Goal: Task Accomplishment & Management: Use online tool/utility

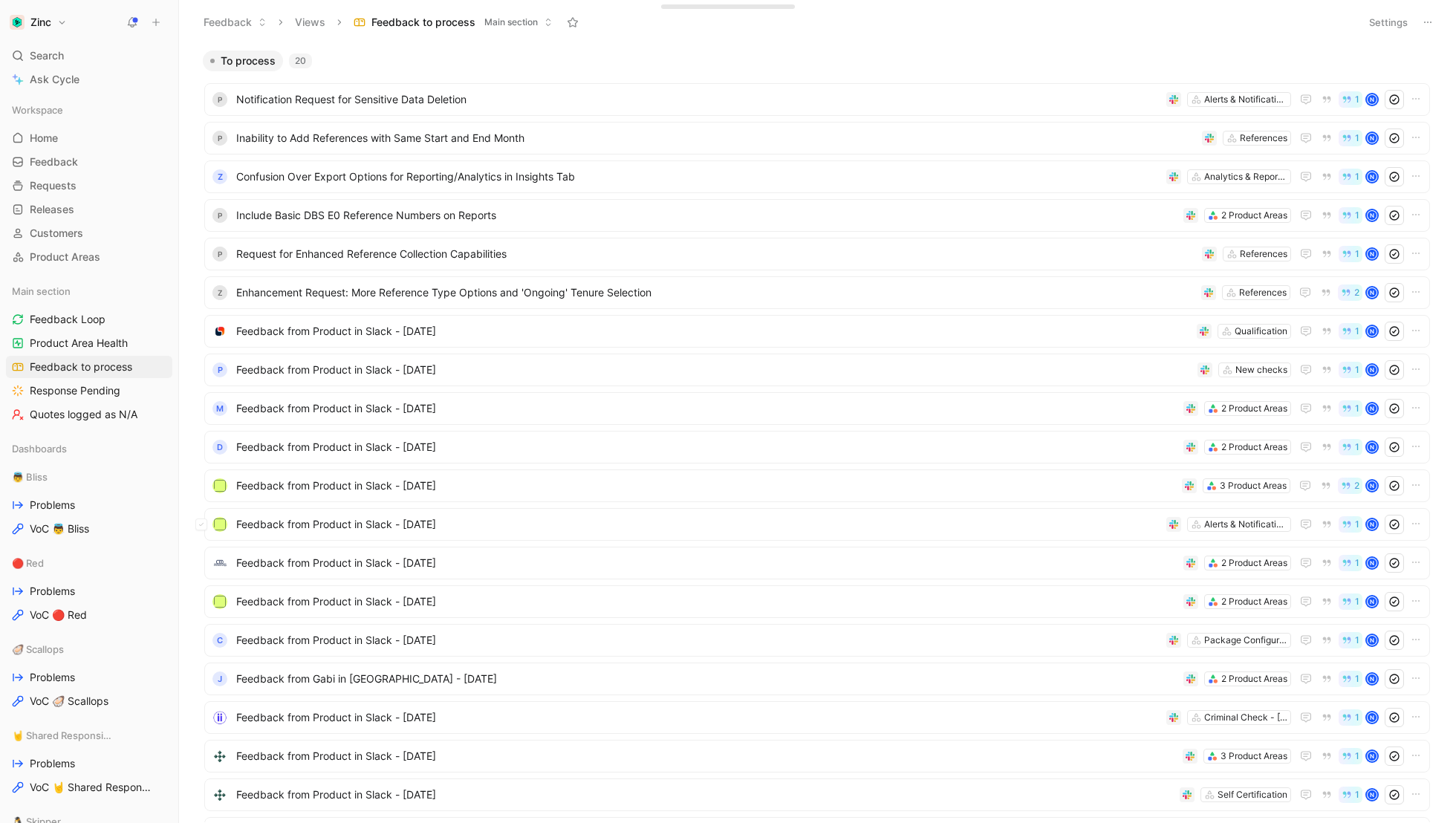
scroll to position [107, 0]
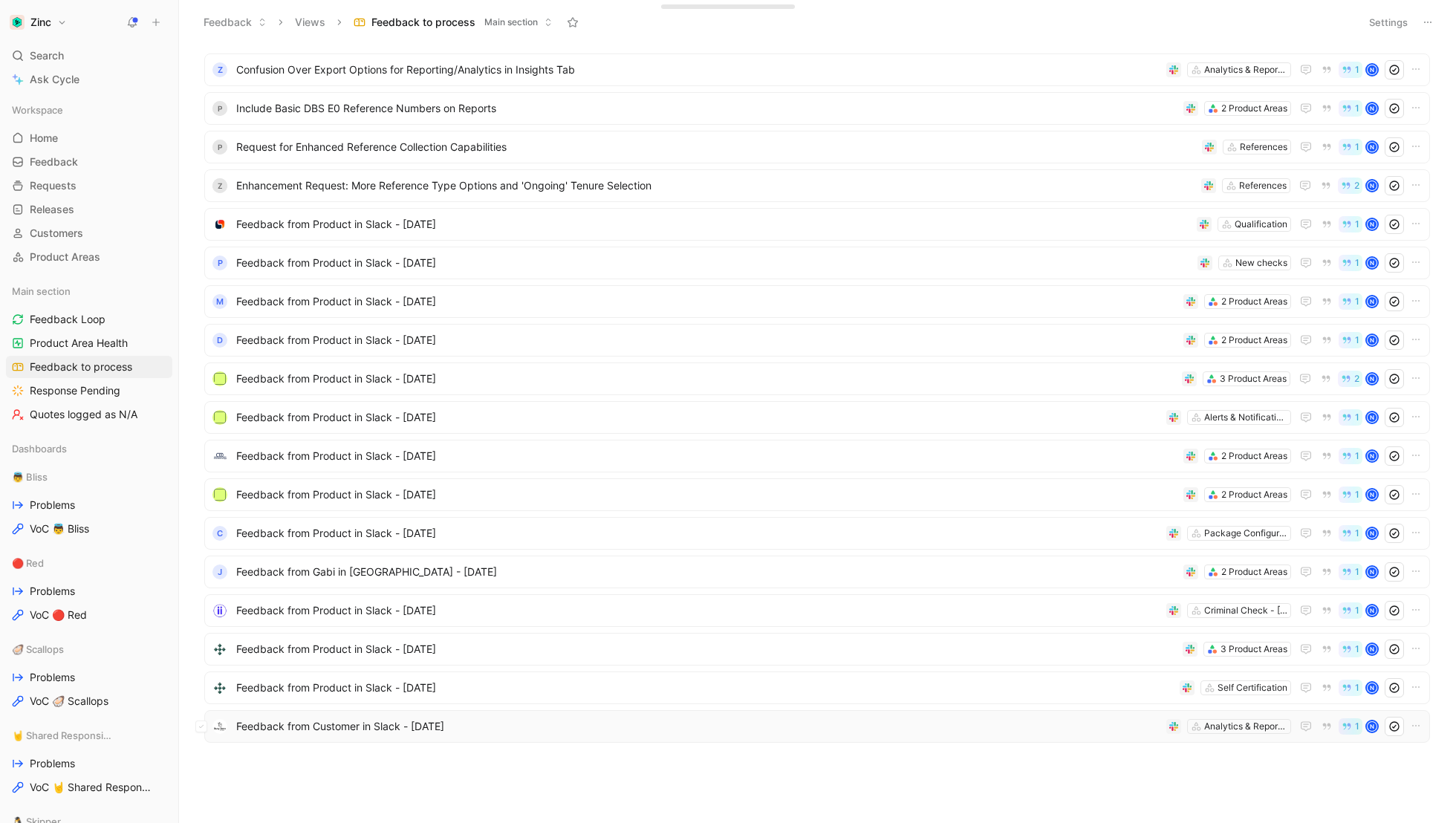
click at [359, 730] on span "Feedback from Customer in Slack - [DATE]" at bounding box center [699, 727] width 924 height 18
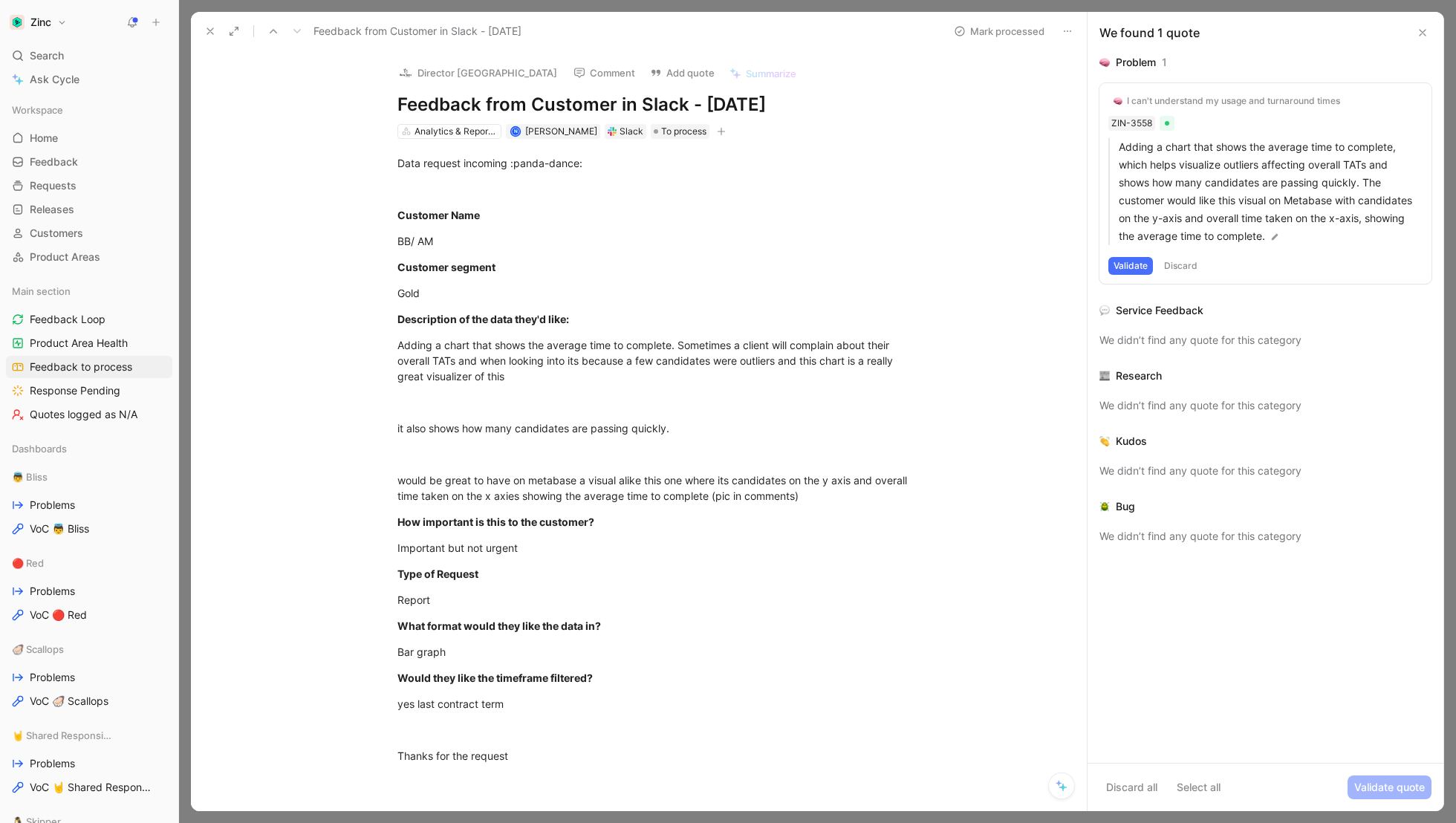
click at [1183, 101] on div "I can't understand my usage and turnaround times" at bounding box center [1233, 101] width 213 height 12
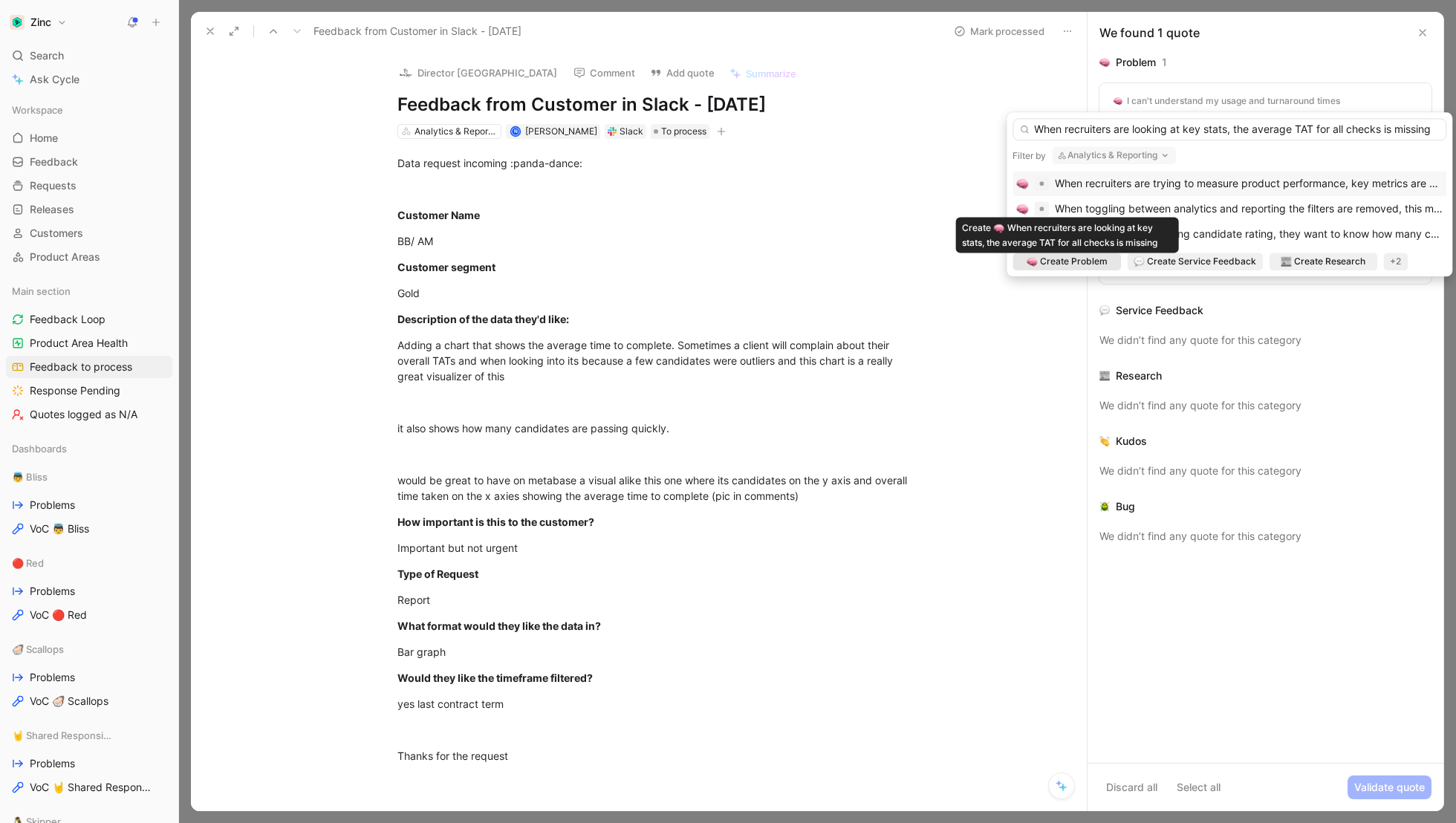
type input "When recruiters are looking at key stats, the average TAT for all checks is mis…"
click at [1066, 268] on div "Create Problem" at bounding box center [1067, 261] width 109 height 18
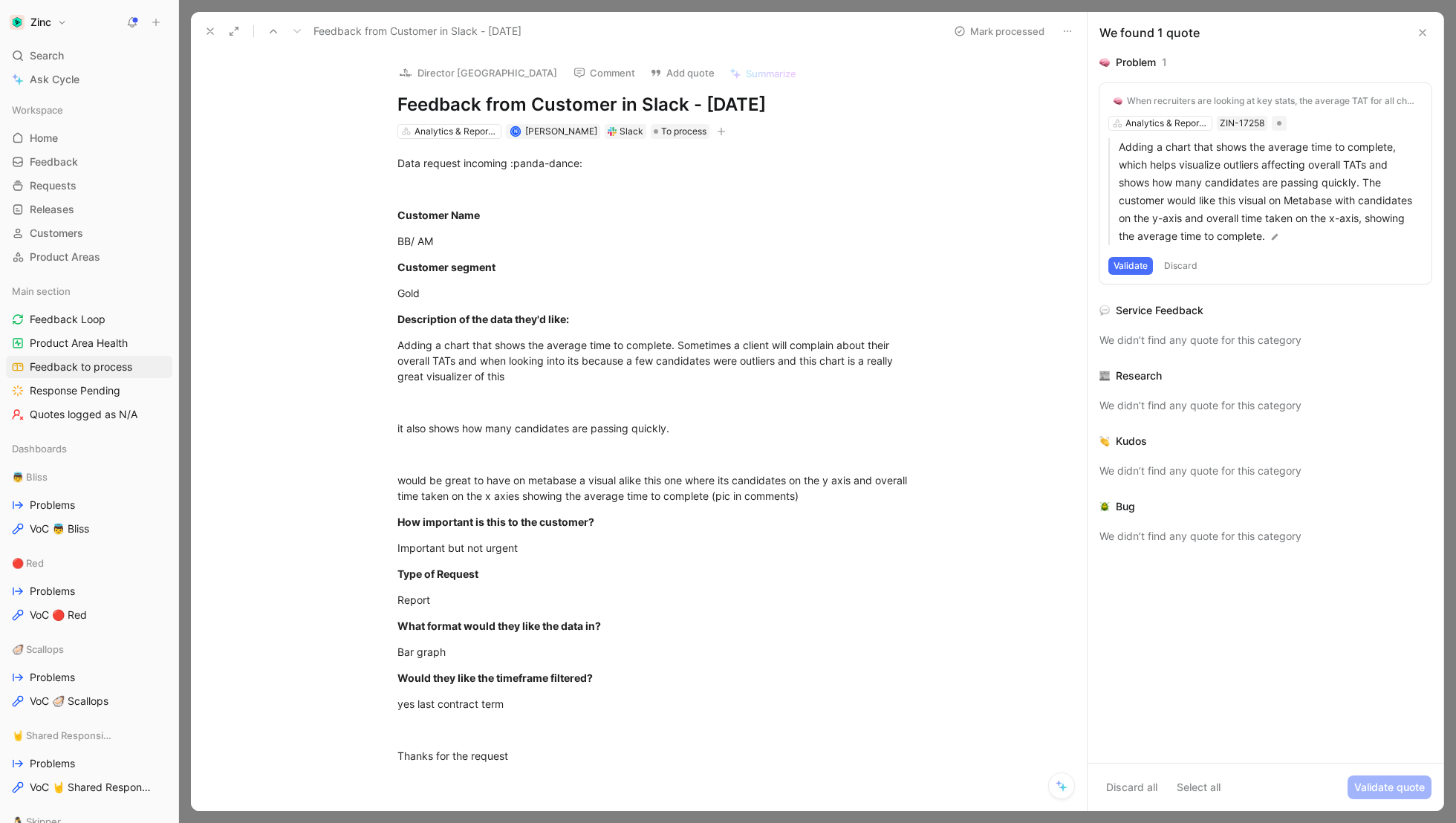
click at [1138, 265] on button "Validate" at bounding box center [1131, 266] width 45 height 18
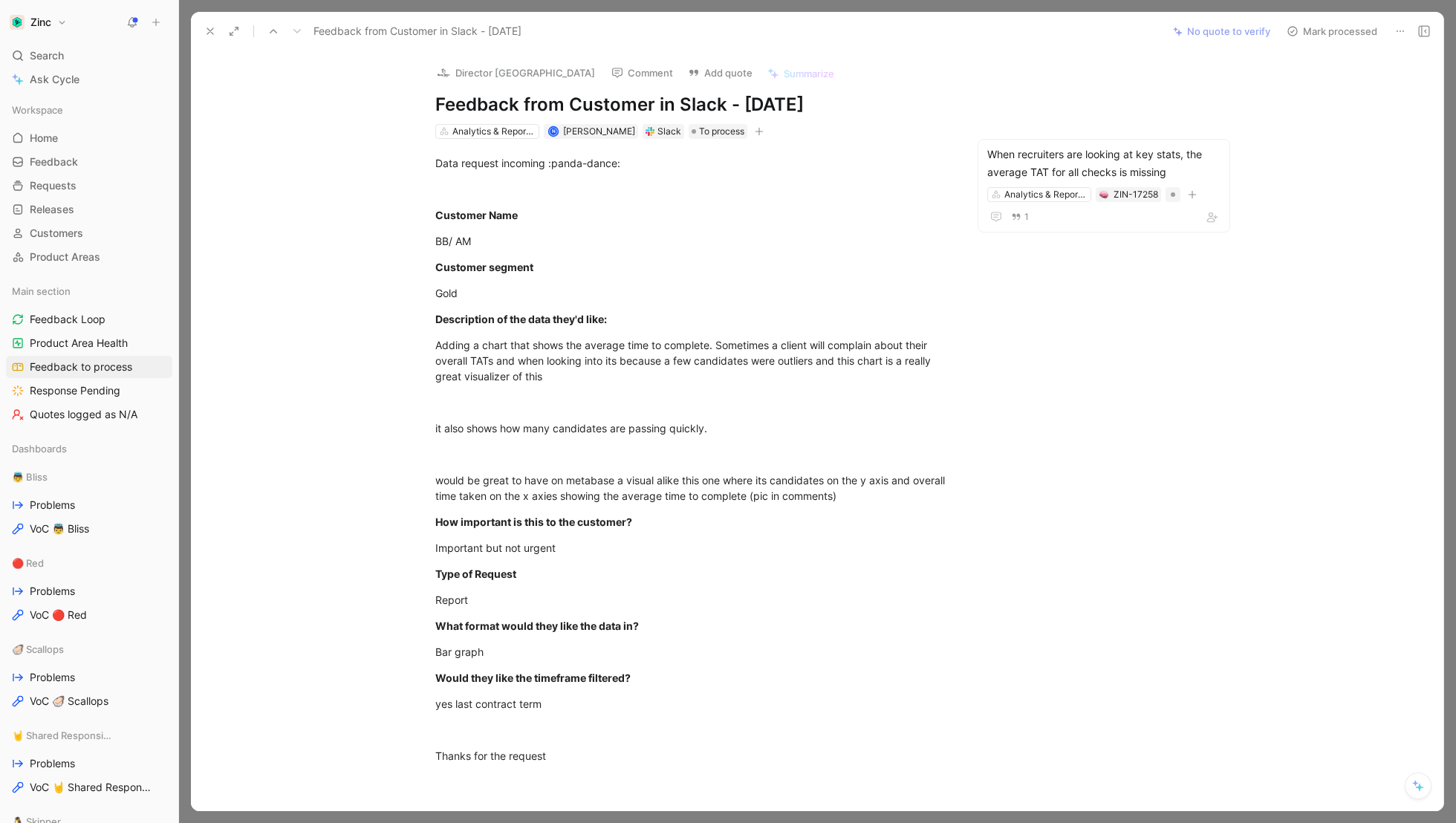
click at [1353, 32] on button "Mark processed" at bounding box center [1332, 32] width 104 height 21
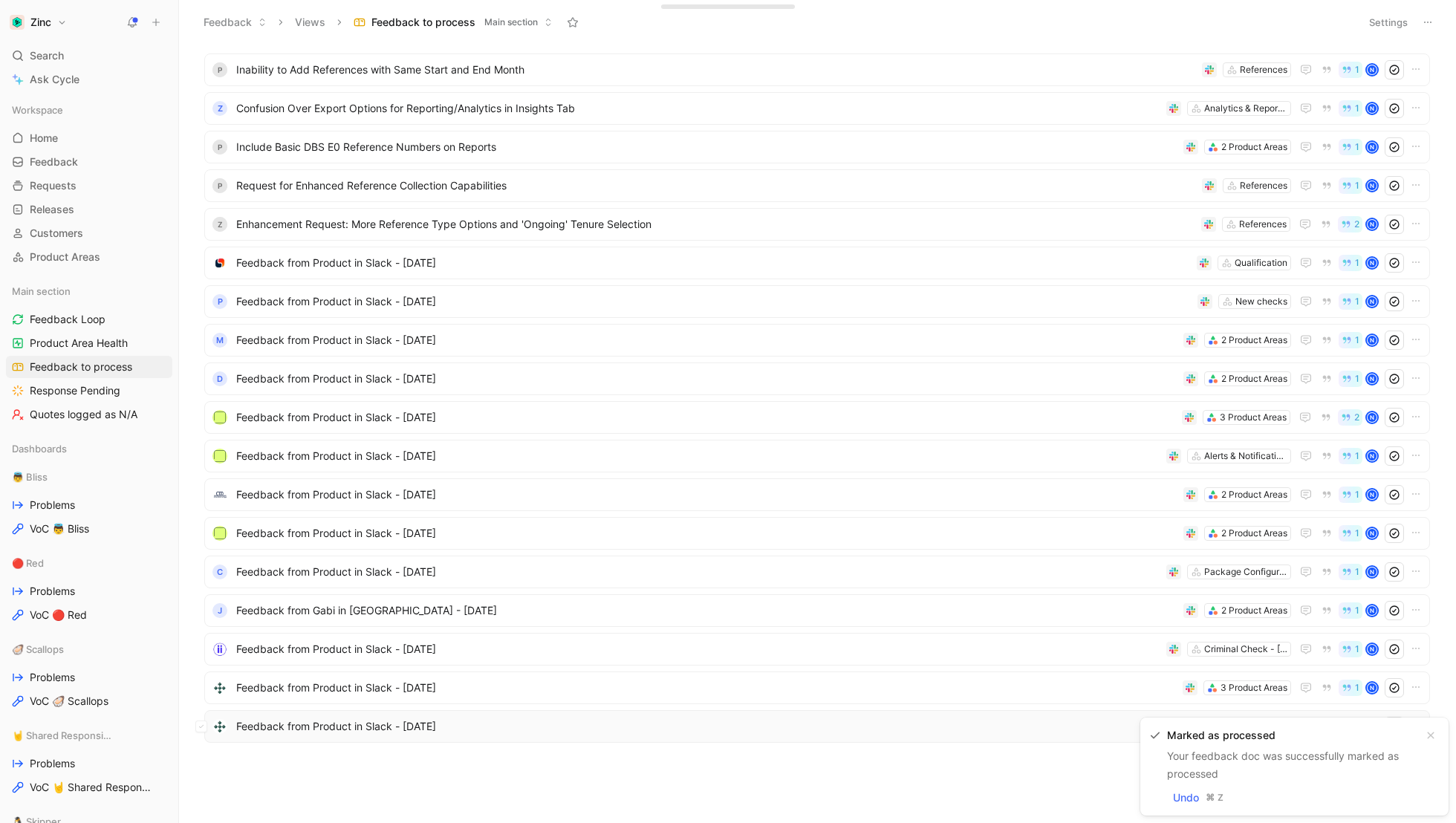
click at [343, 719] on span "Feedback from Product in Slack - [DATE]" at bounding box center [706, 727] width 938 height 18
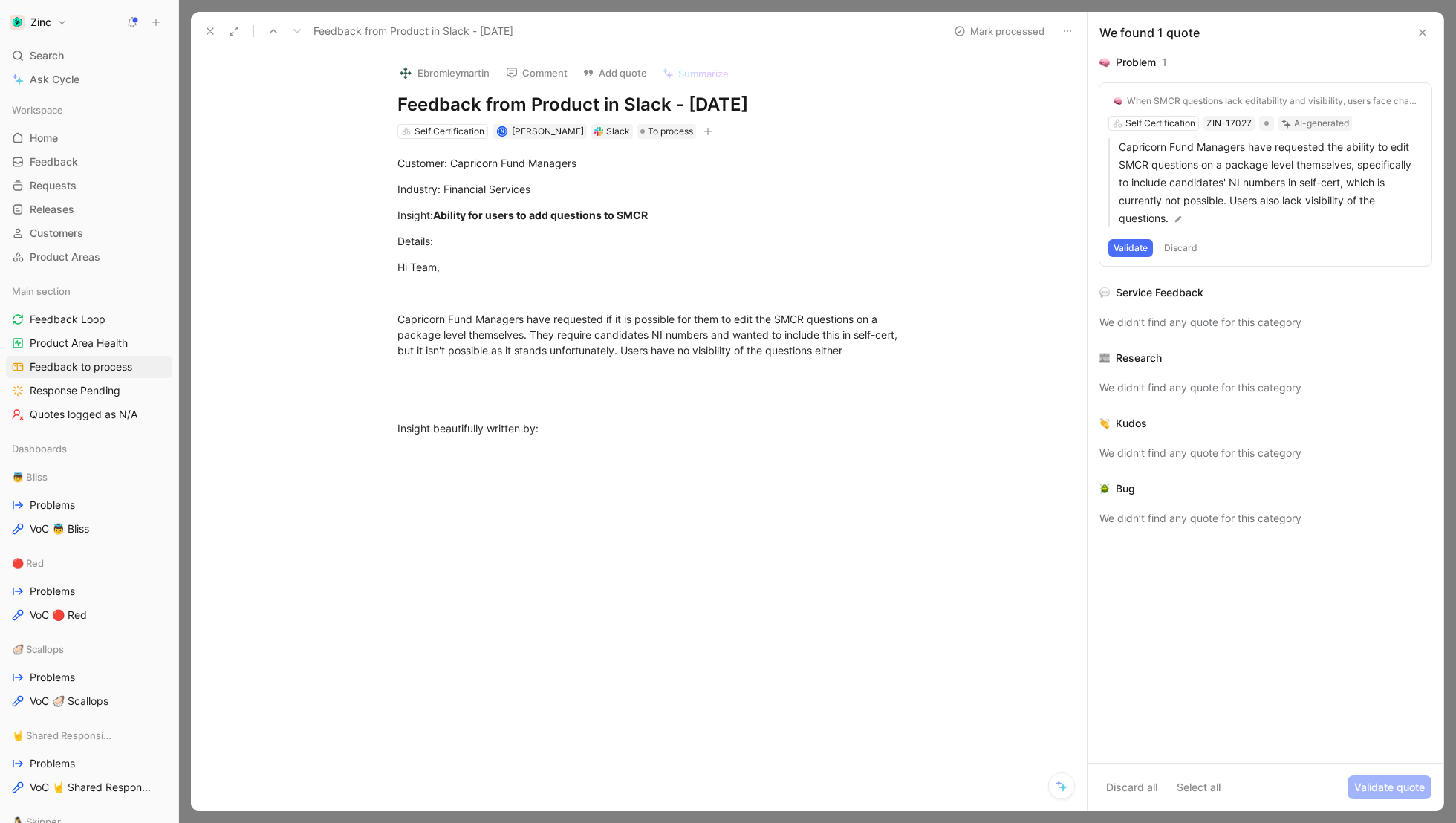
click at [1422, 29] on icon at bounding box center [1423, 33] width 12 height 12
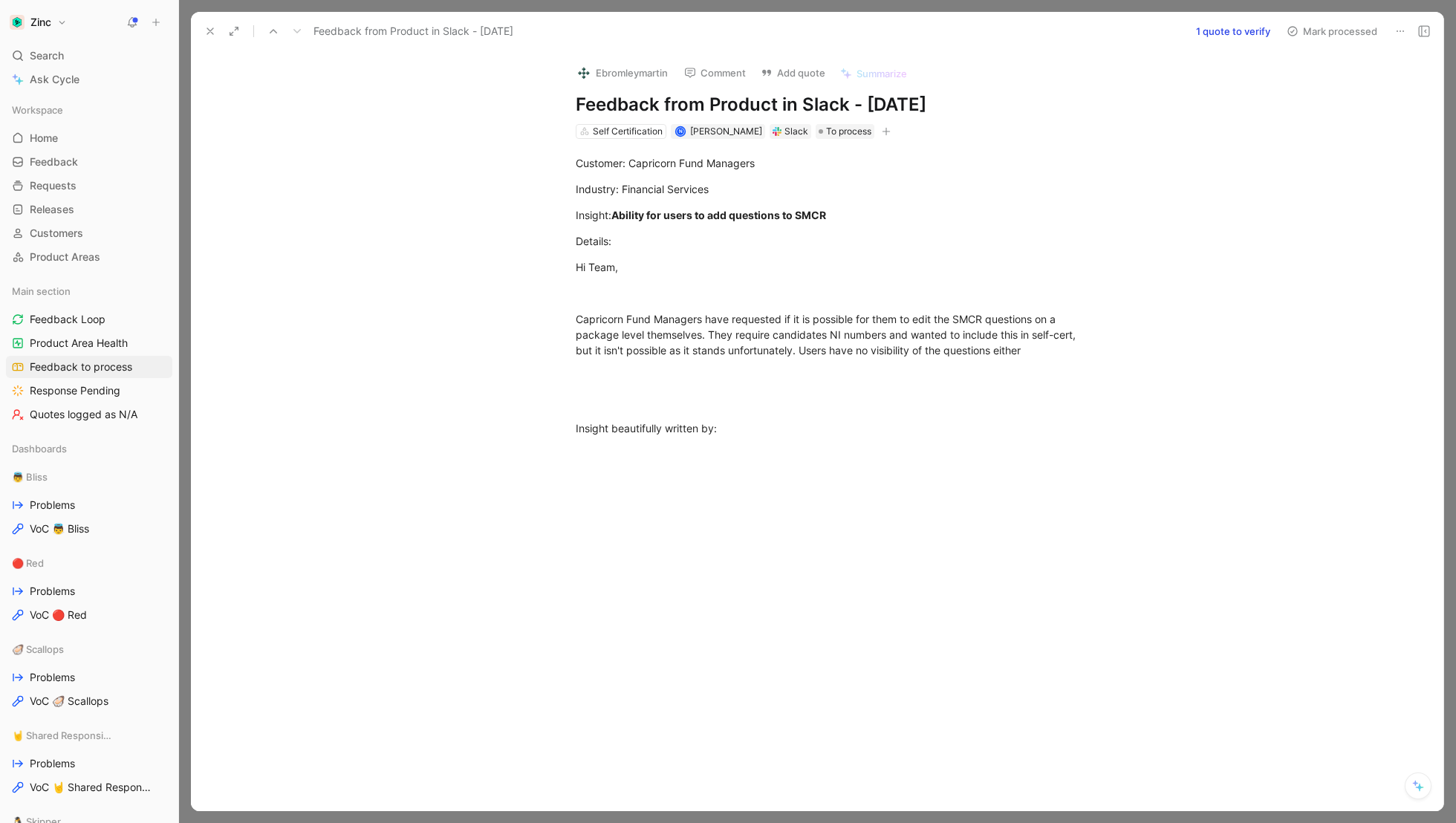
click at [210, 27] on icon at bounding box center [210, 32] width 12 height 12
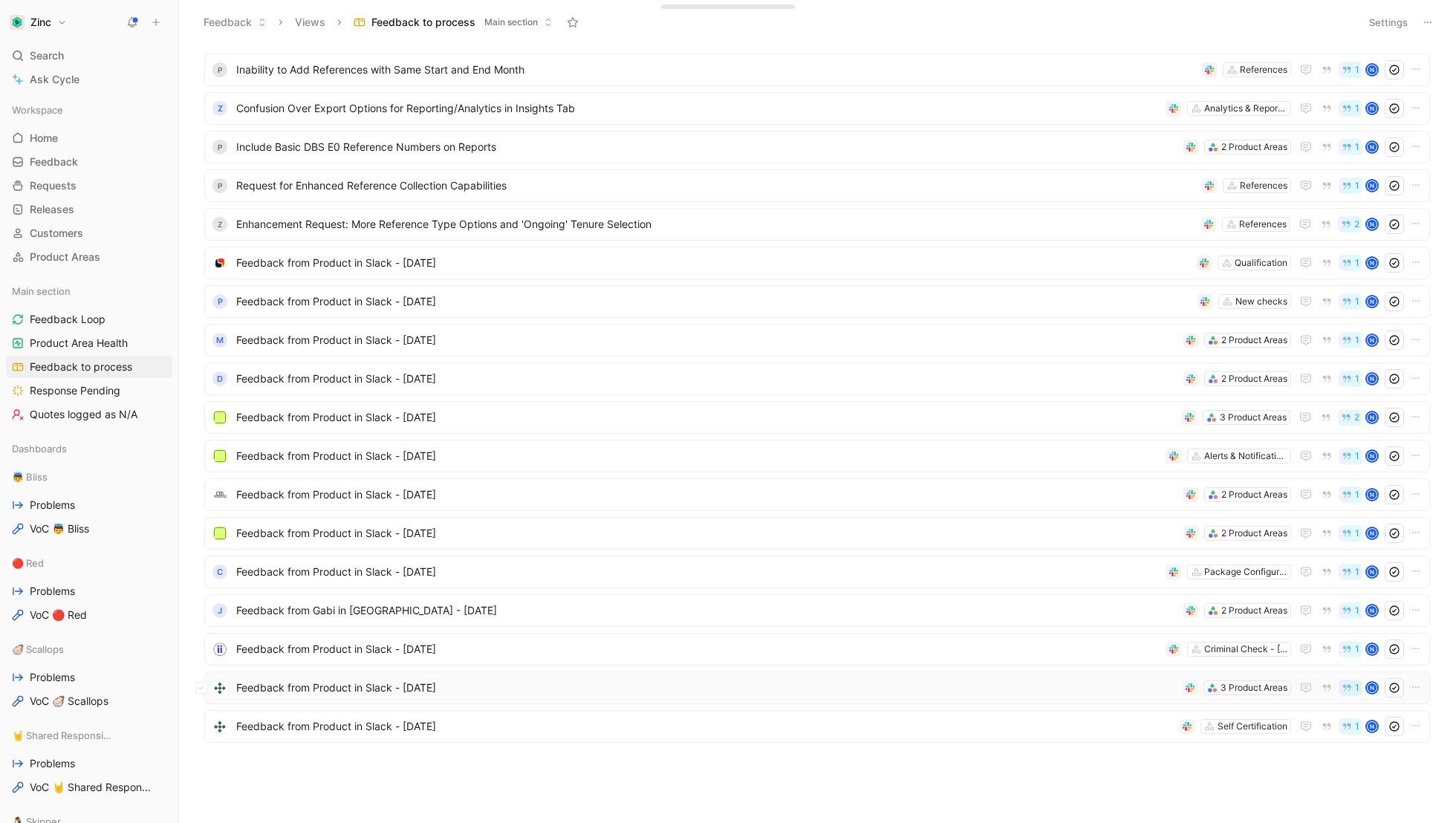
click at [321, 689] on span "Feedback from Product in Slack - [DATE]" at bounding box center [707, 688] width 941 height 18
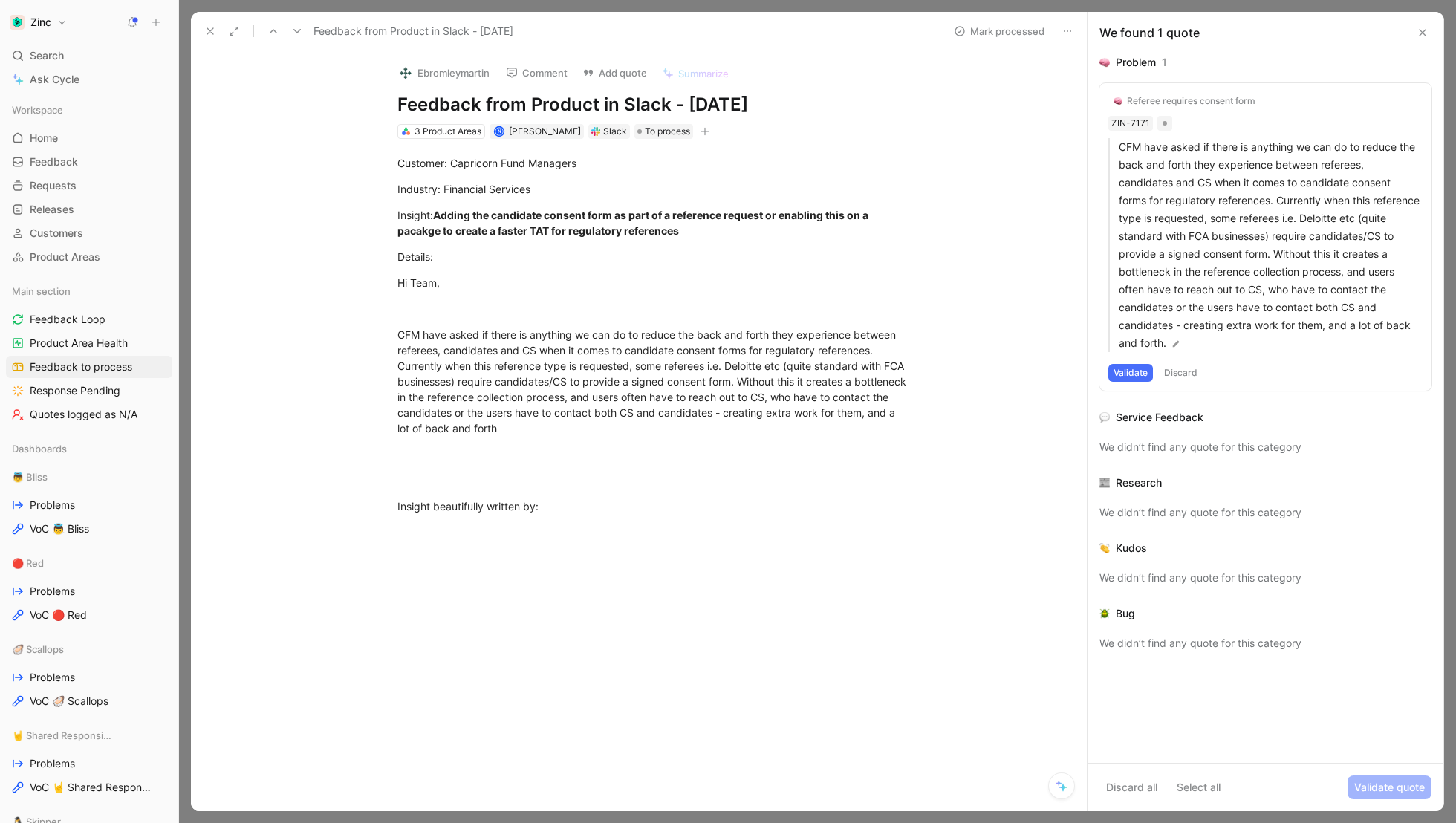
click at [1208, 93] on button "Referee requires consent form" at bounding box center [1185, 101] width 153 height 18
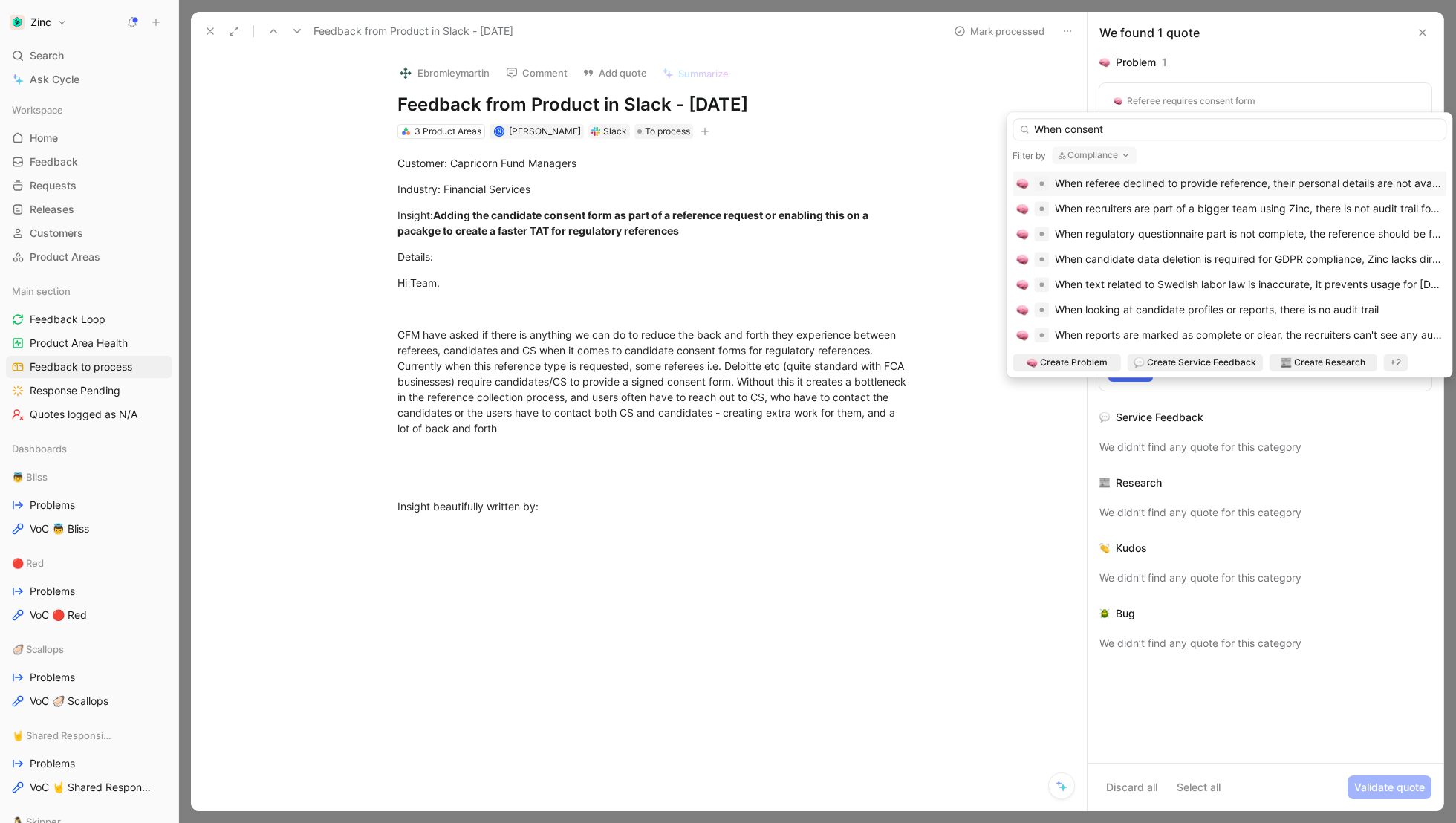
type input "When consent"
click at [1103, 153] on button "Compliance" at bounding box center [1094, 155] width 85 height 18
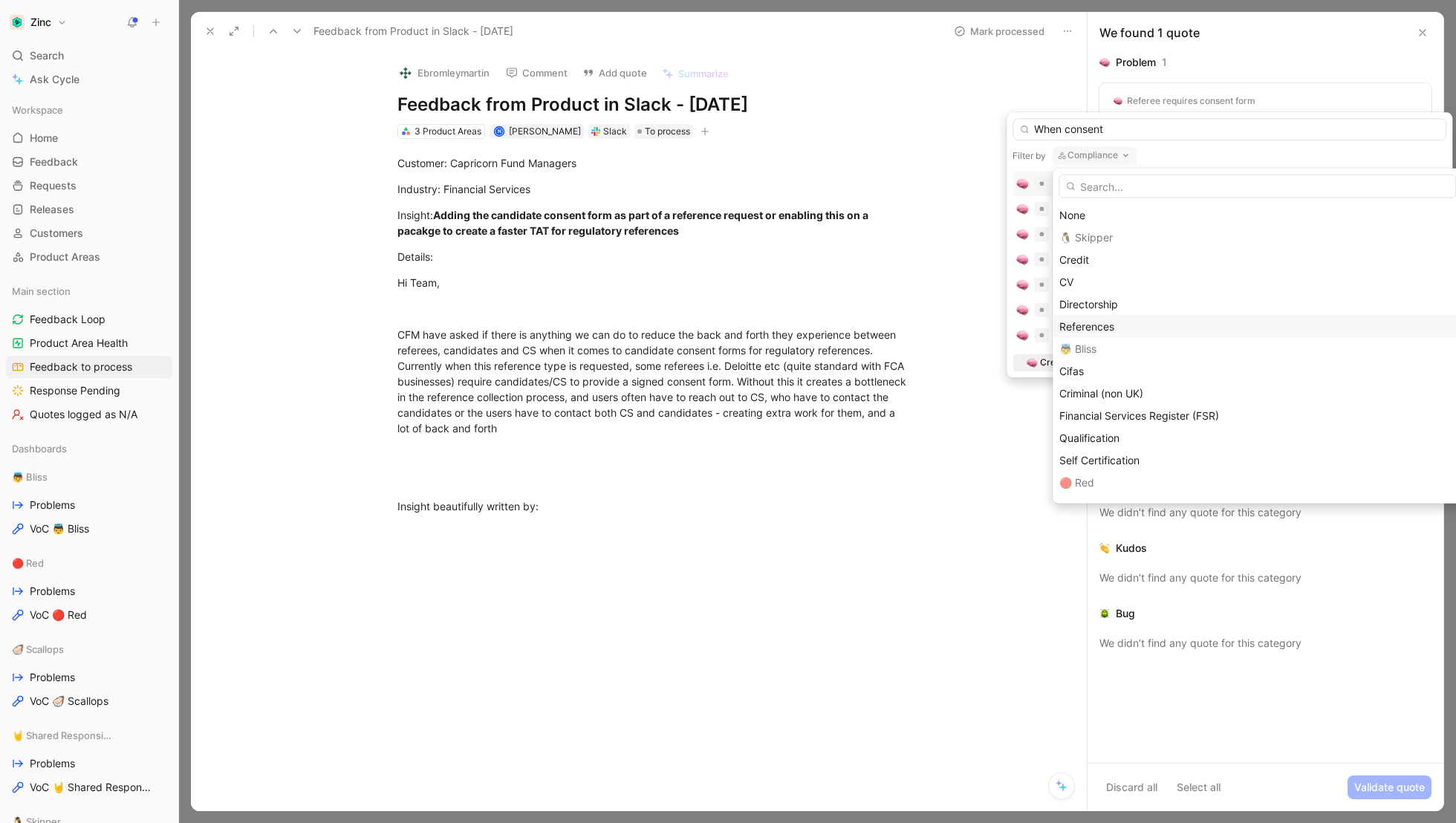
click at [1090, 328] on span "References" at bounding box center [1087, 326] width 55 height 12
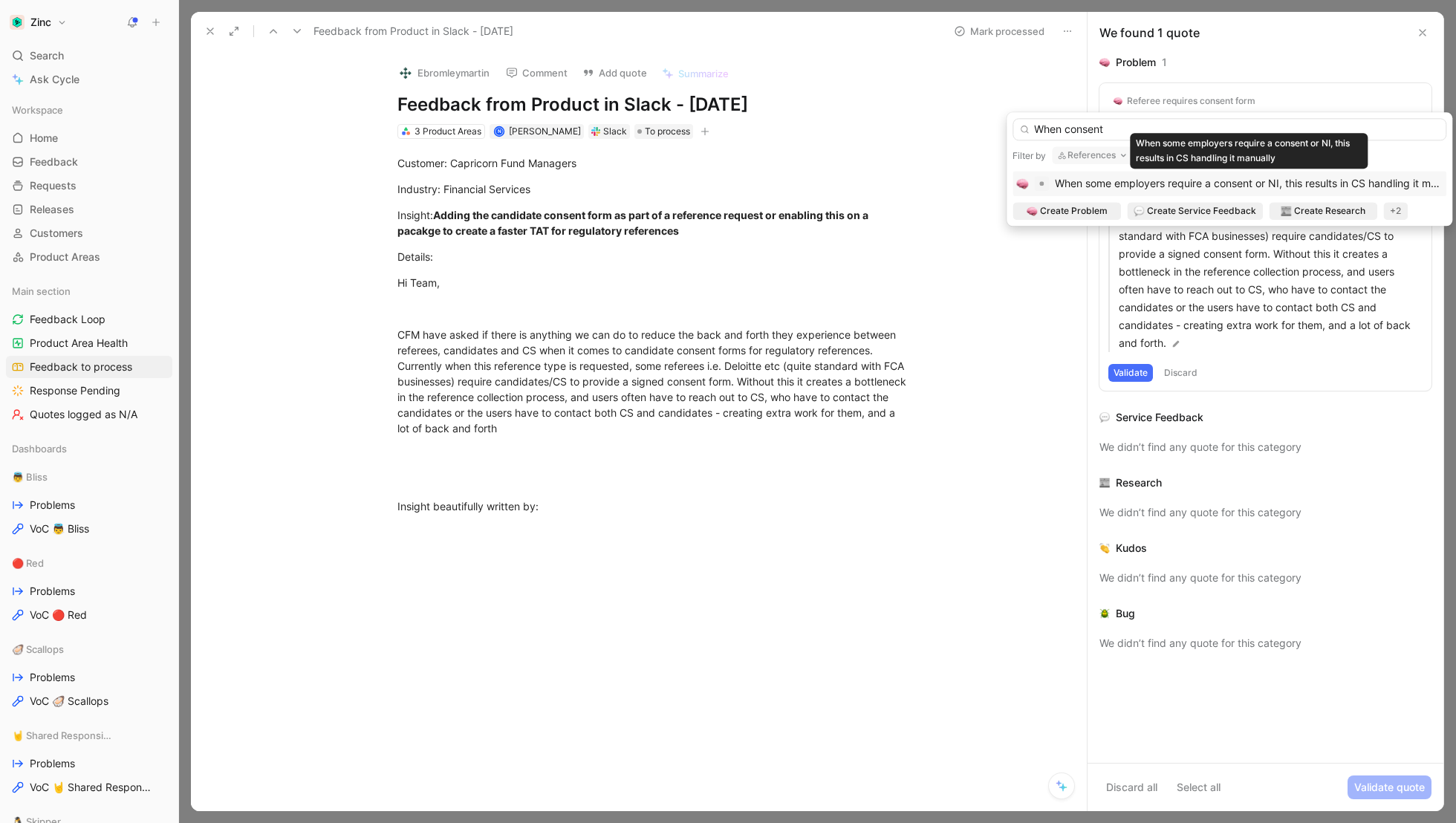
click at [1203, 183] on span "When some employers require a consent or NI, this results in CS handling it man…" at bounding box center [1261, 183] width 410 height 12
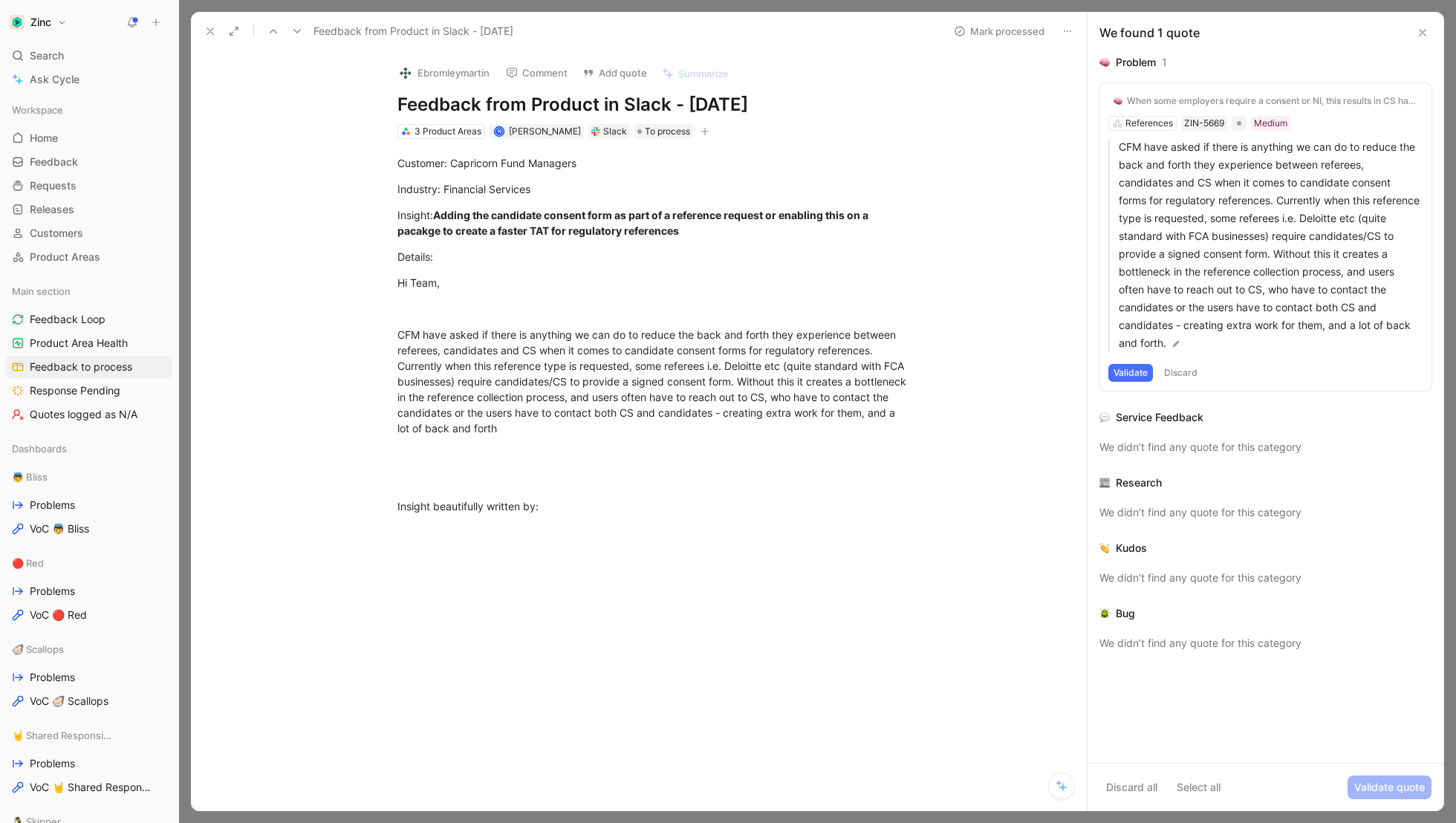
click at [1126, 374] on button "Validate" at bounding box center [1131, 372] width 45 height 18
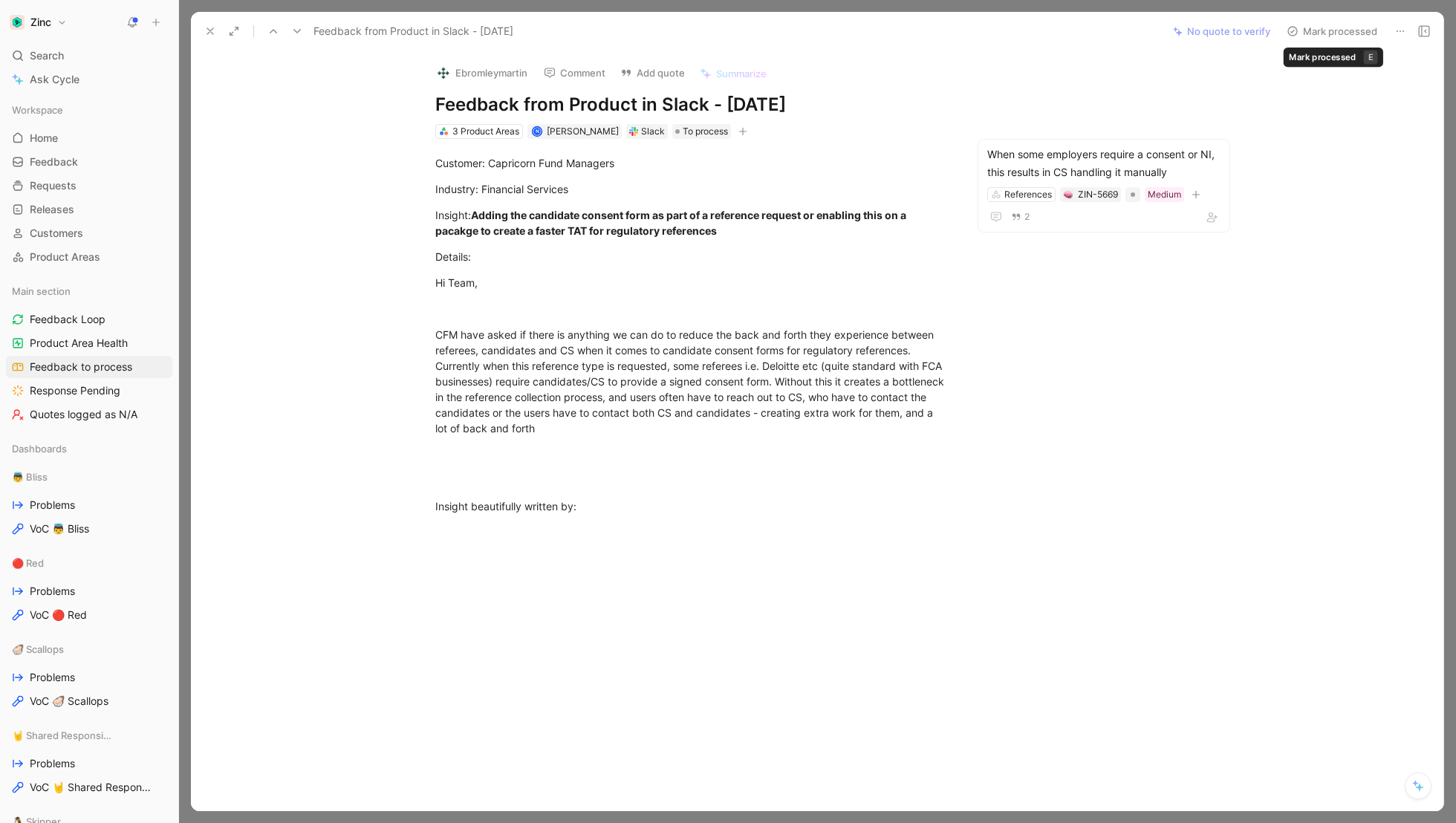
click at [1316, 32] on button "Mark processed" at bounding box center [1332, 32] width 104 height 21
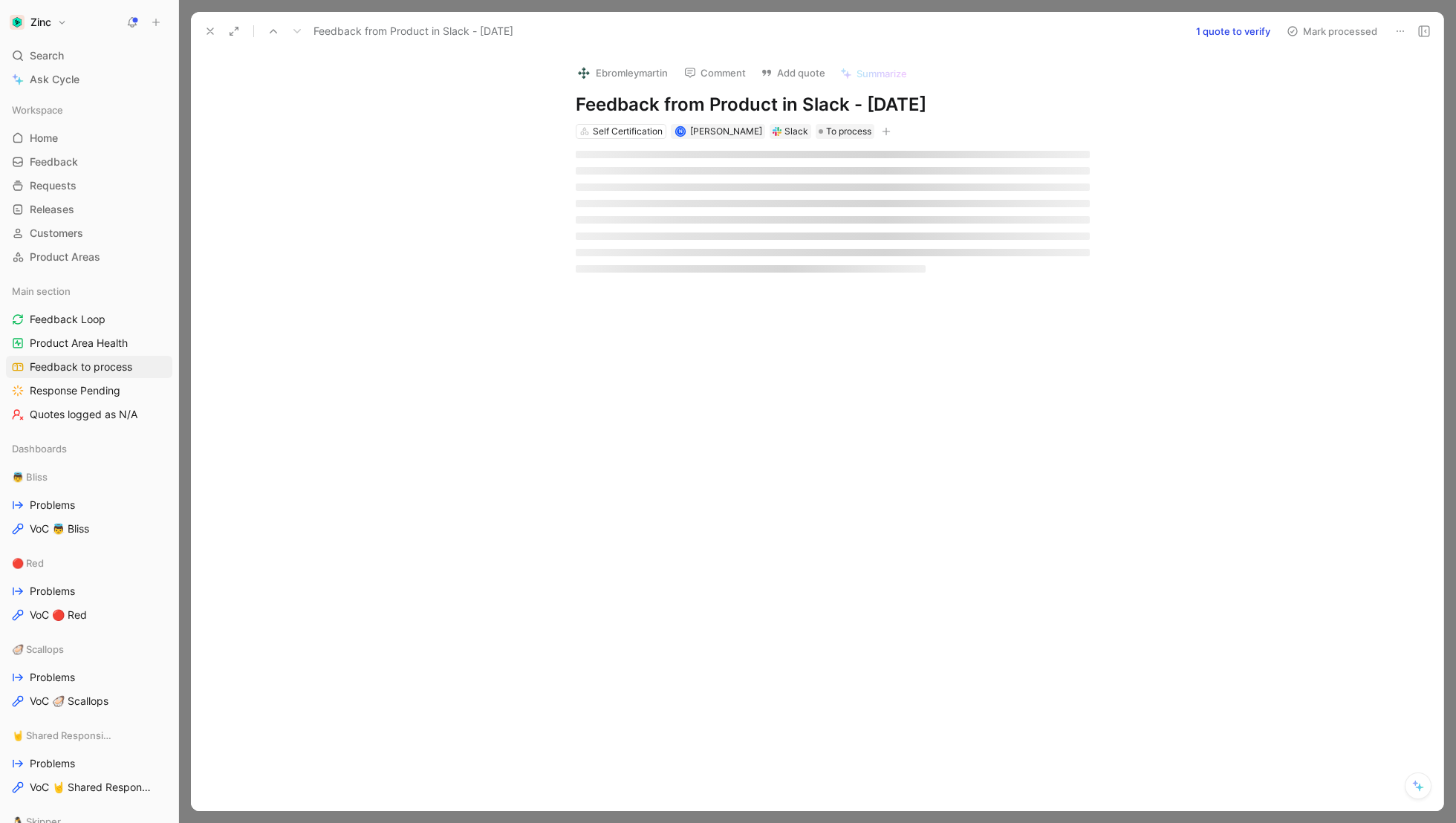
scroll to position [30, 0]
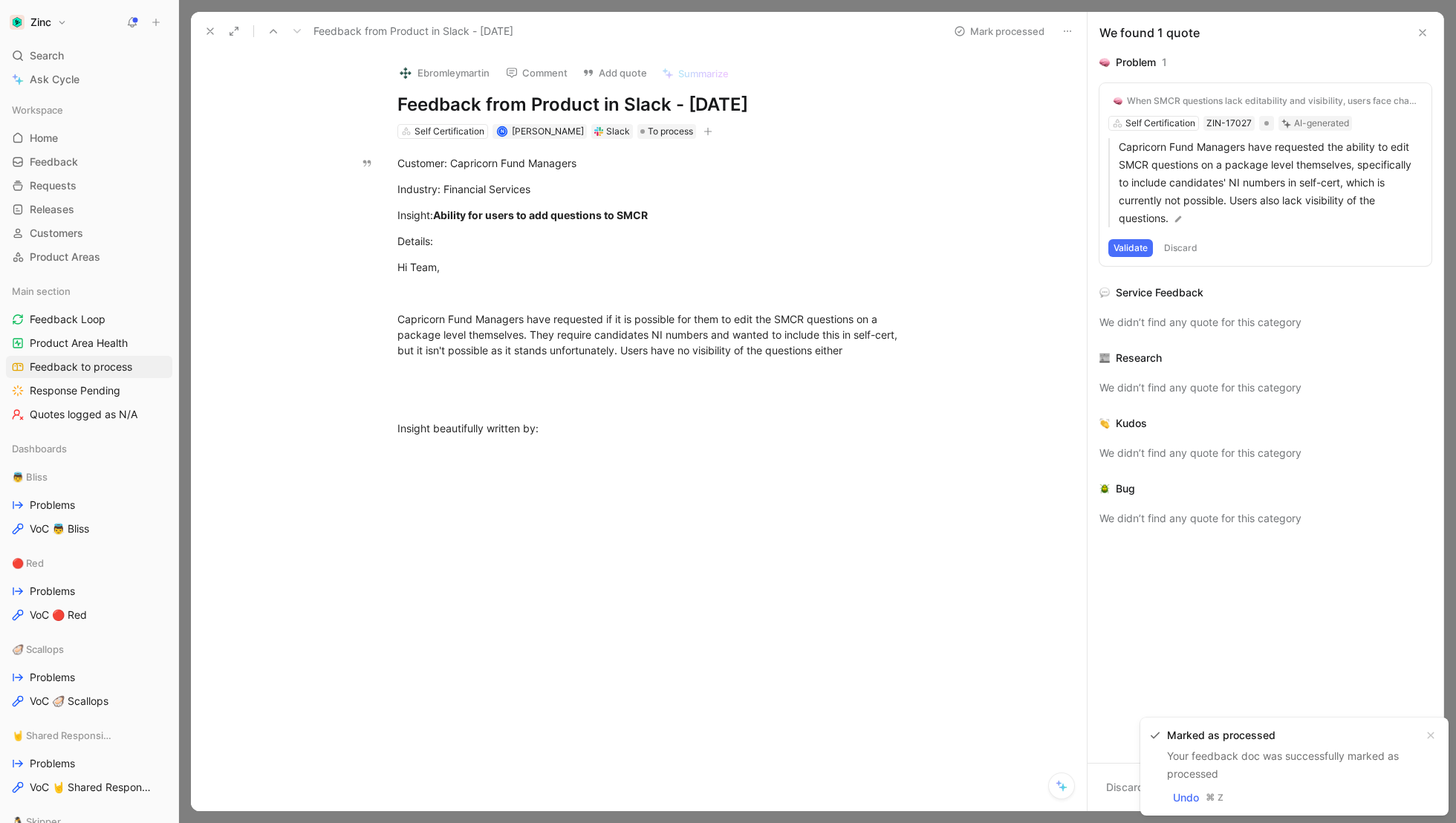
click at [210, 26] on icon at bounding box center [210, 32] width 12 height 12
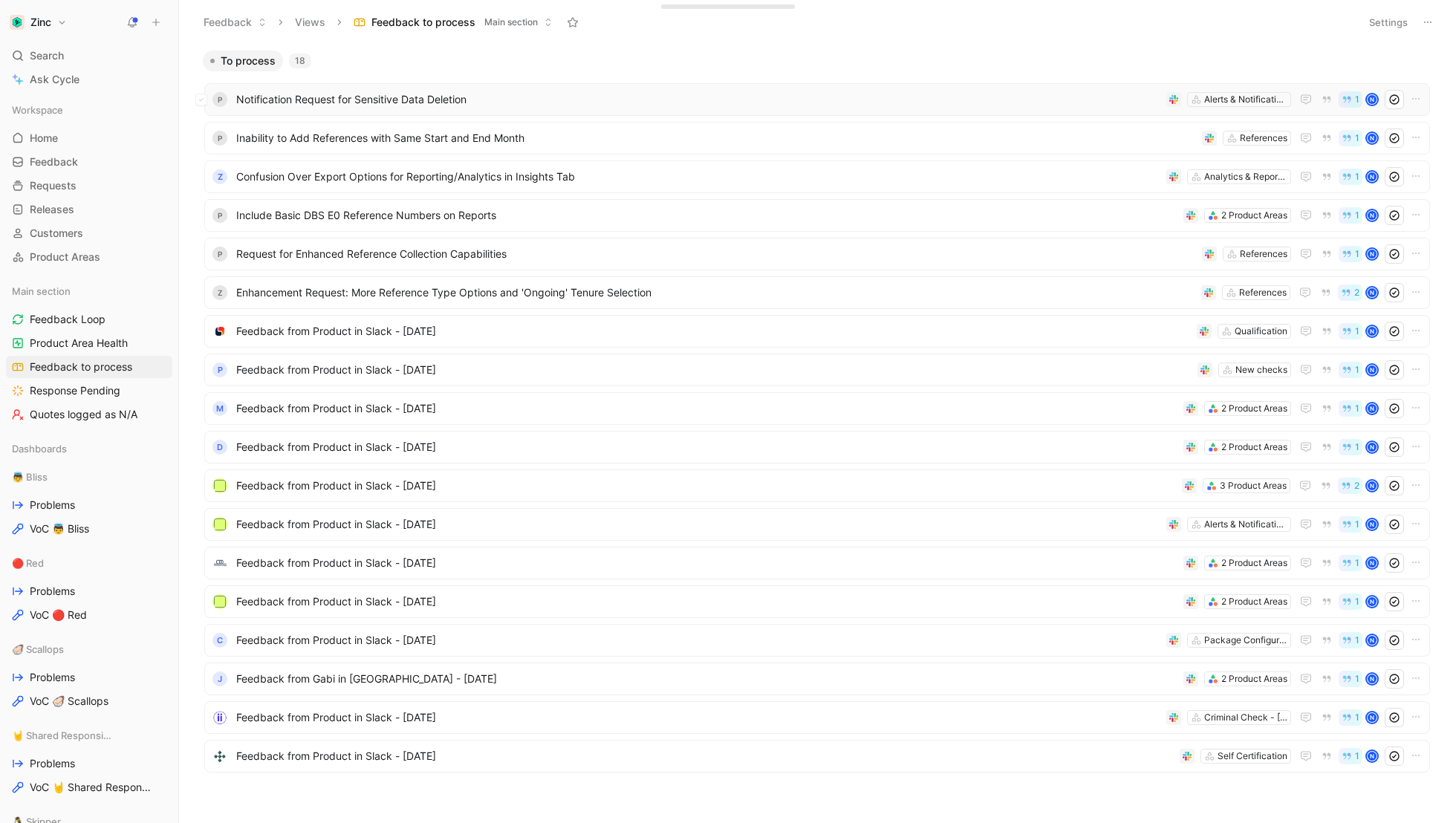
click at [395, 98] on span "Notification Request for Sensitive Data Deletion" at bounding box center [699, 99] width 924 height 18
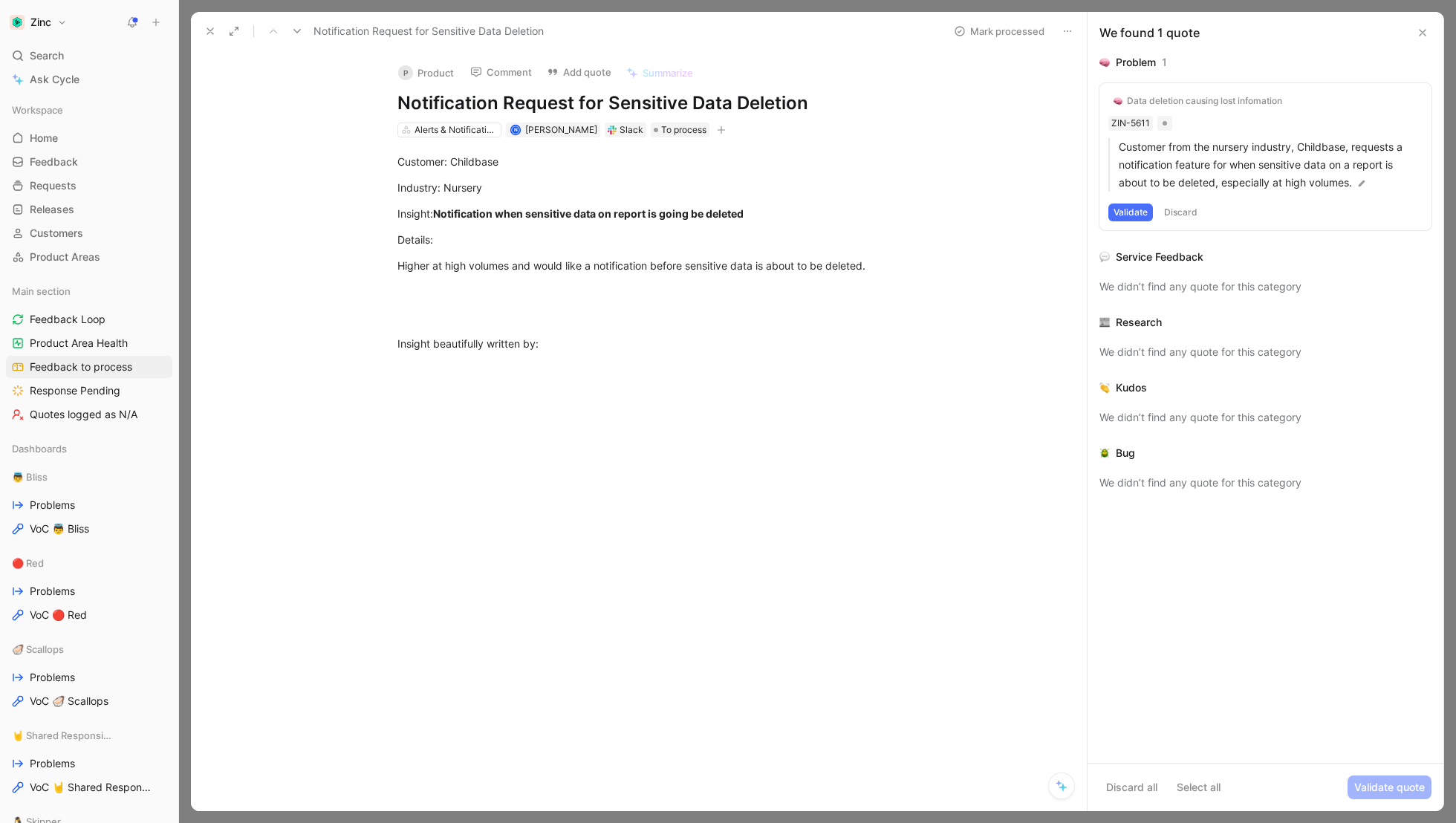
click at [1196, 102] on div "Data deletion causing lost infomation" at bounding box center [1204, 101] width 155 height 12
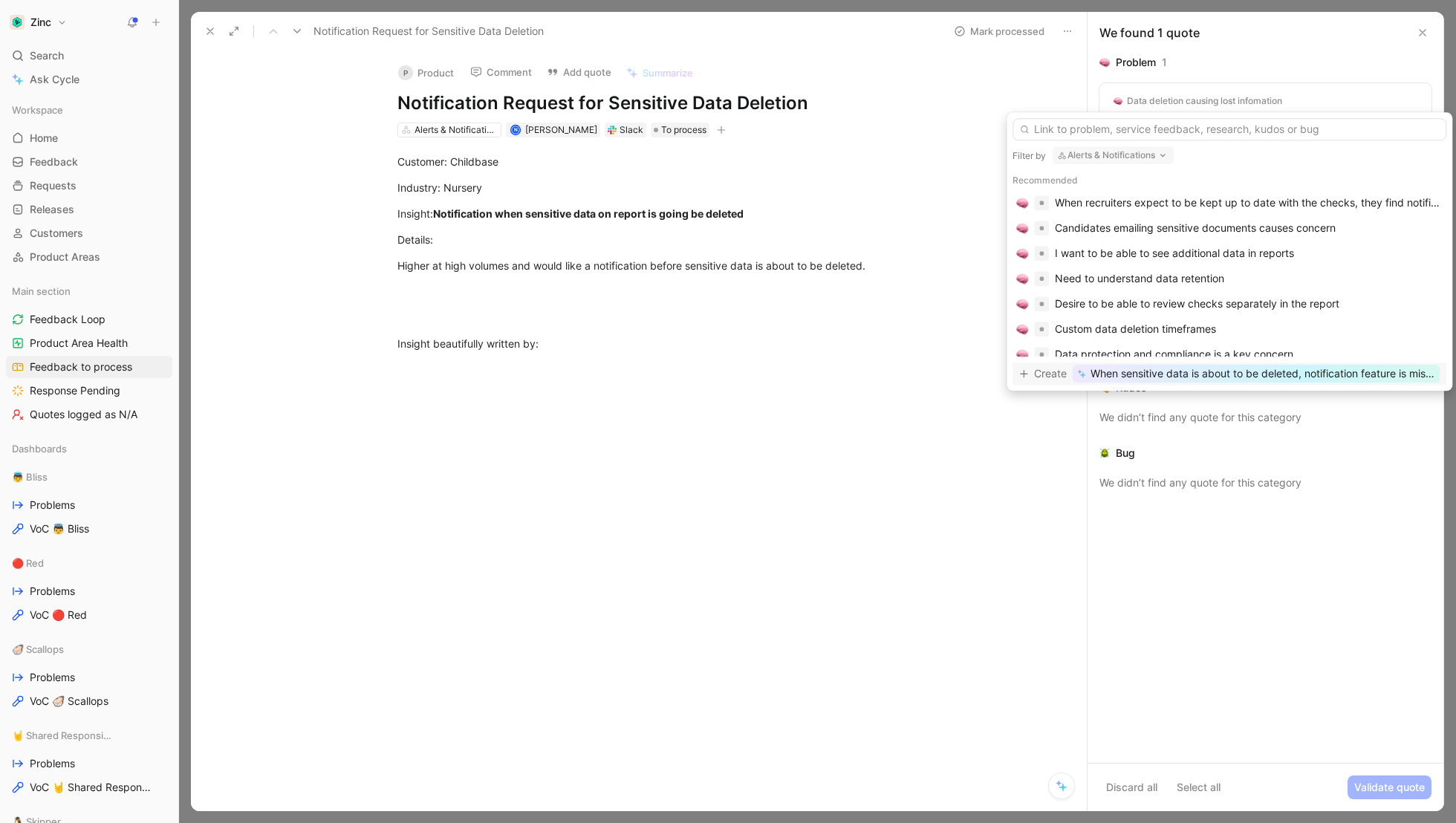
click at [1099, 157] on button "Alerts & Notifications" at bounding box center [1112, 155] width 122 height 18
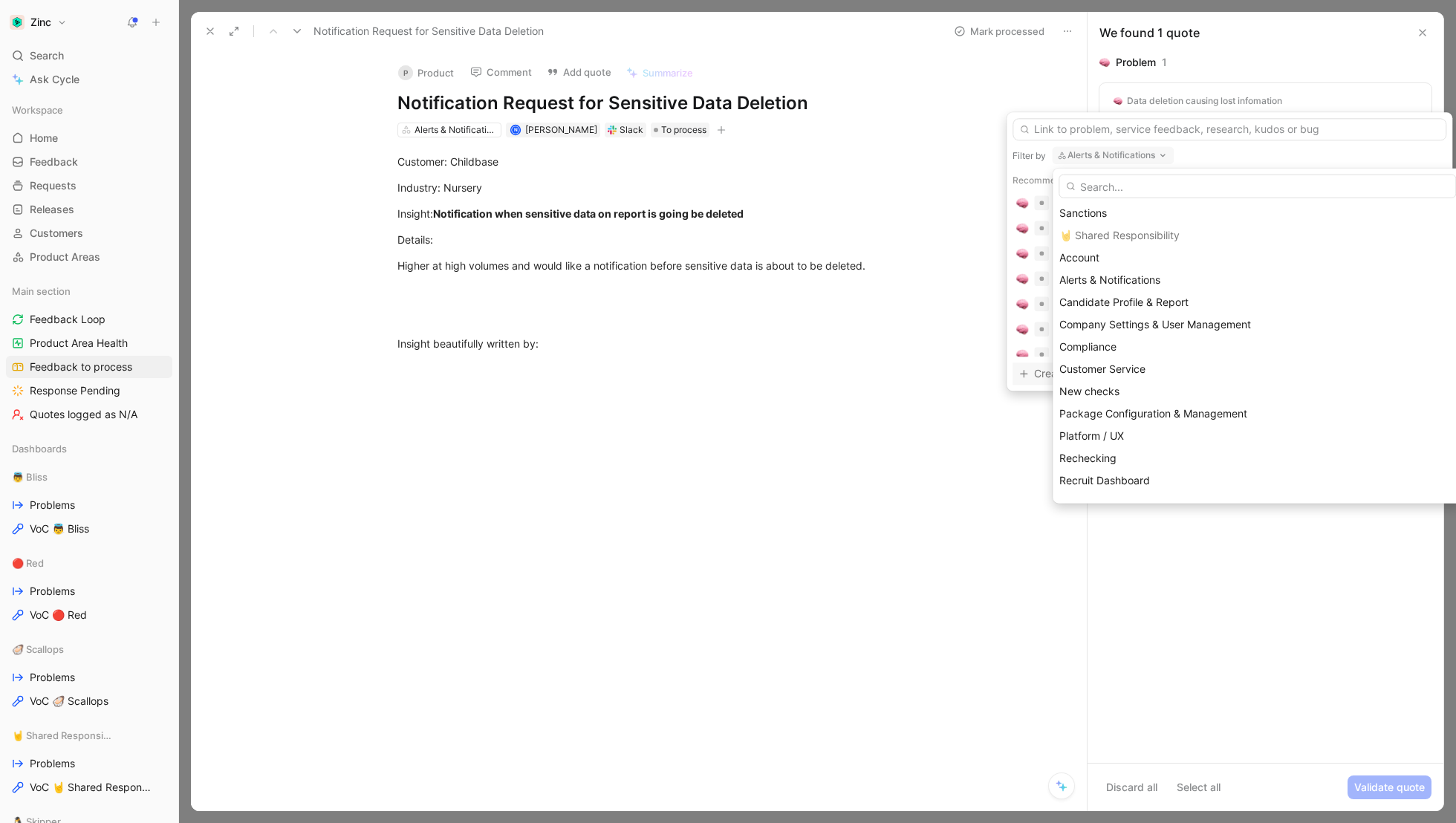
scroll to position [427, 0]
click at [1119, 281] on span "Alerts & Notifications" at bounding box center [1110, 279] width 101 height 12
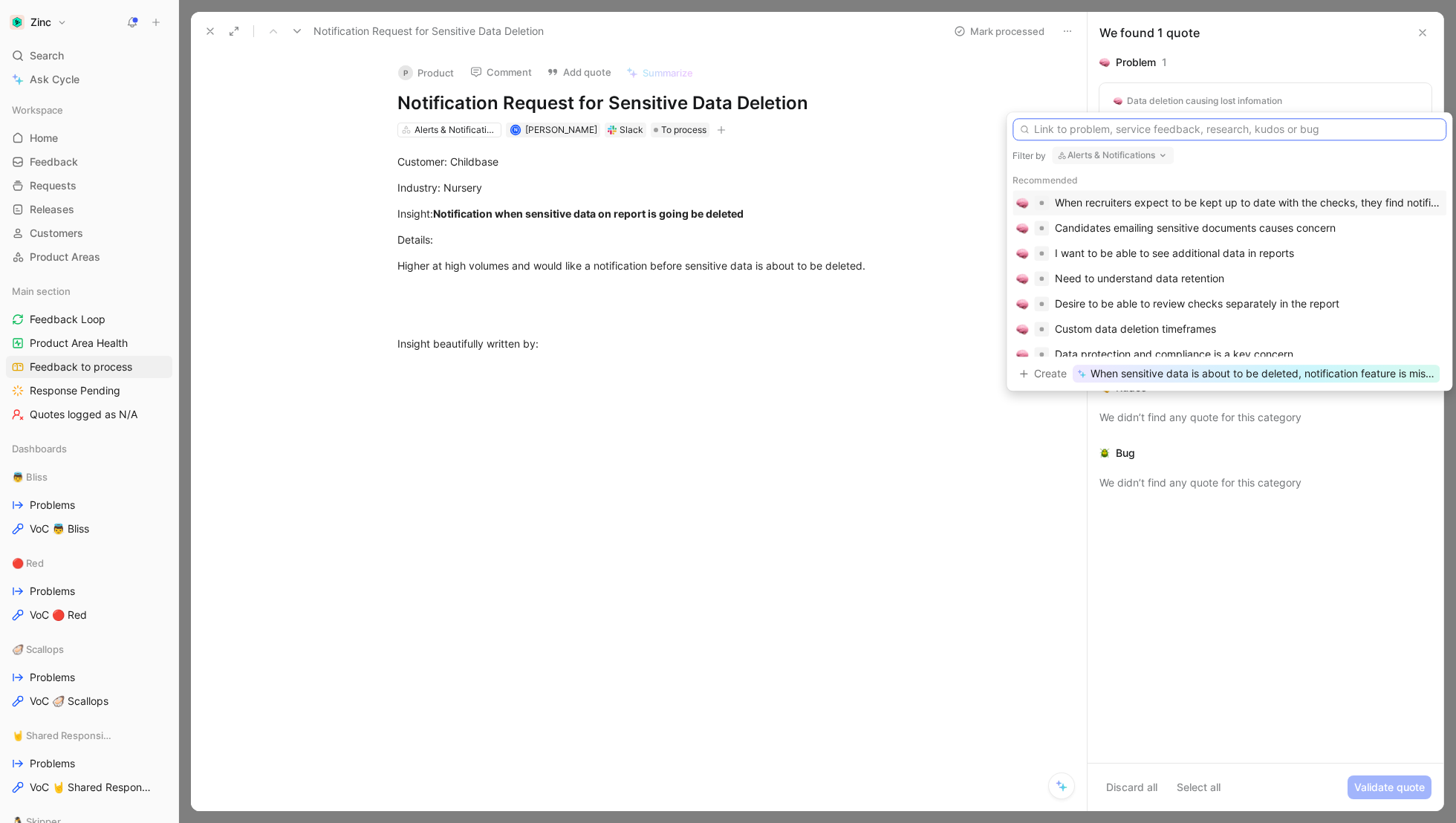
click at [1124, 138] on input "text" at bounding box center [1229, 129] width 434 height 22
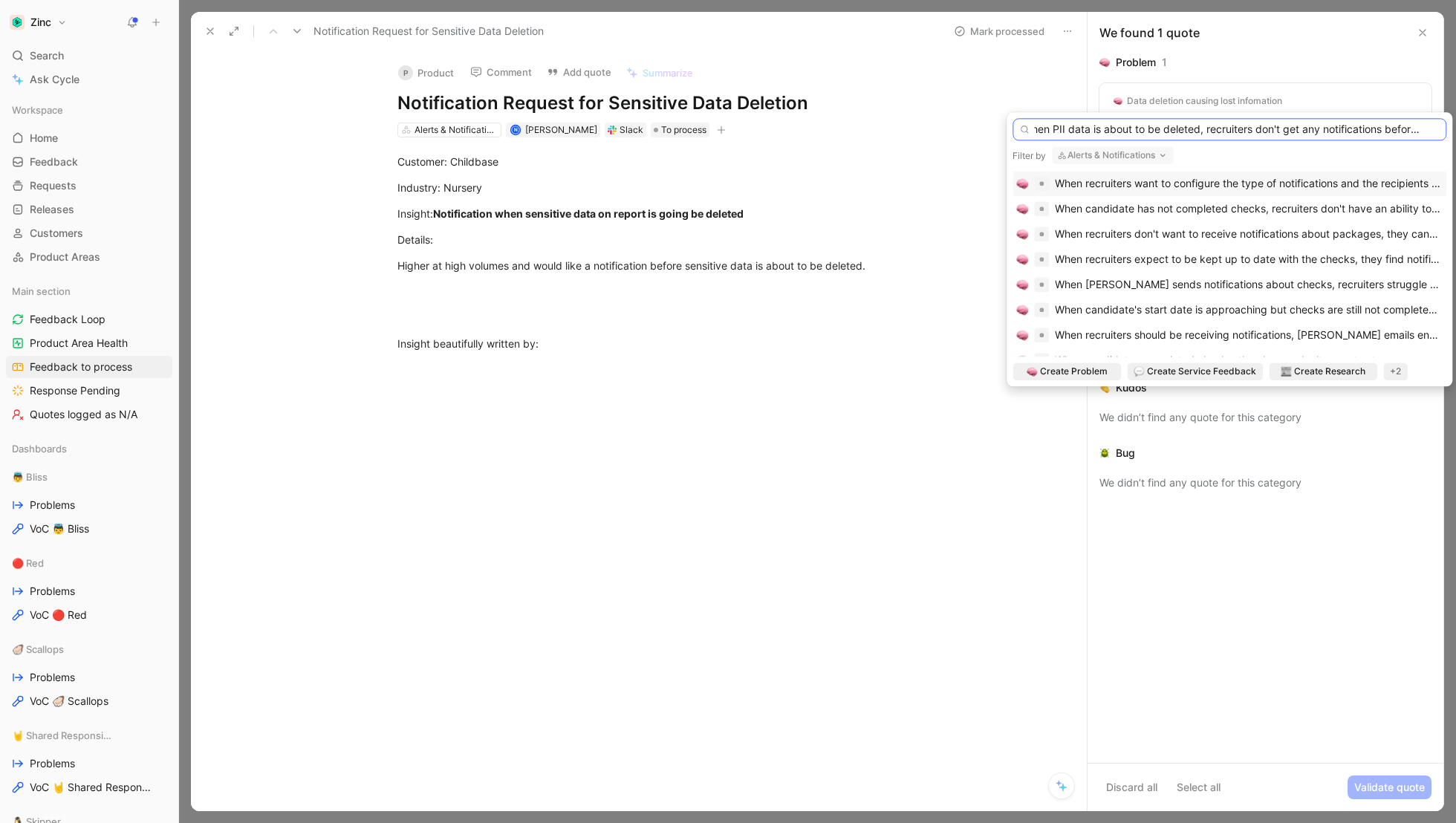
scroll to position [0, 18]
type input "When PII data is about to be deleted, recruiters don't get any notifications be…"
click at [1080, 370] on span "Create Problem" at bounding box center [1074, 371] width 67 height 15
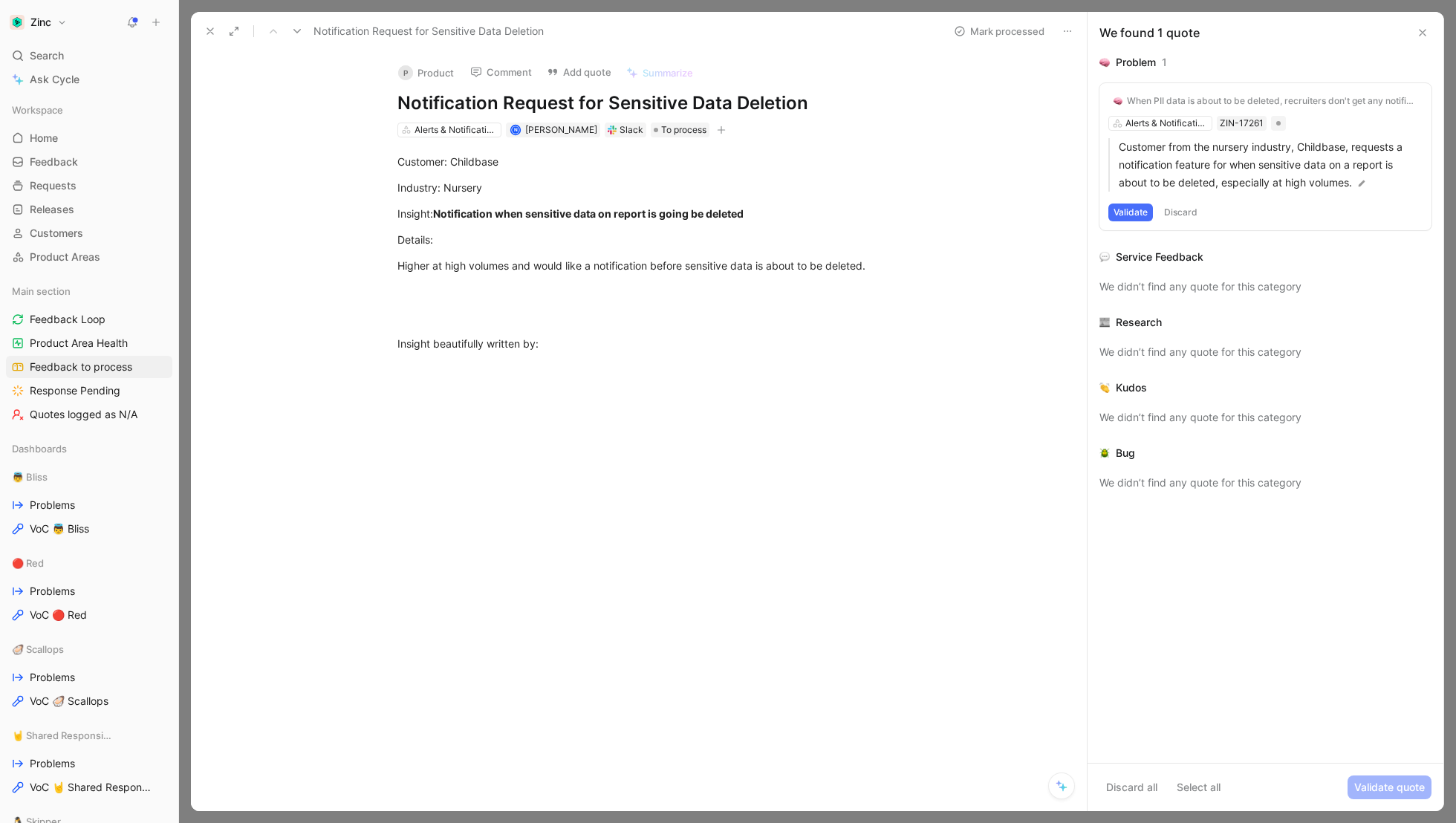
click at [1129, 209] on button "Validate" at bounding box center [1131, 212] width 45 height 18
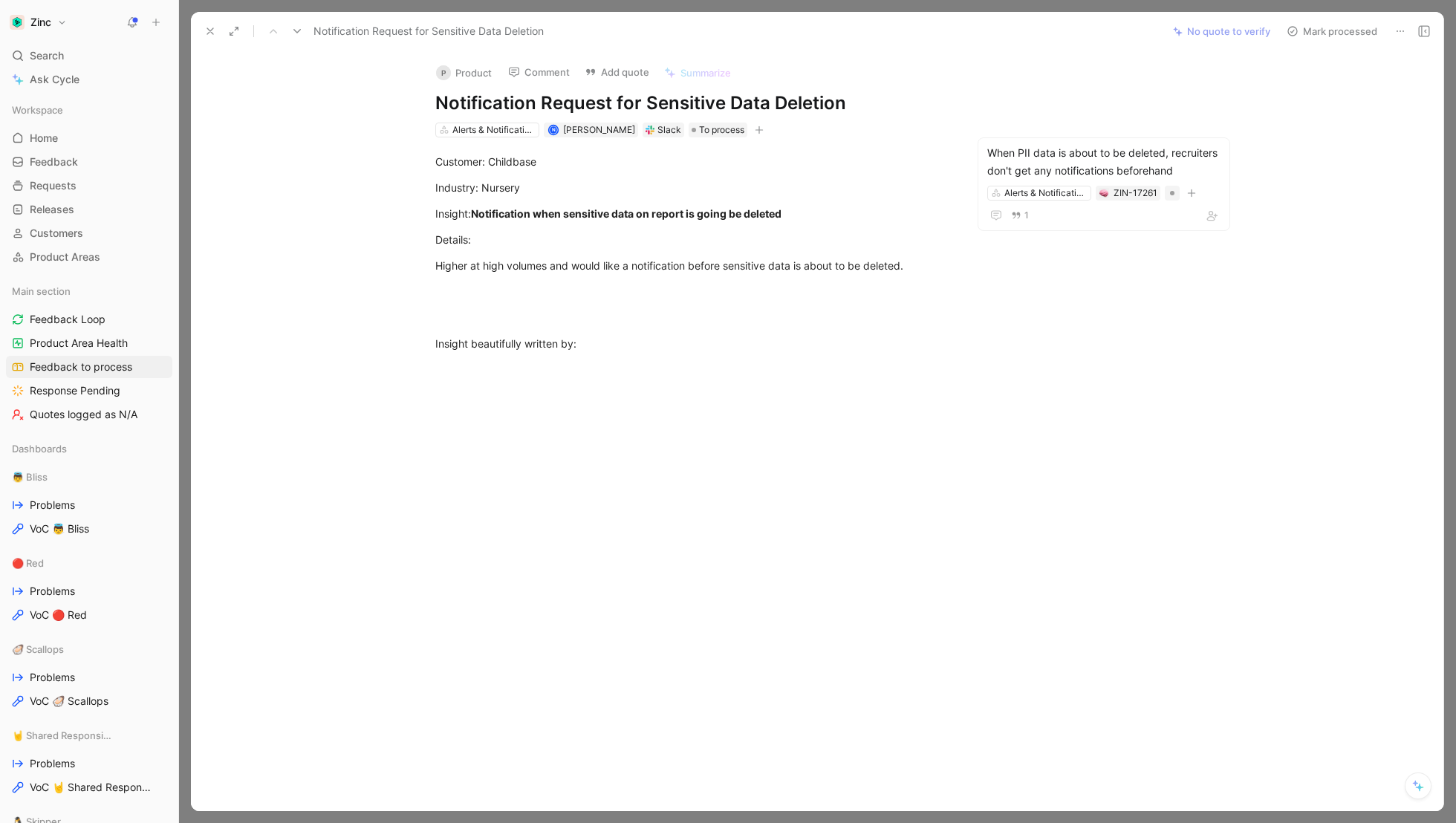
click at [1339, 25] on button "Mark processed" at bounding box center [1332, 32] width 104 height 21
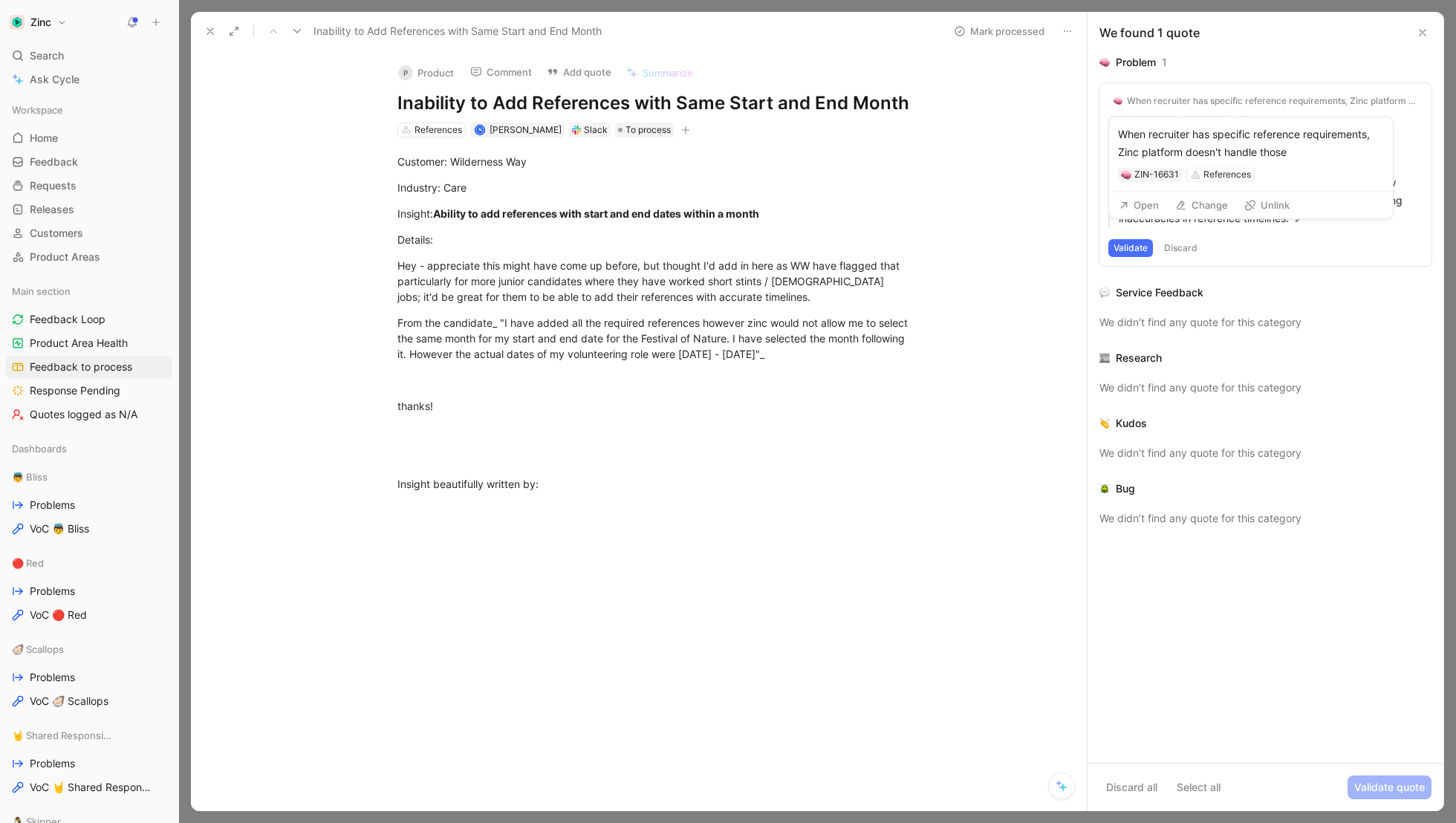
click at [1187, 102] on div "When recruiter has specific reference requirements, Zinc platform doesn't handl…" at bounding box center [1272, 101] width 290 height 12
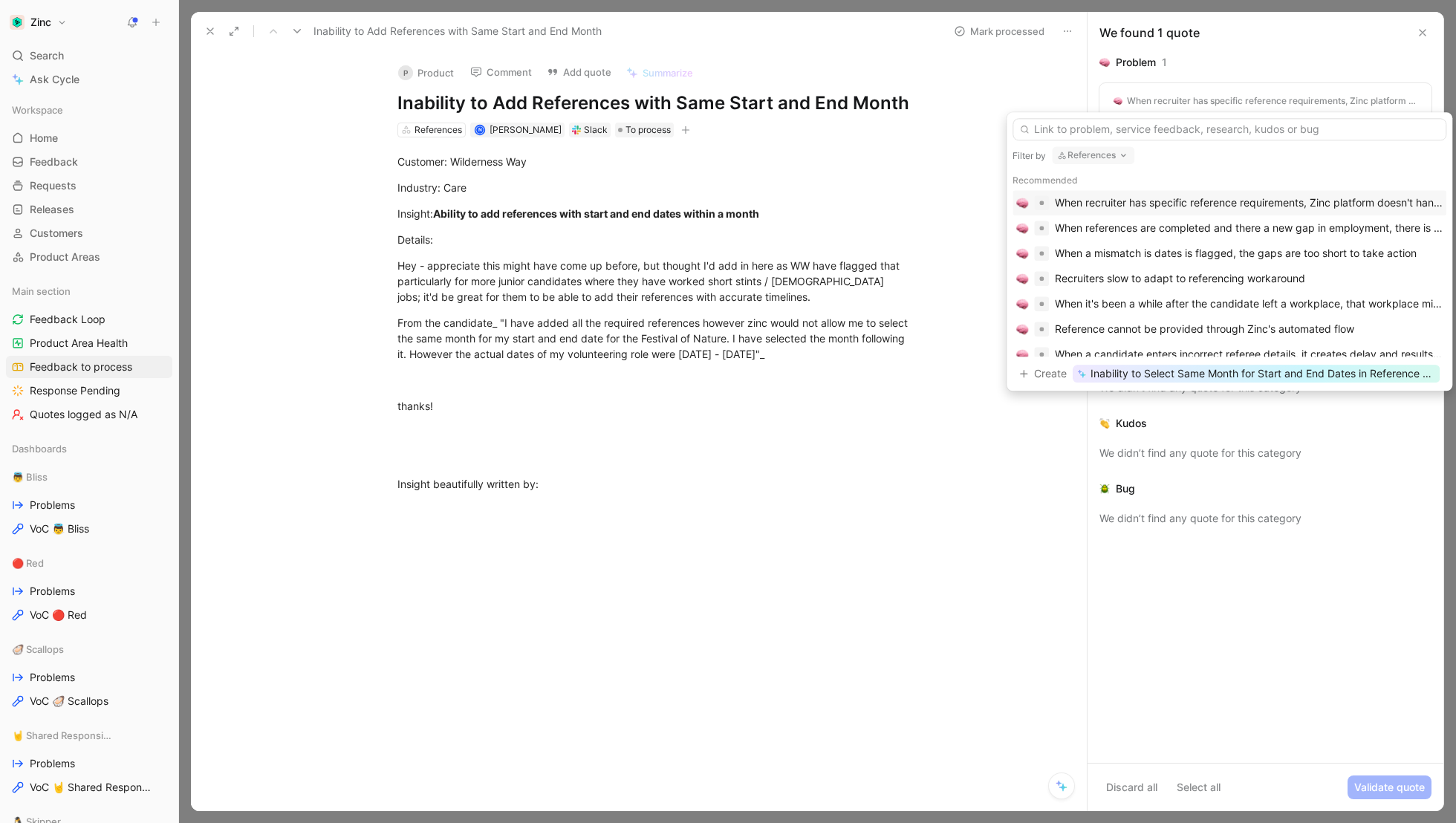
click at [1074, 203] on div "When recruiter has specific reference requirements, Zinc platform doesn't handl…" at bounding box center [1249, 202] width 387 height 18
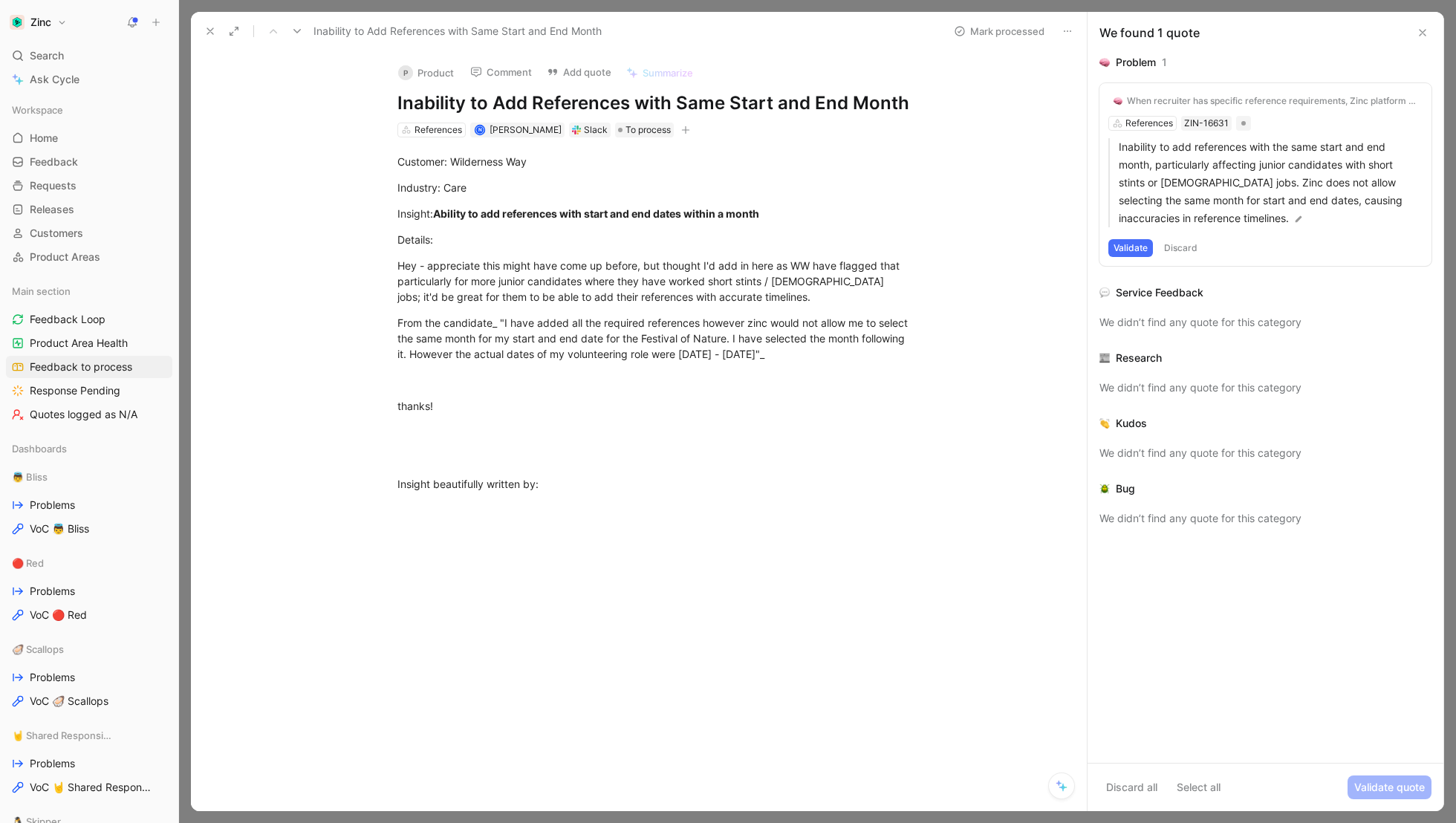
click at [1199, 96] on div "When recruiter has specific reference requirements, Zinc platform doesn't handl…" at bounding box center [1272, 101] width 290 height 12
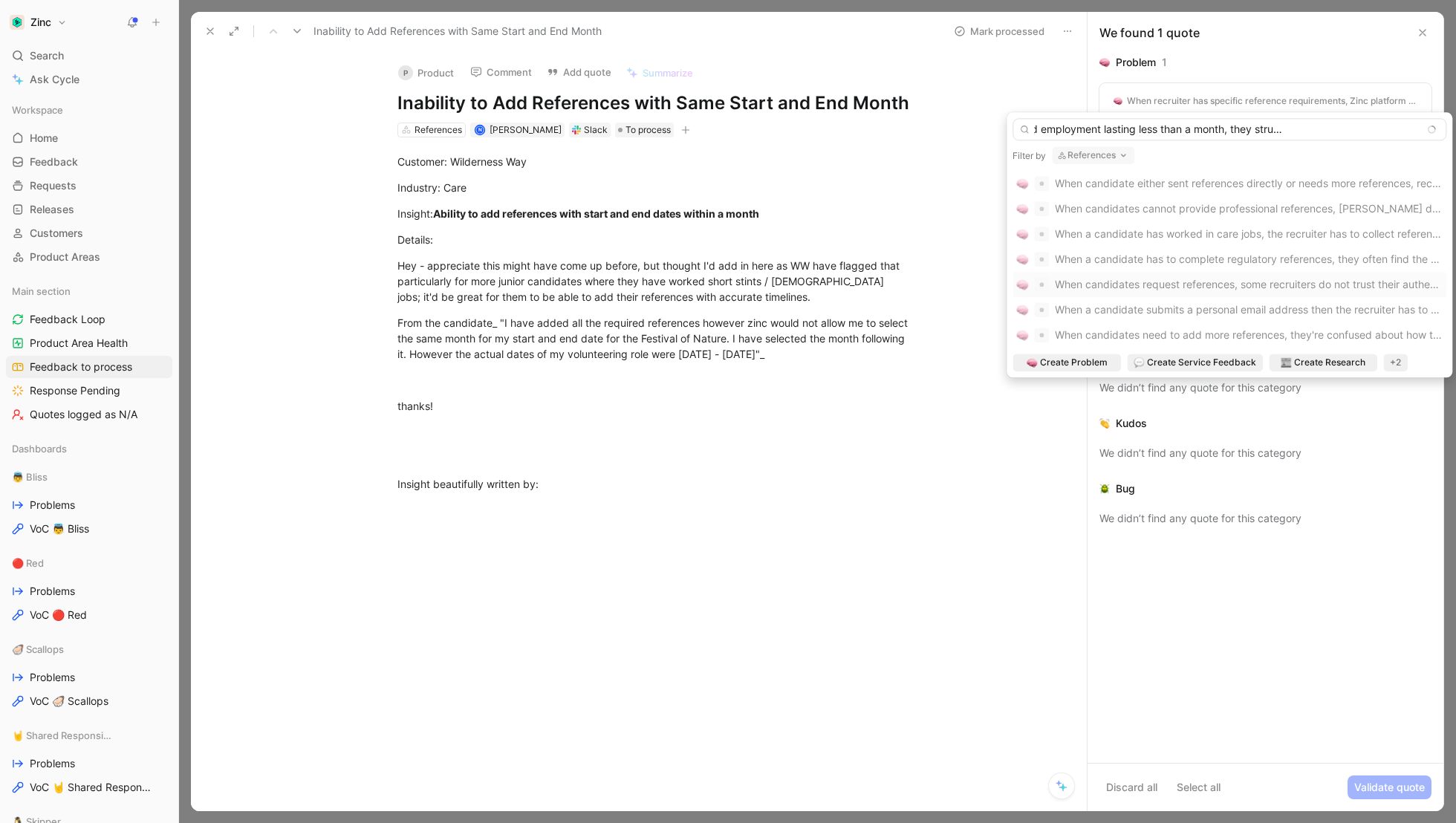
scroll to position [0, 141]
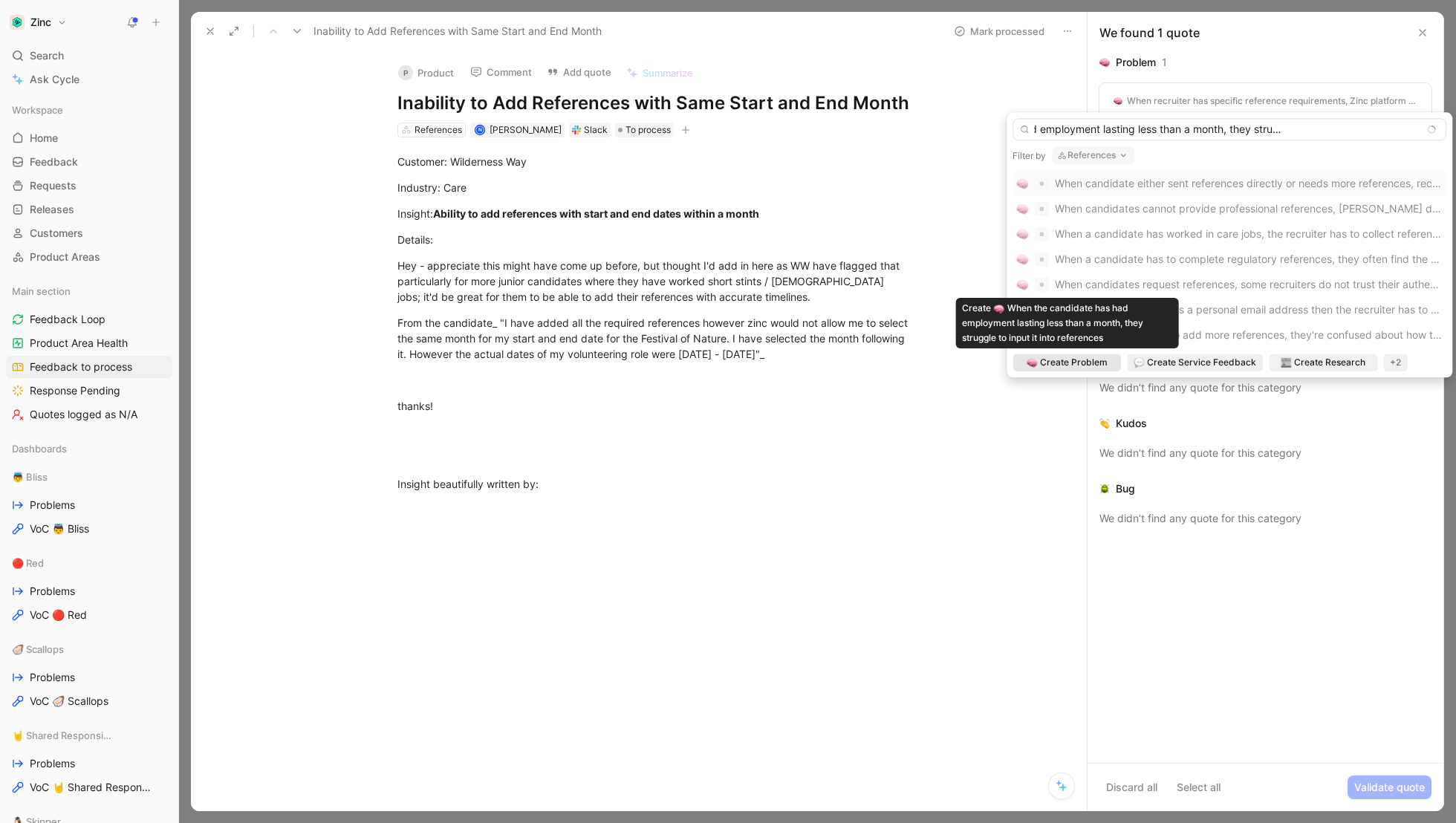
type input "When the candidate has had employment lasting less than a month, they struggle …"
click at [1071, 362] on span "Create Problem" at bounding box center [1074, 362] width 67 height 15
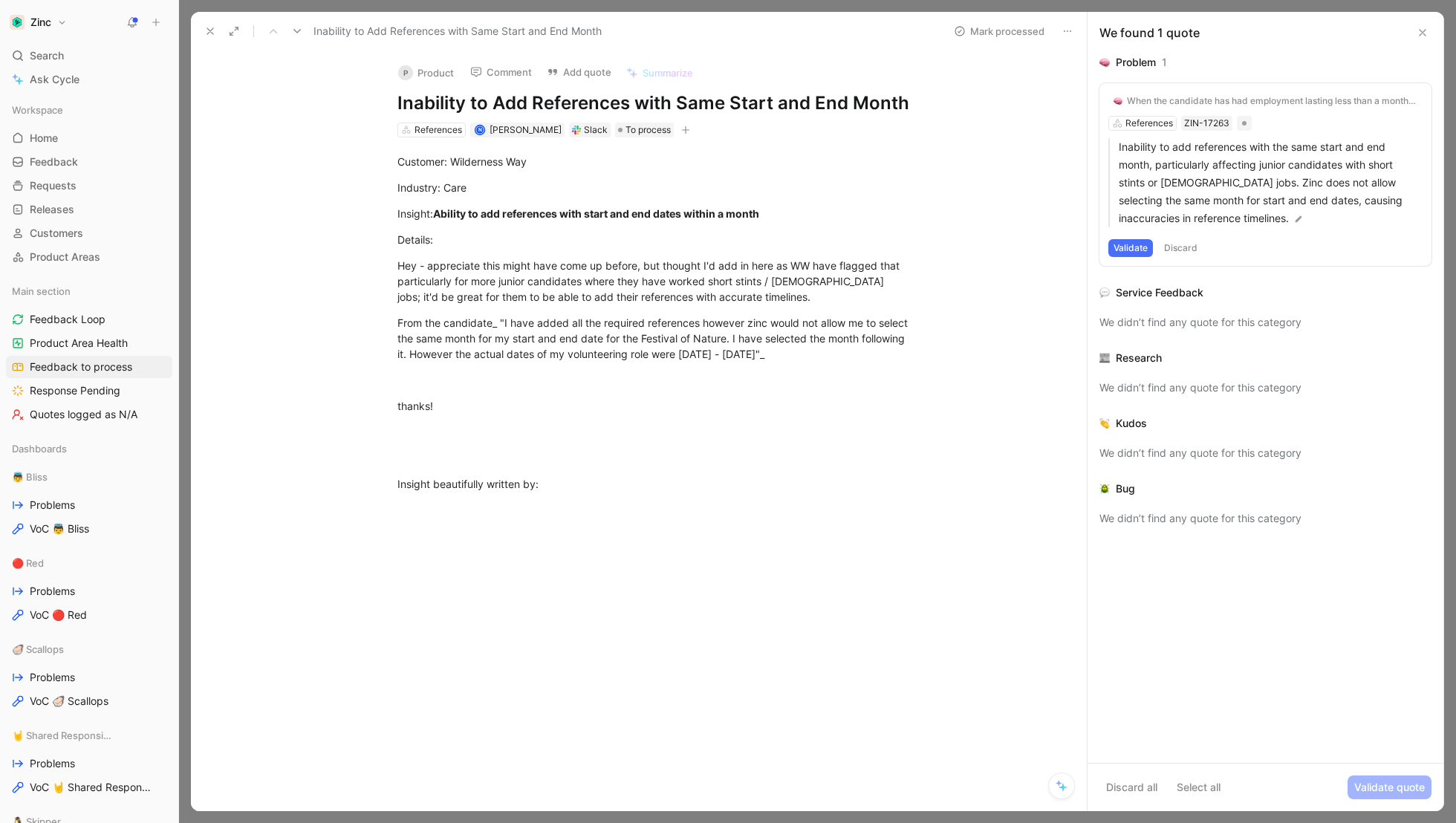
click at [1140, 246] on button "Validate" at bounding box center [1131, 248] width 45 height 18
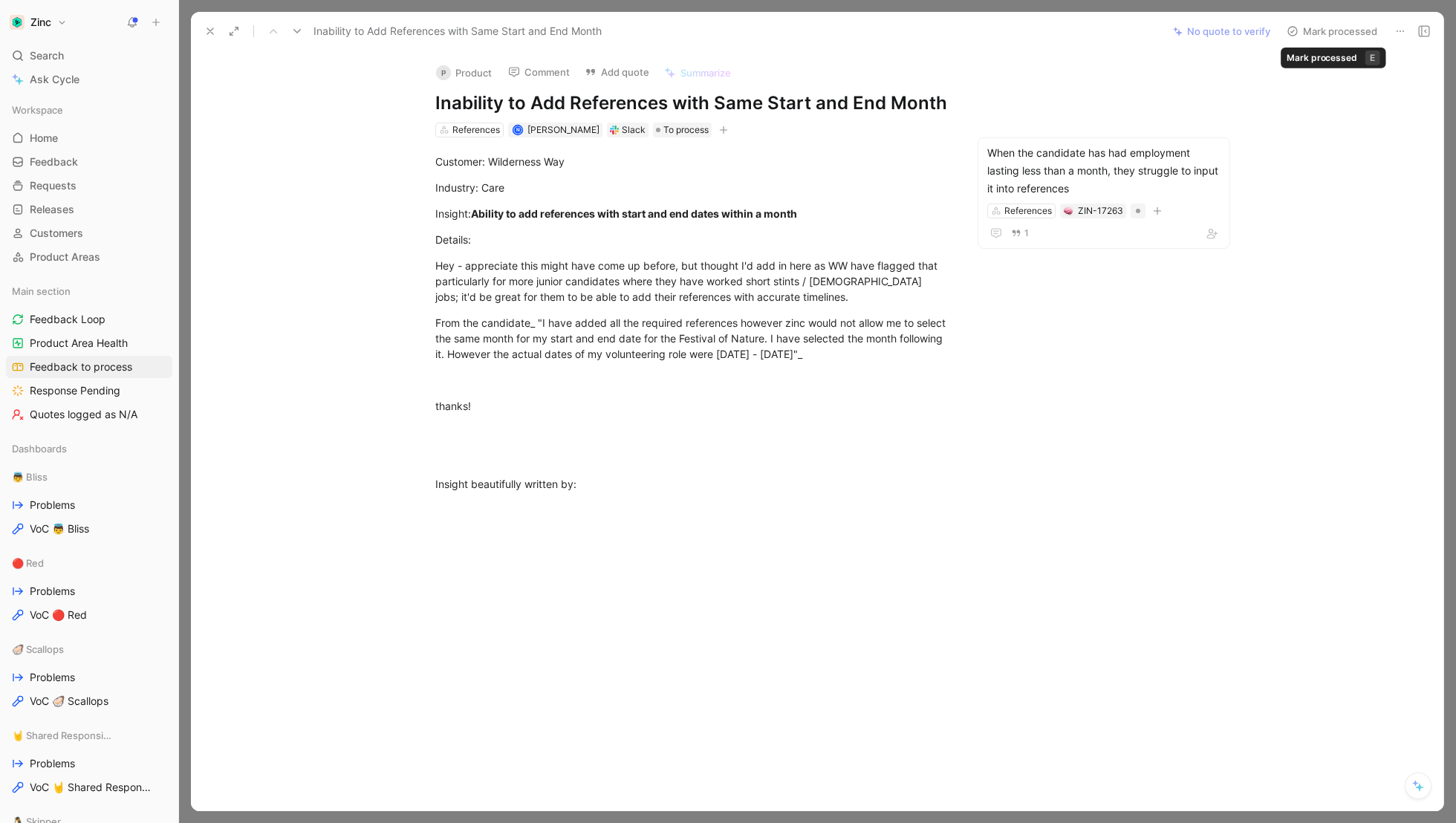
click at [1353, 30] on button "Mark processed" at bounding box center [1332, 32] width 104 height 21
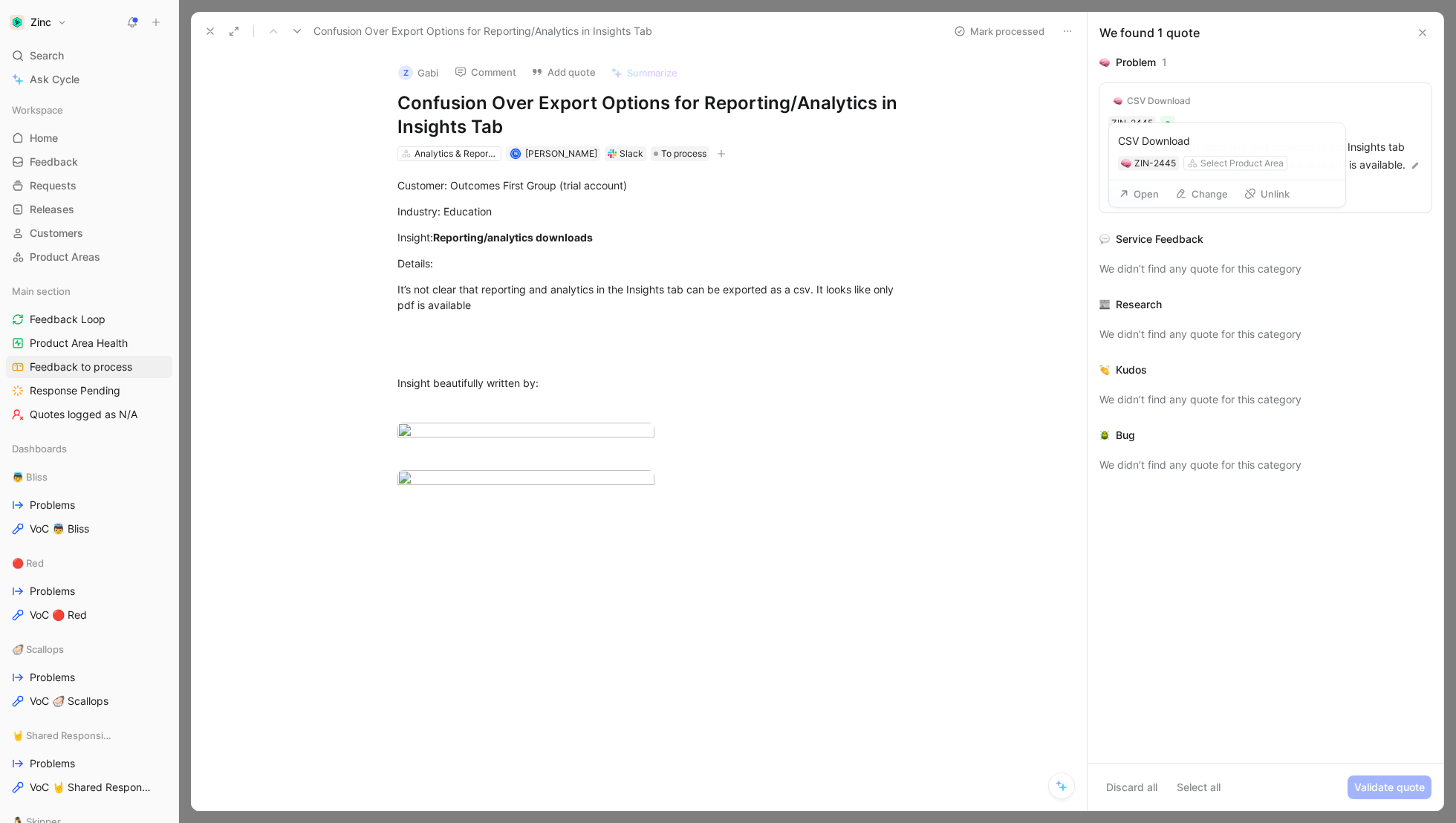
click at [1177, 96] on div "CSV Download" at bounding box center [1159, 101] width 64 height 12
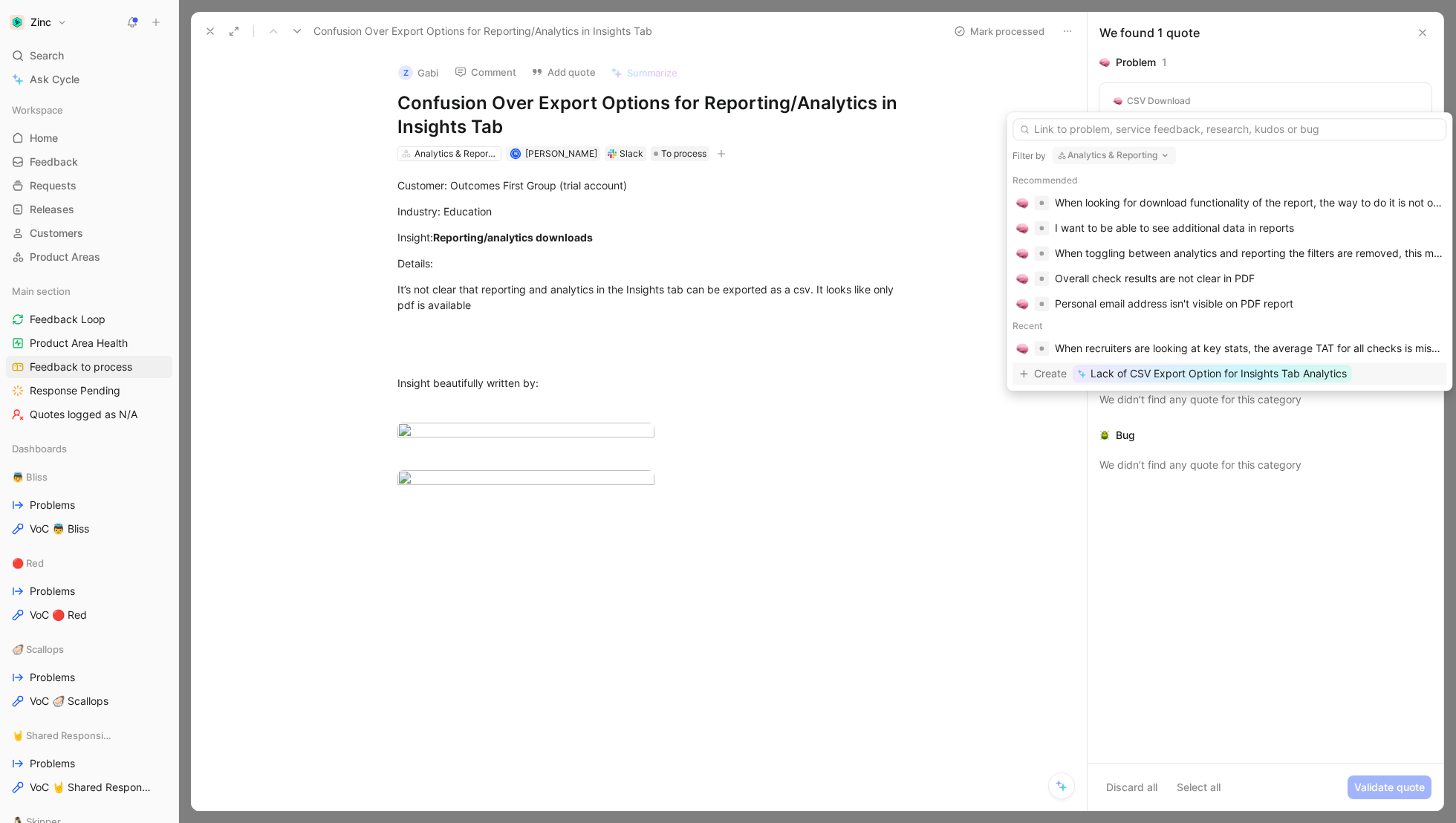
click at [1114, 155] on button "Analytics & Reporting" at bounding box center [1114, 155] width 124 height 18
type input "ux"
click at [1114, 216] on mark "UX" at bounding box center [1114, 215] width 14 height 12
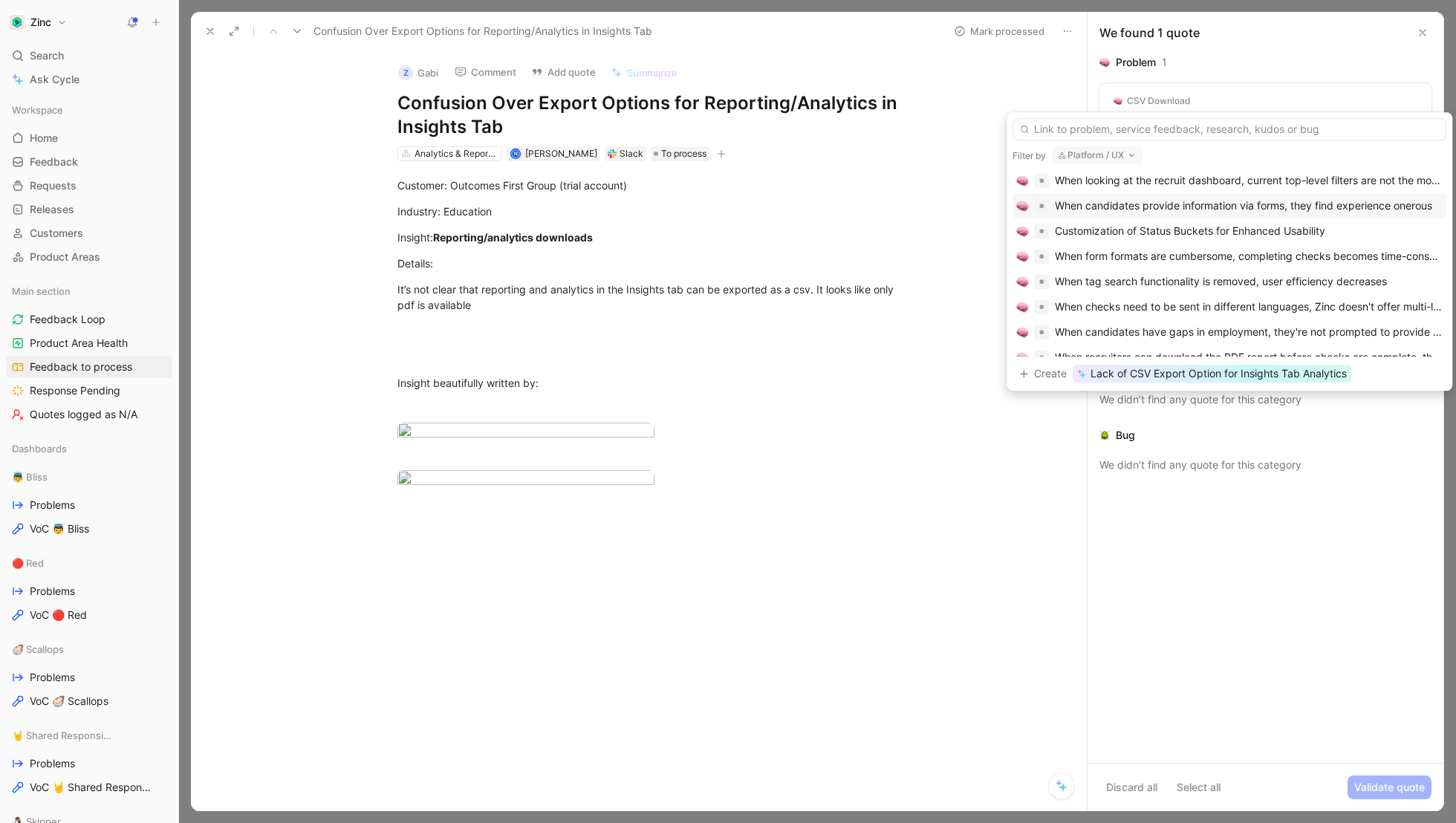
scroll to position [145, 0]
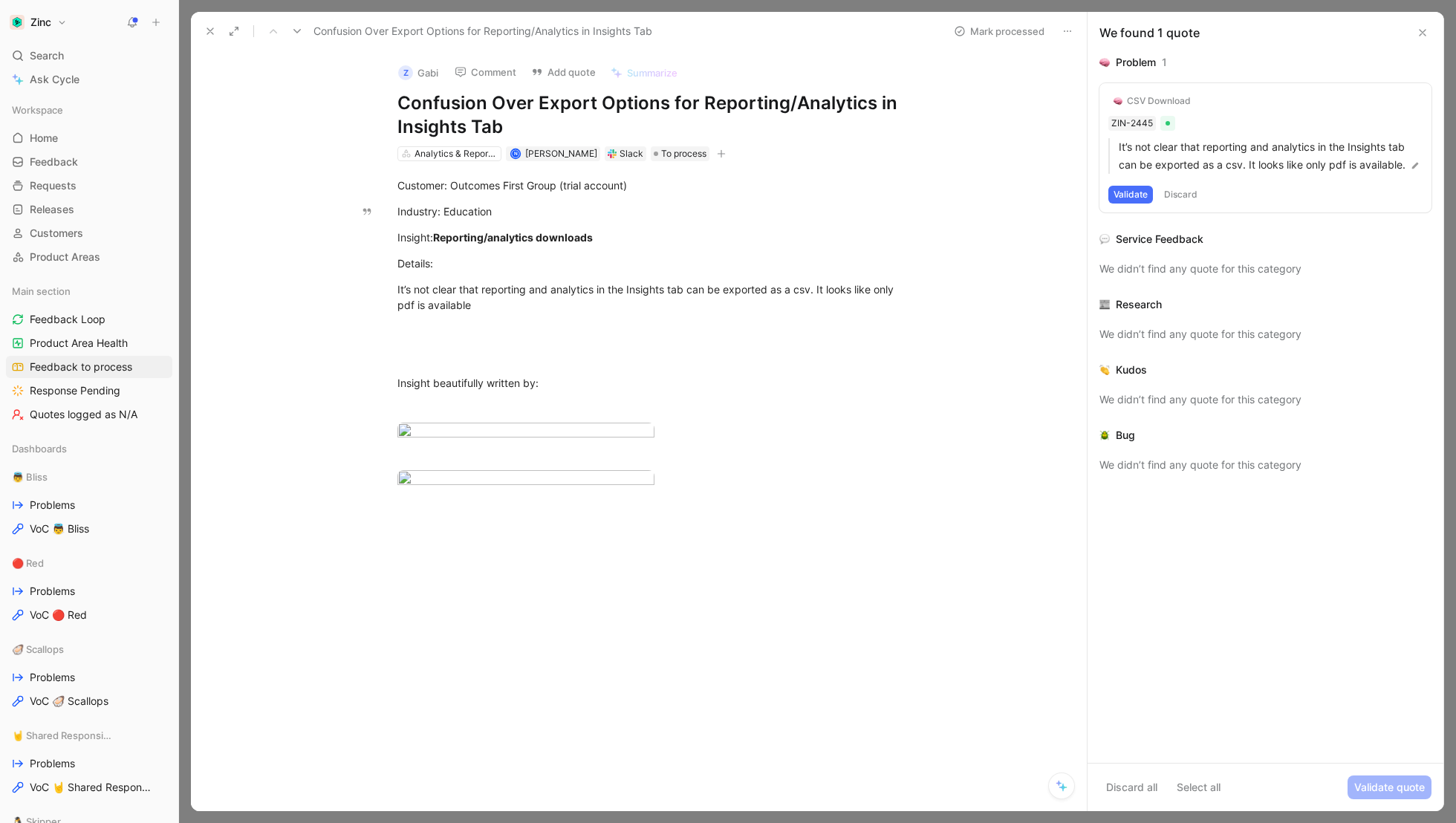
click at [480, 61] on div "Z Gabi Comment Add quote Summarize" at bounding box center [651, 68] width 520 height 32
click at [486, 71] on button "Comment" at bounding box center [486, 72] width 75 height 21
click at [581, 156] on button "Send" at bounding box center [580, 165] width 36 height 18
click at [664, 159] on span "To process" at bounding box center [684, 153] width 46 height 15
click at [709, 282] on span "Canceled" at bounding box center [699, 277] width 46 height 12
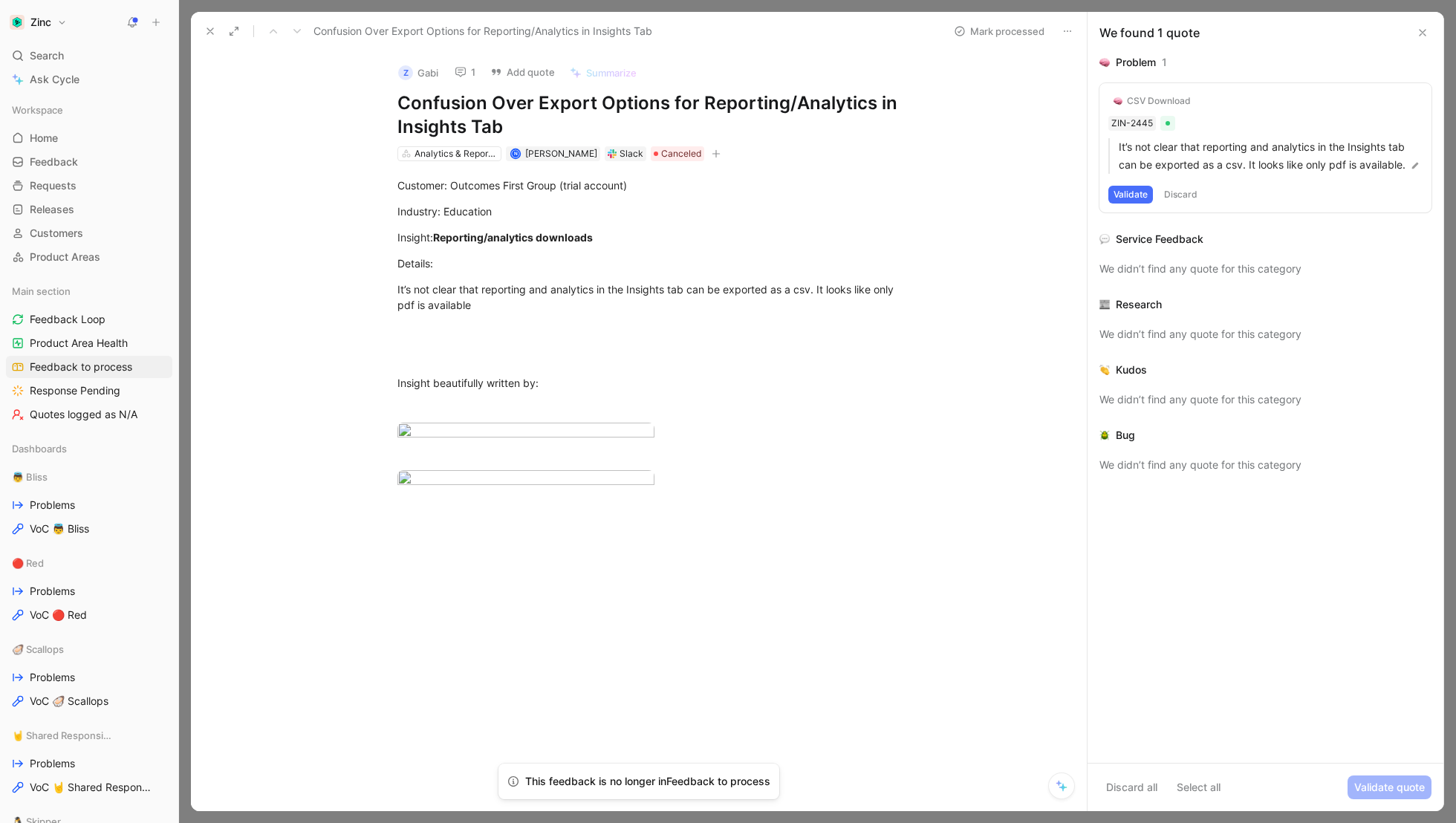
click at [1001, 32] on button "Mark processed" at bounding box center [999, 32] width 104 height 21
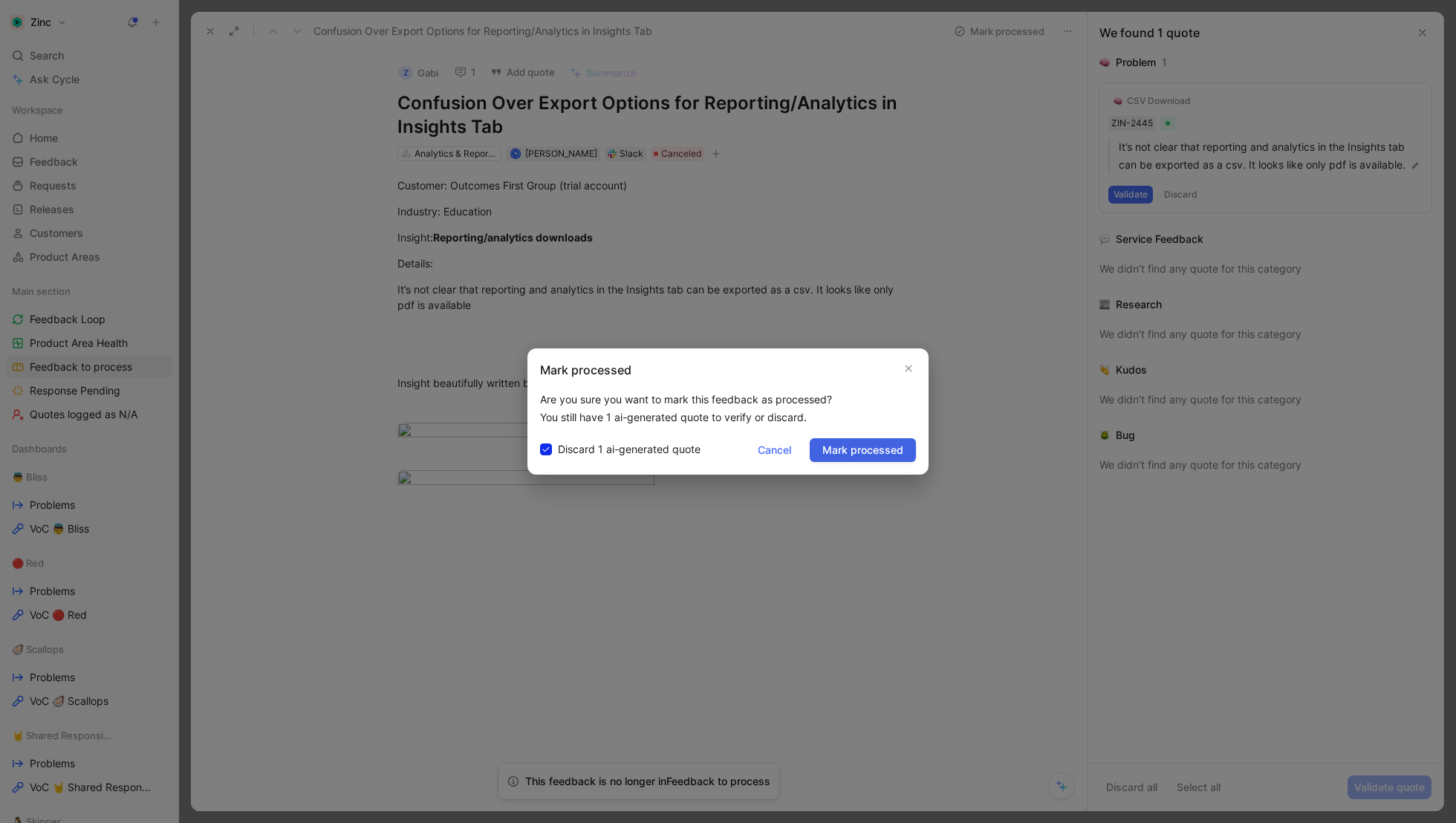
click at [858, 453] on span "Mark processed" at bounding box center [863, 450] width 81 height 18
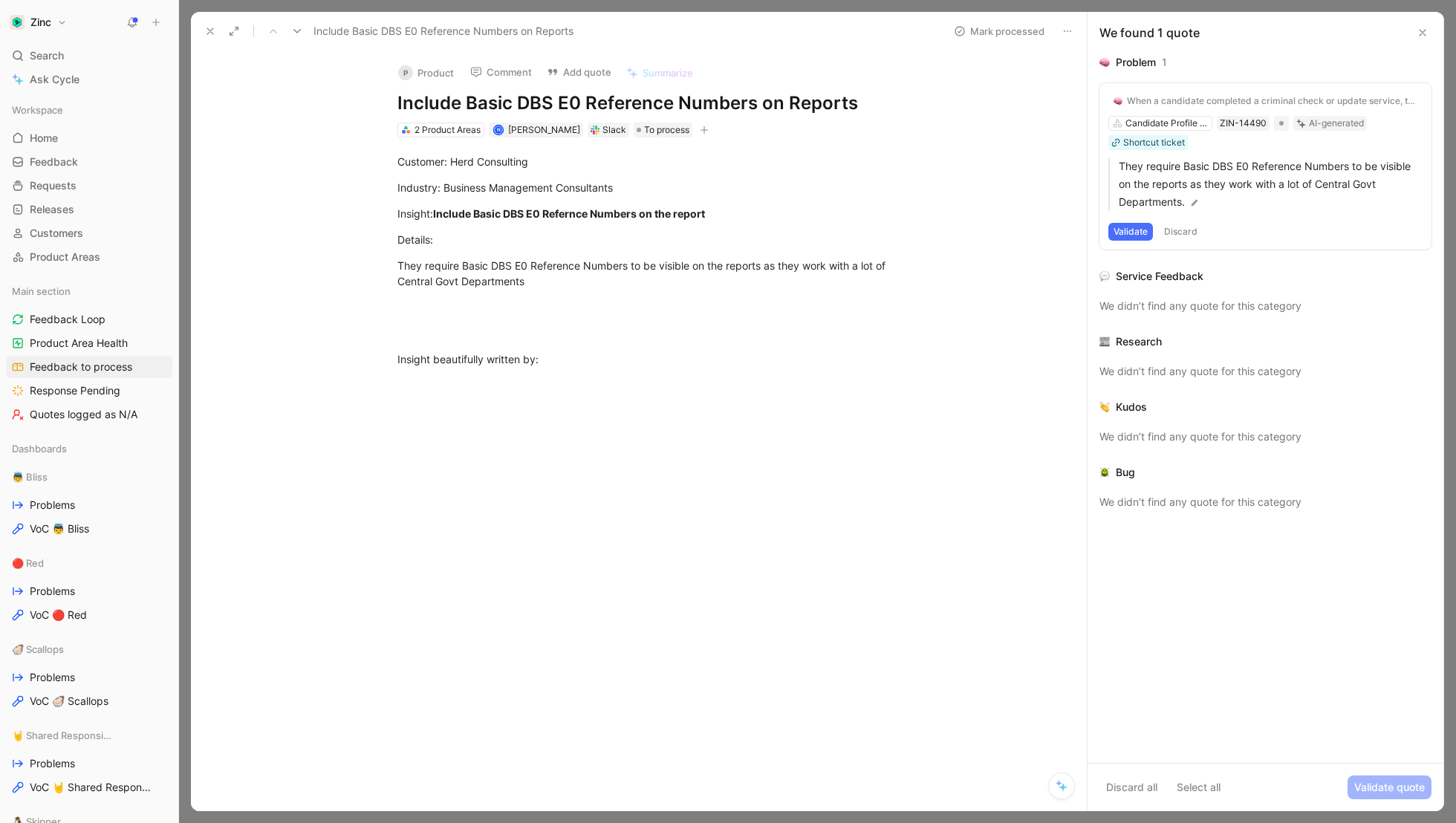
click at [1127, 240] on div "When a candidate completed a criminal check or update service, the submission n…" at bounding box center [1265, 167] width 332 height 167
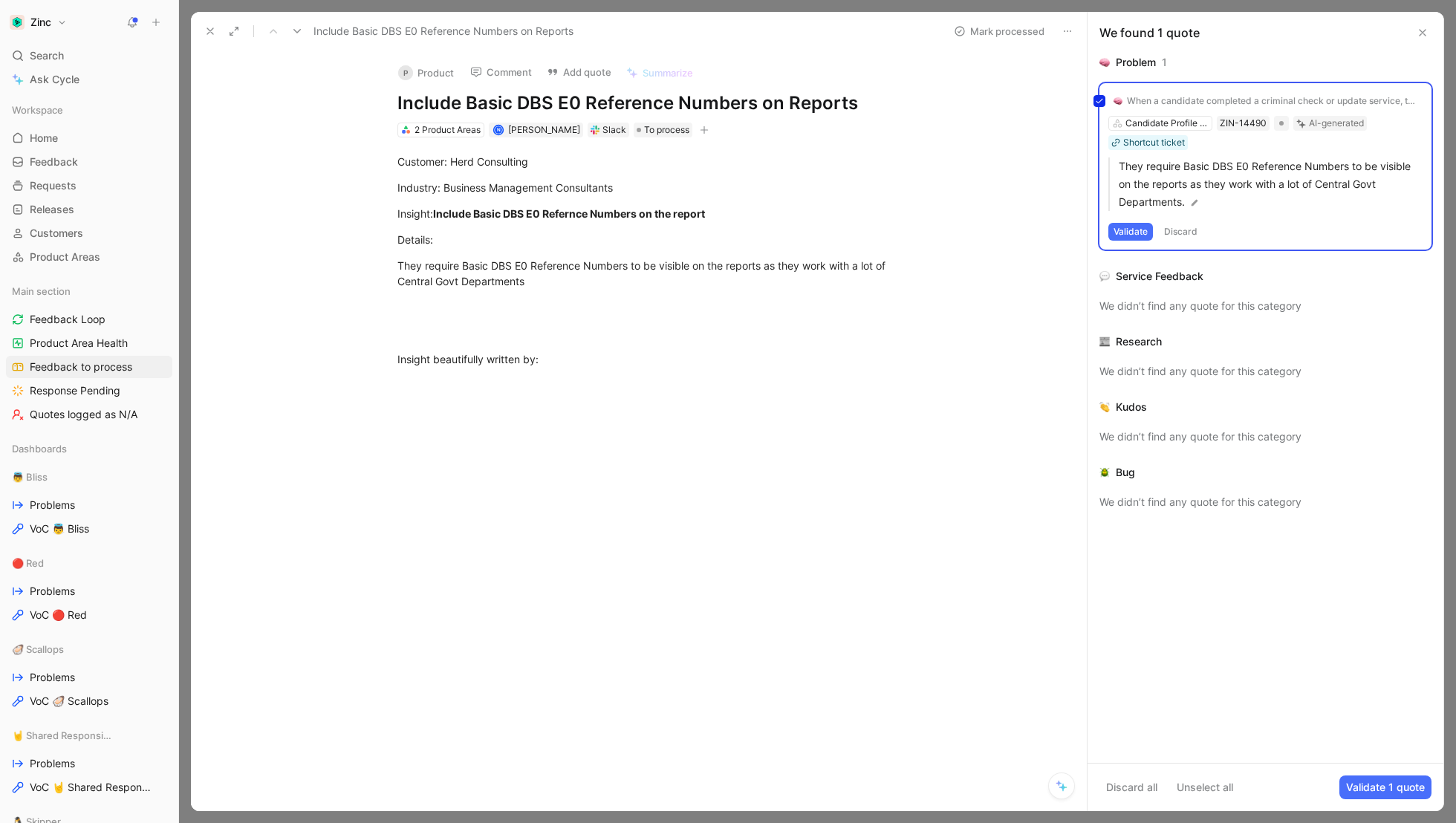
click at [1126, 234] on div "When a candidate completed a criminal check or update service, the submission n…" at bounding box center [1265, 167] width 332 height 167
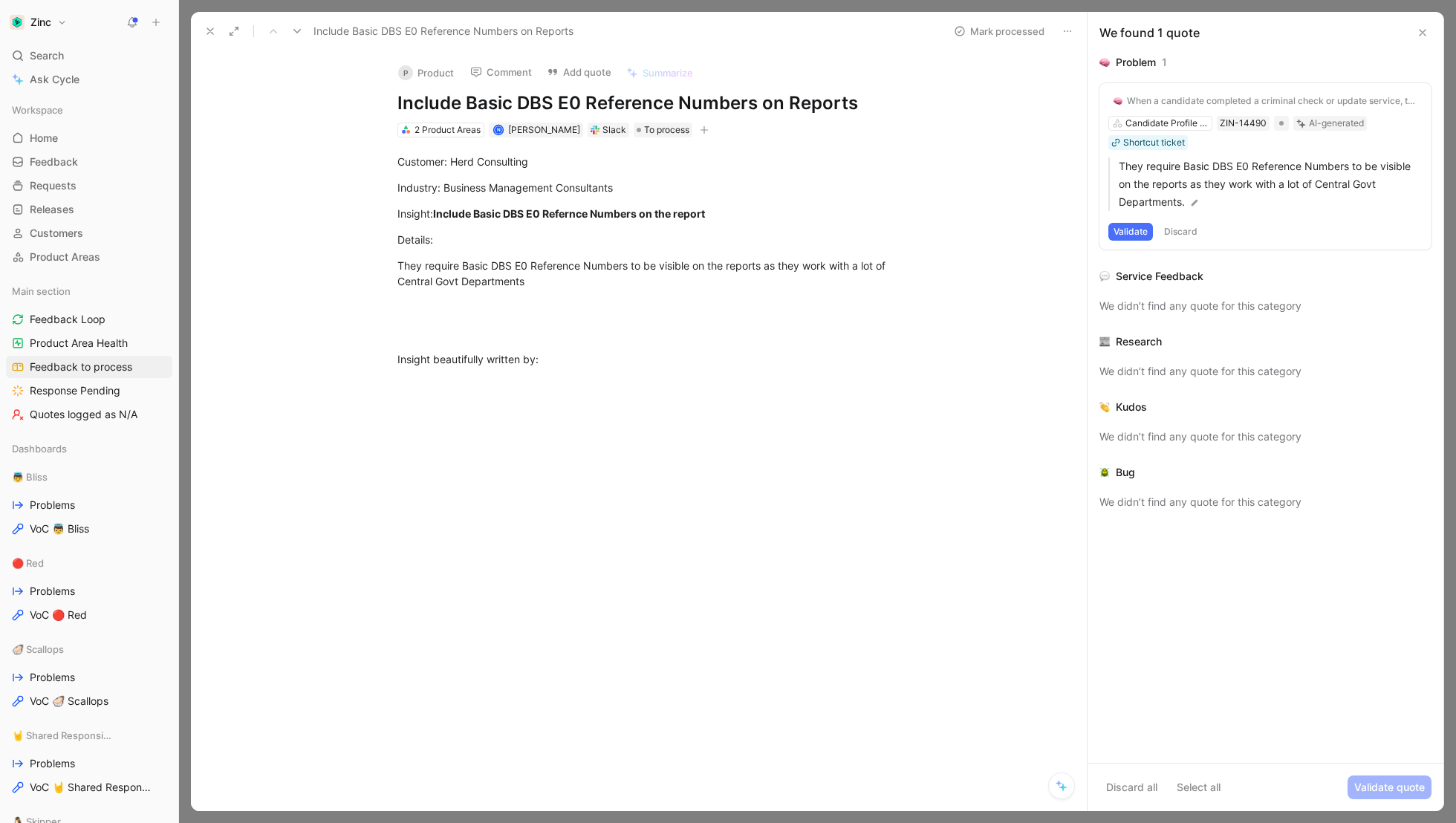
click at [1148, 229] on button "Validate" at bounding box center [1131, 231] width 45 height 18
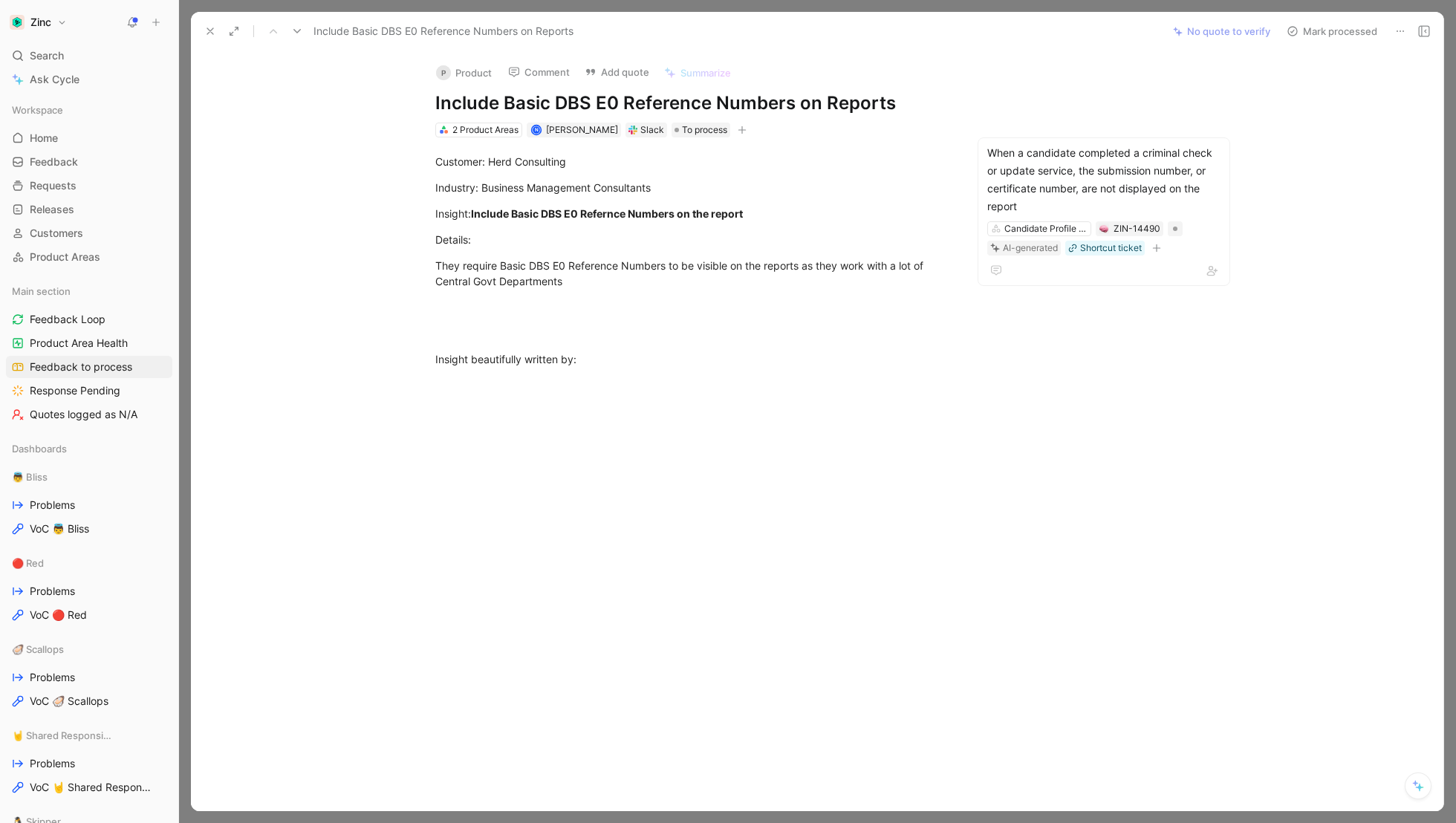
click at [1348, 32] on button "Mark processed" at bounding box center [1332, 32] width 104 height 21
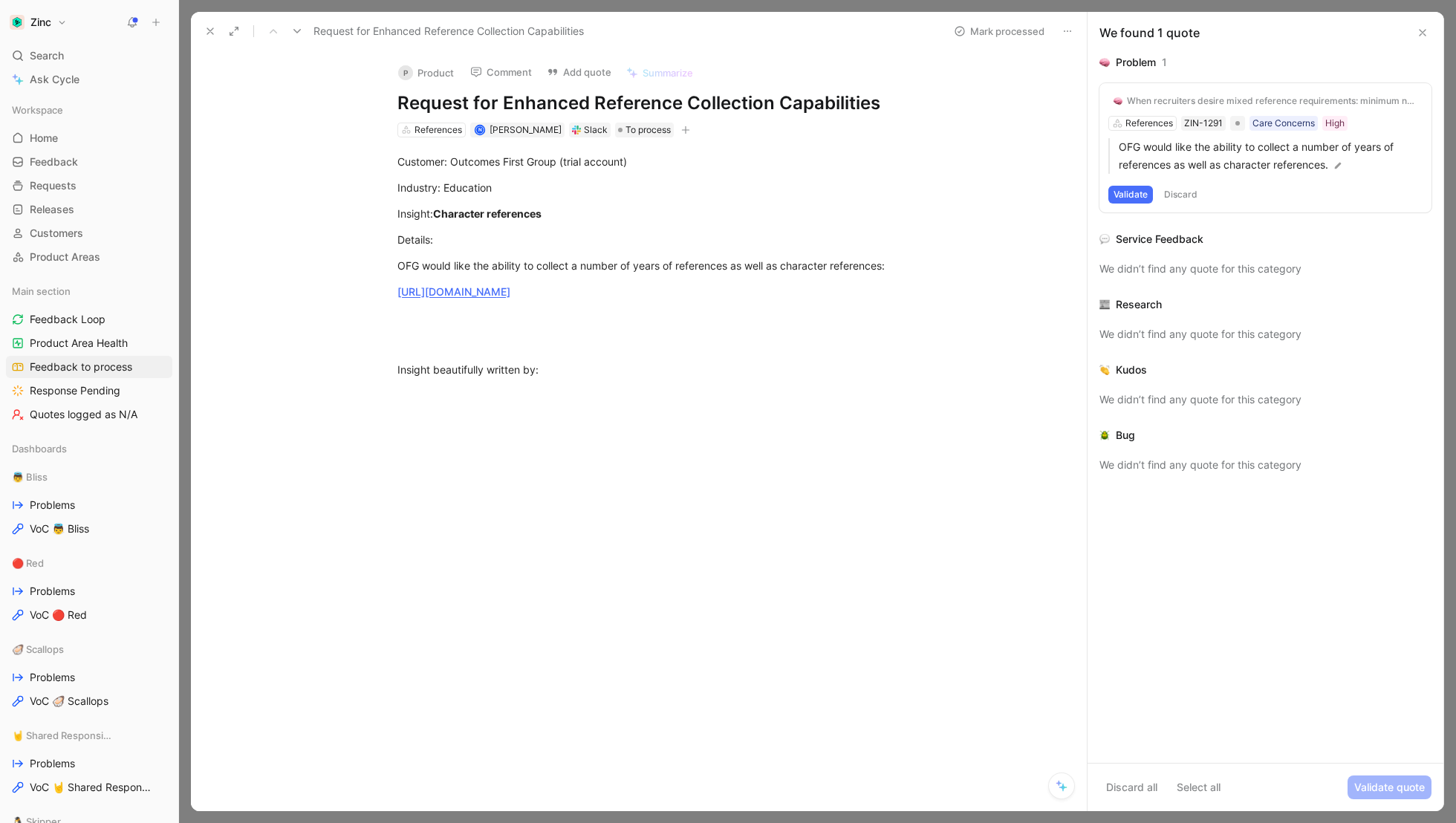
click at [1120, 198] on button "Validate" at bounding box center [1131, 195] width 45 height 18
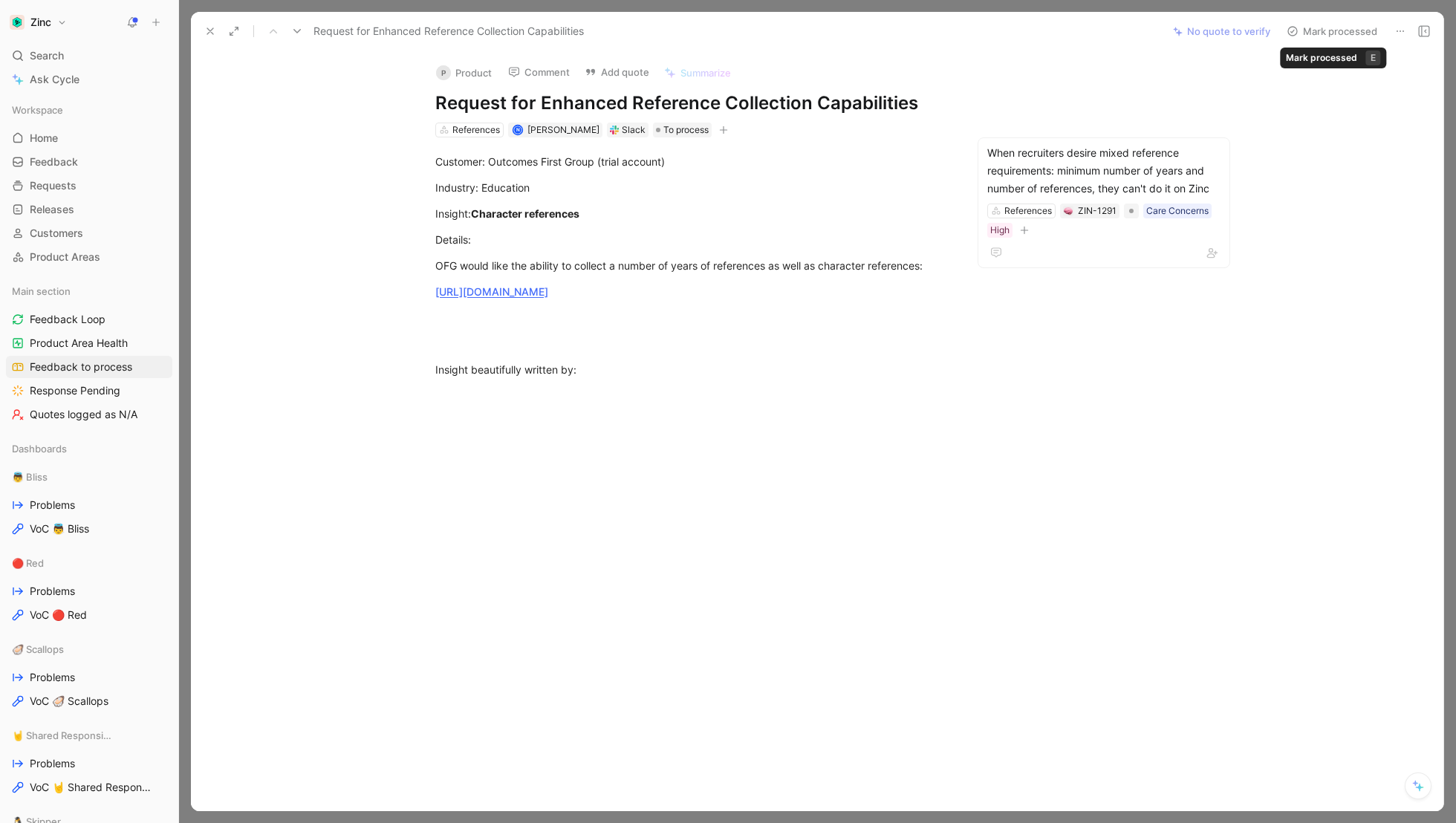
click at [1322, 32] on button "Mark processed" at bounding box center [1332, 32] width 104 height 21
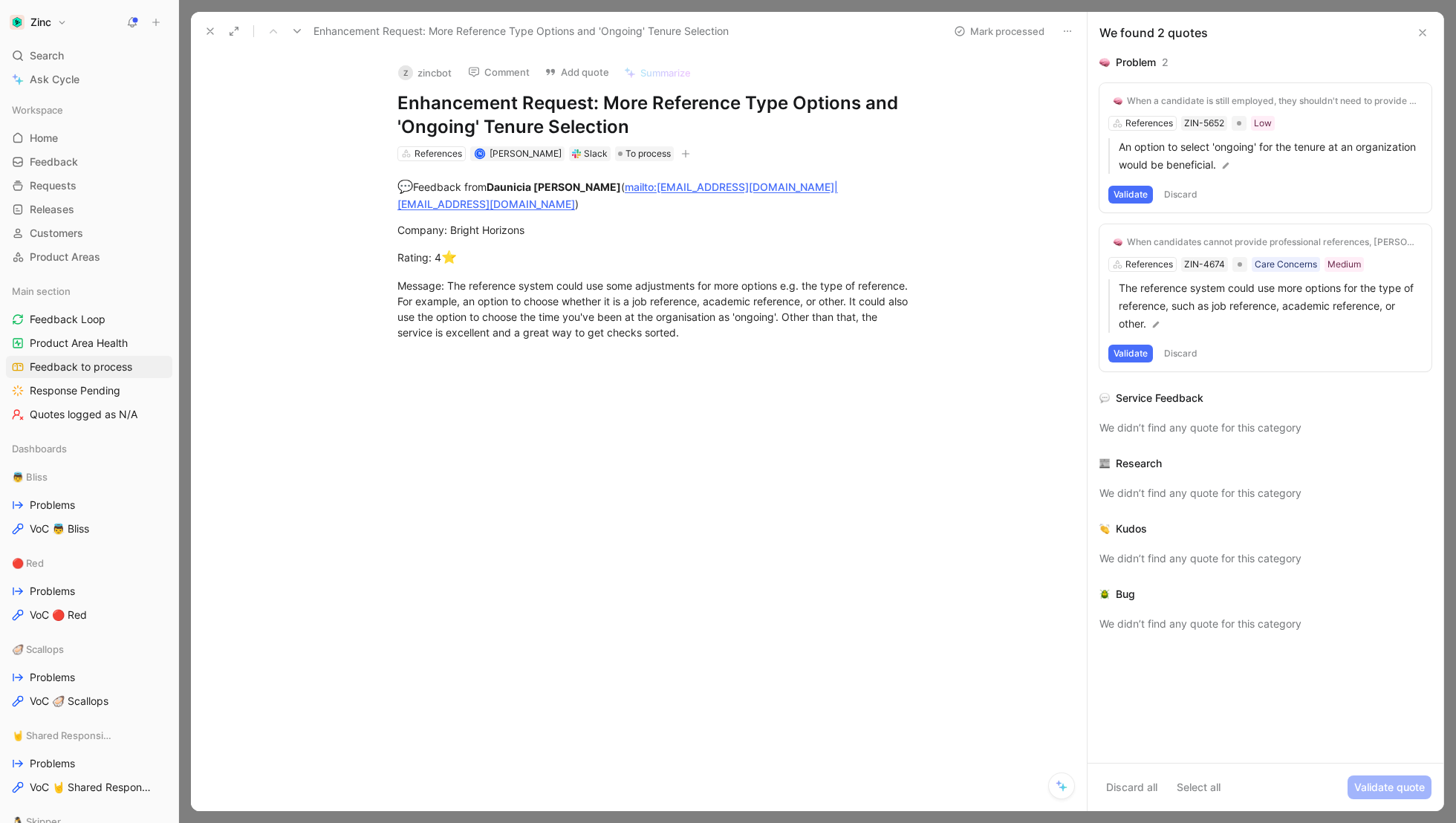
click at [1132, 188] on button "Validate" at bounding box center [1131, 195] width 45 height 18
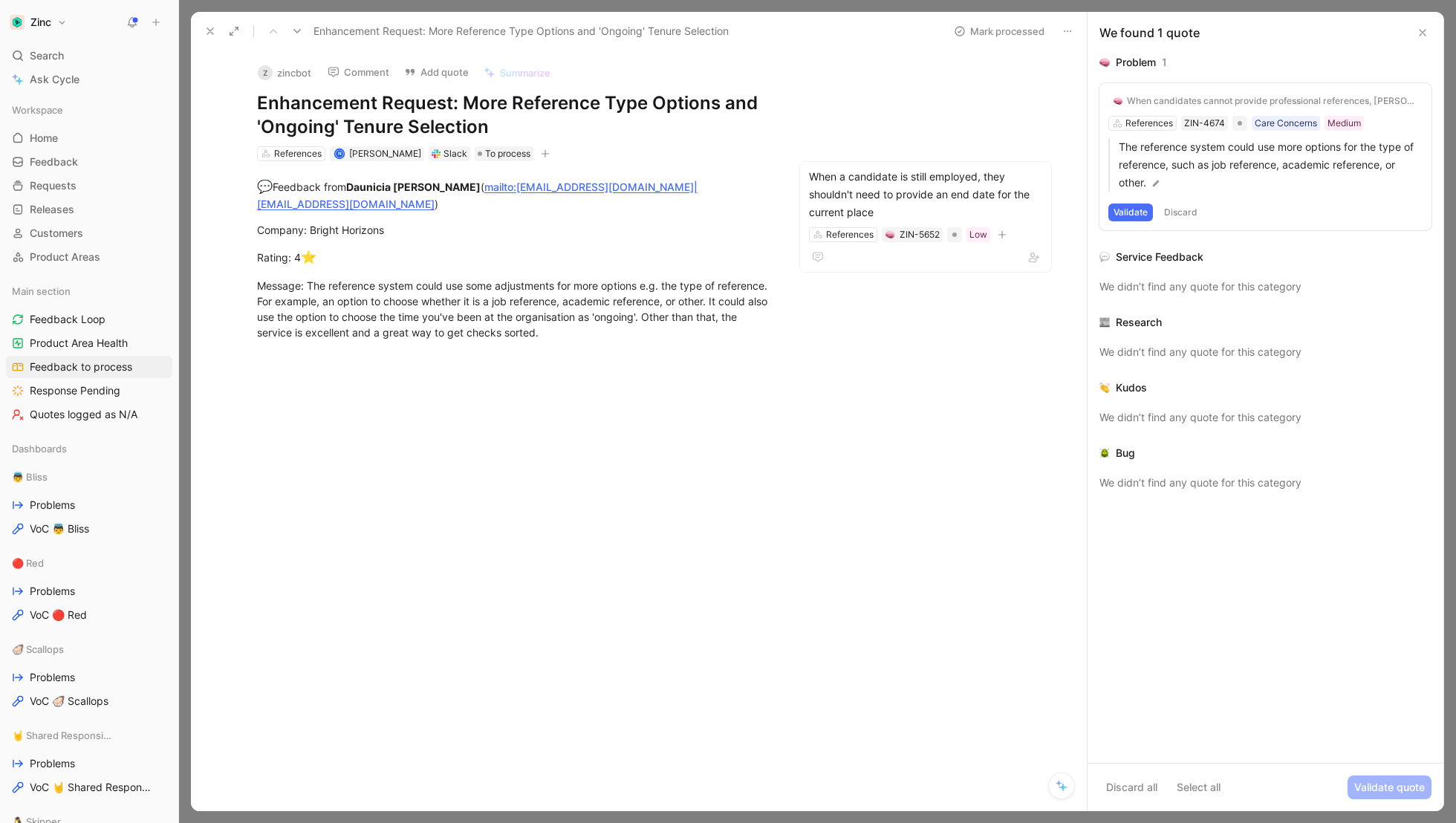
click at [1133, 213] on button "Validate" at bounding box center [1131, 212] width 45 height 18
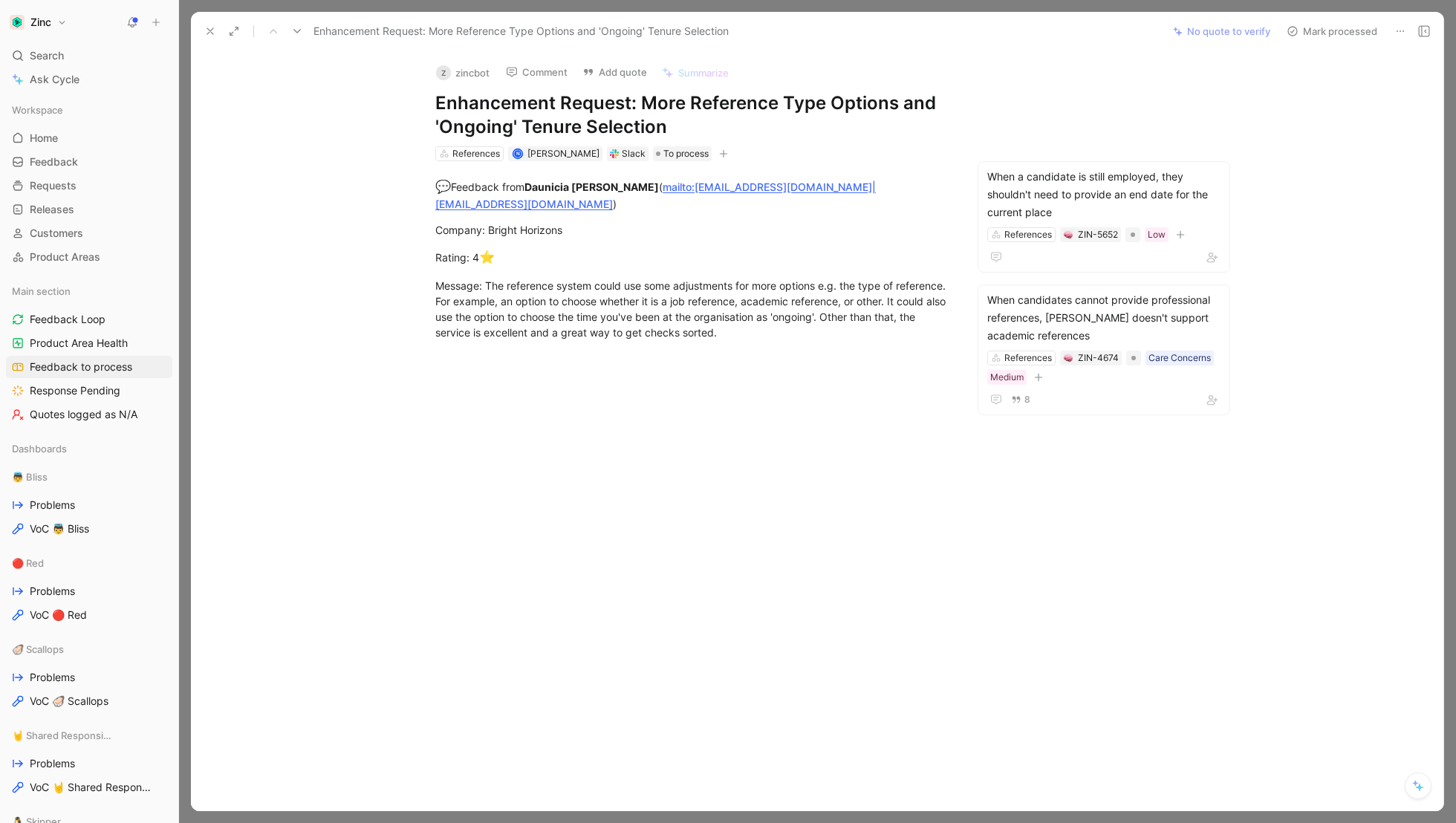
click at [1324, 34] on button "Mark processed" at bounding box center [1332, 32] width 104 height 21
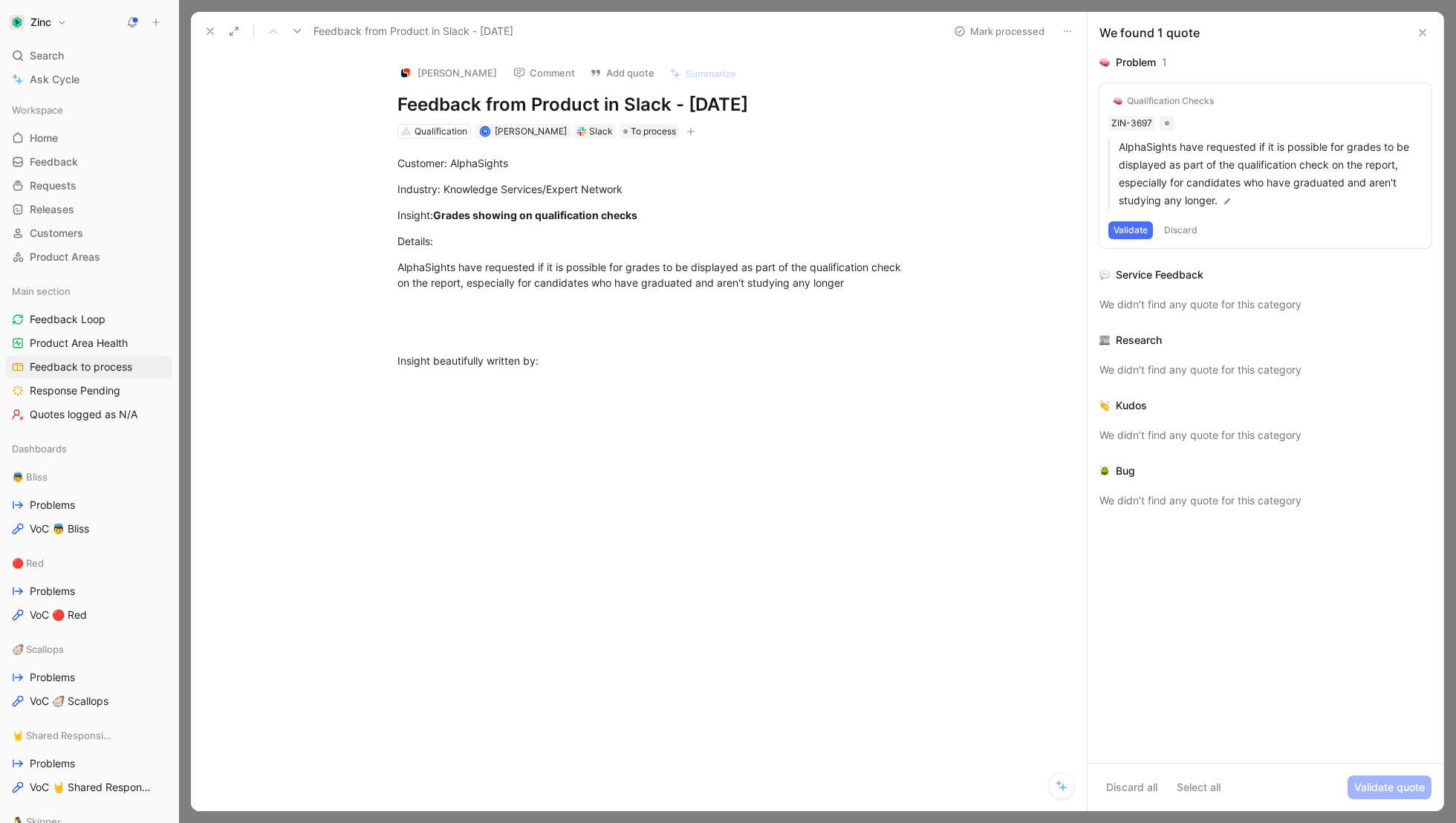
click at [1232, 100] on div "Qualification Checks ZIN-3697 AlphaSights have requested if it is possible for …" at bounding box center [1265, 166] width 332 height 165
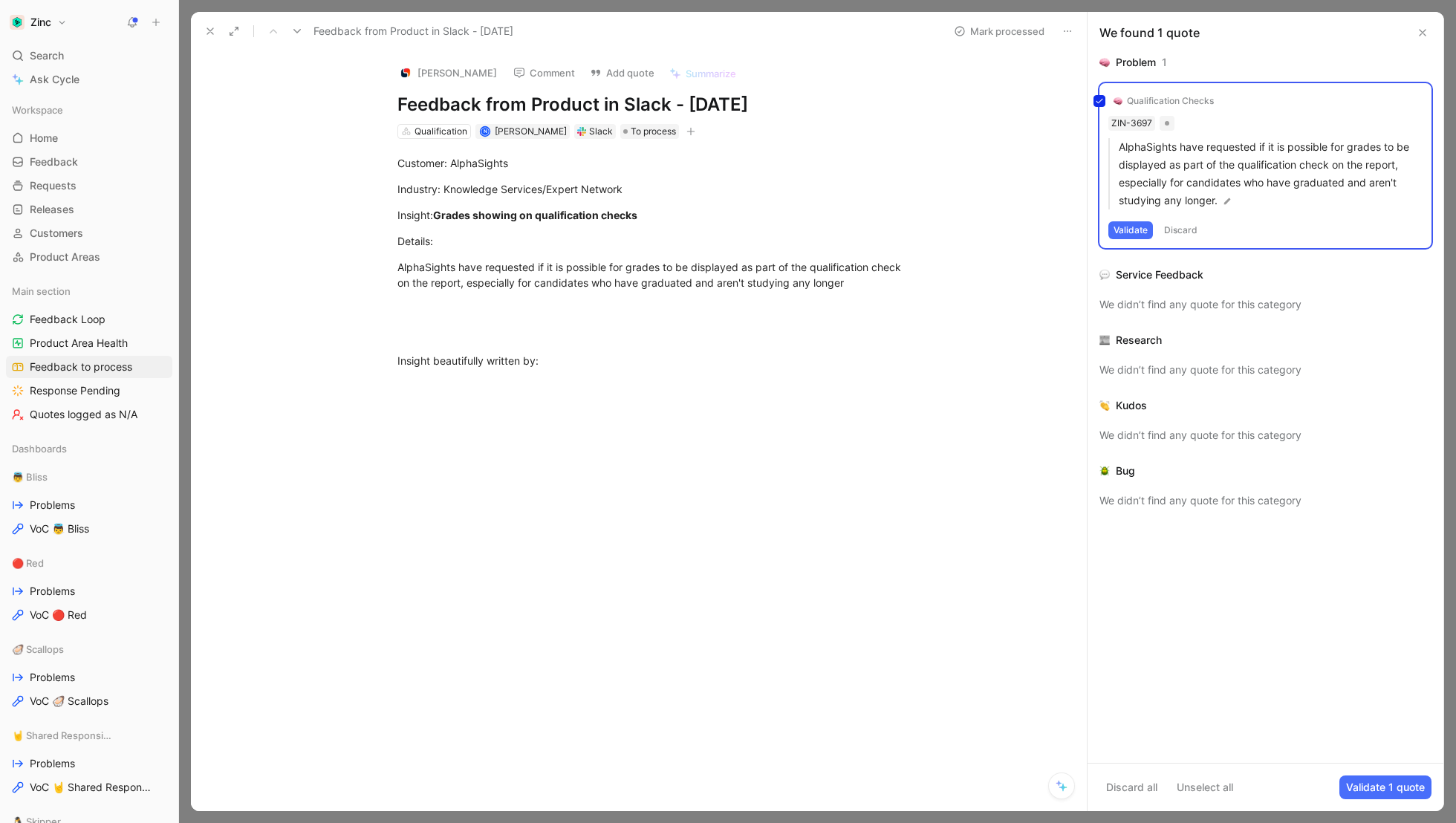
click at [1185, 102] on div "Qualification Checks ZIN-3697 AlphaSights have requested if it is possible for …" at bounding box center [1265, 166] width 332 height 165
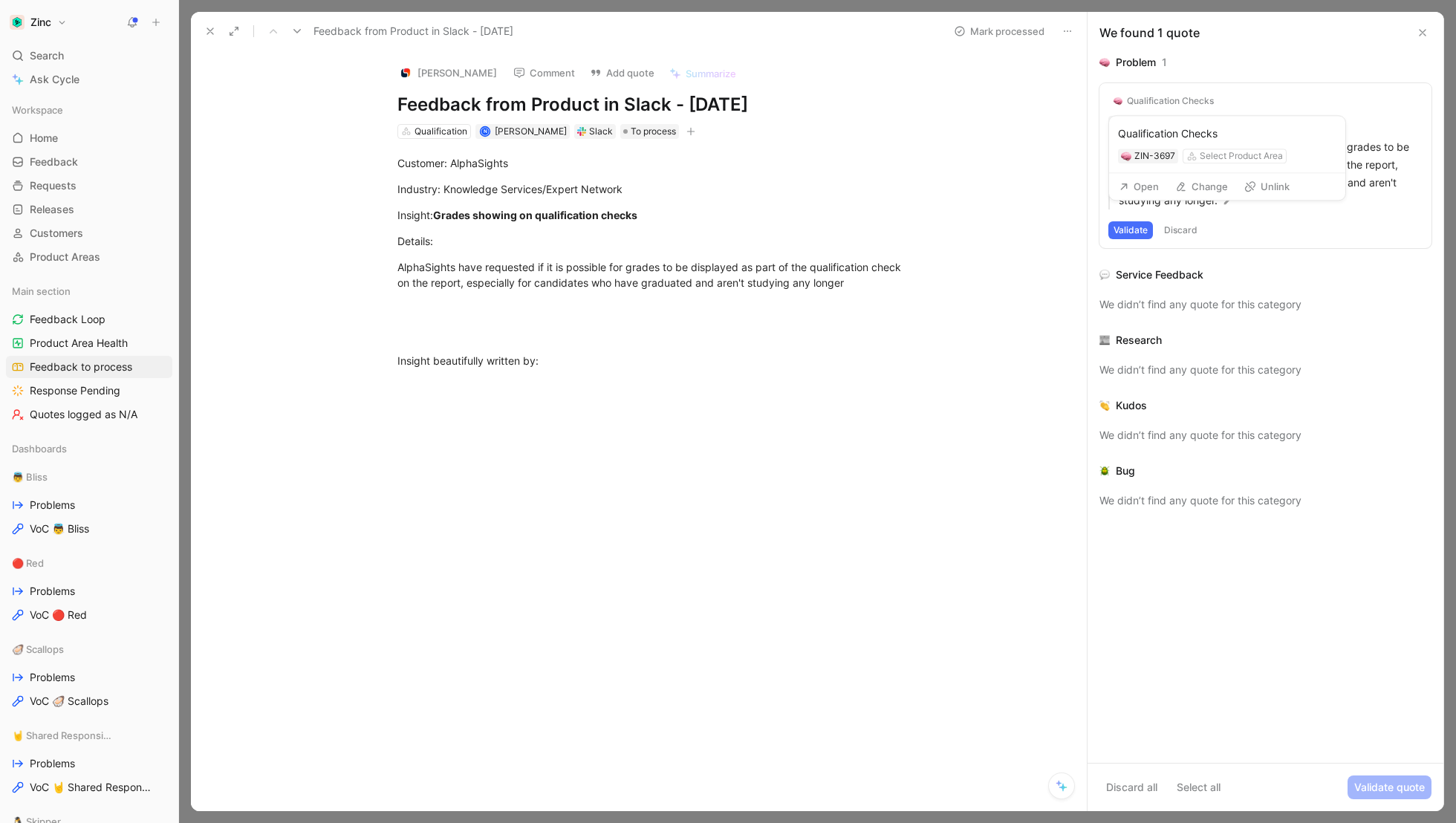
click at [1185, 102] on div "Qualification Checks" at bounding box center [1170, 101] width 87 height 12
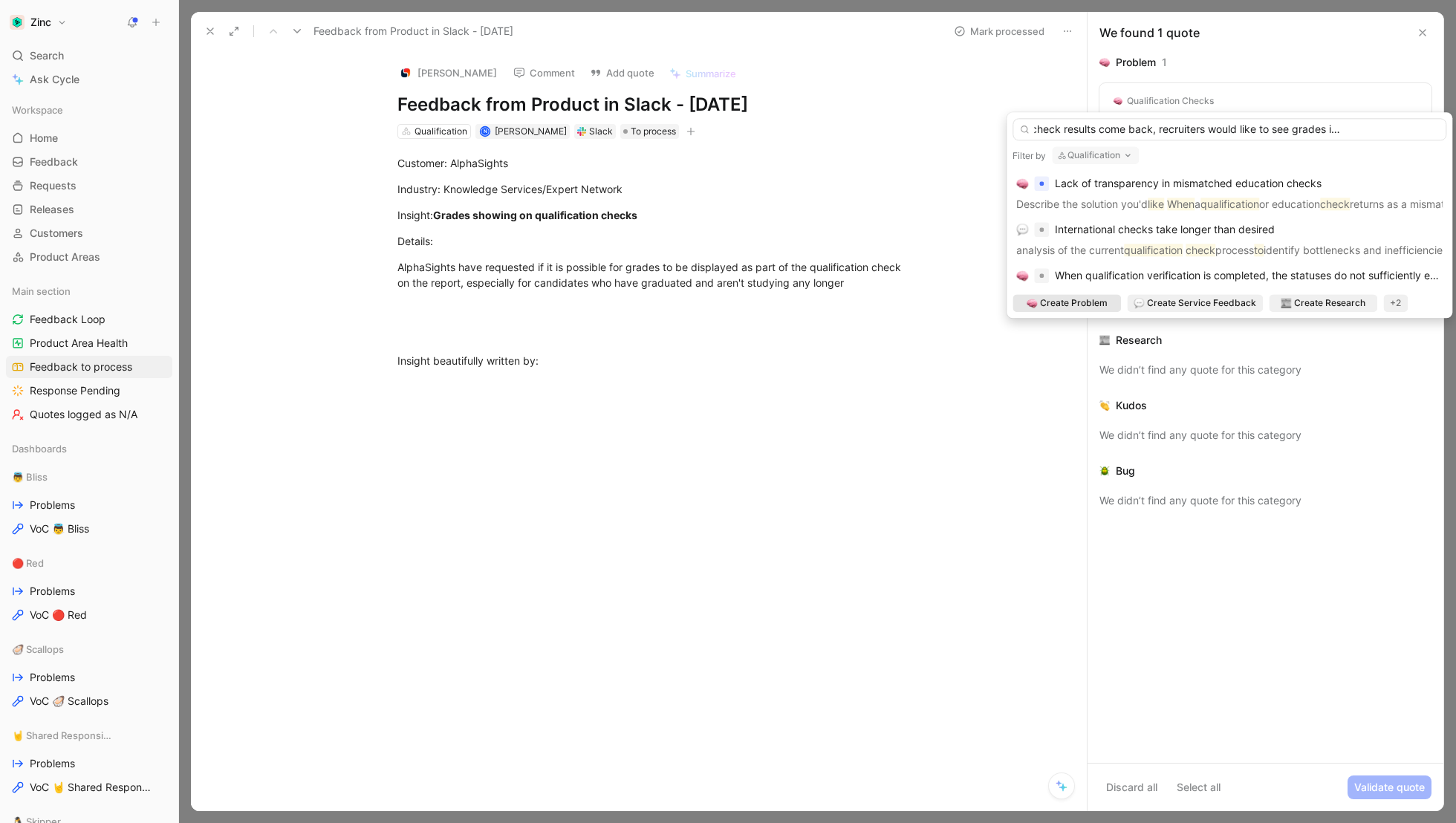
scroll to position [0, 99]
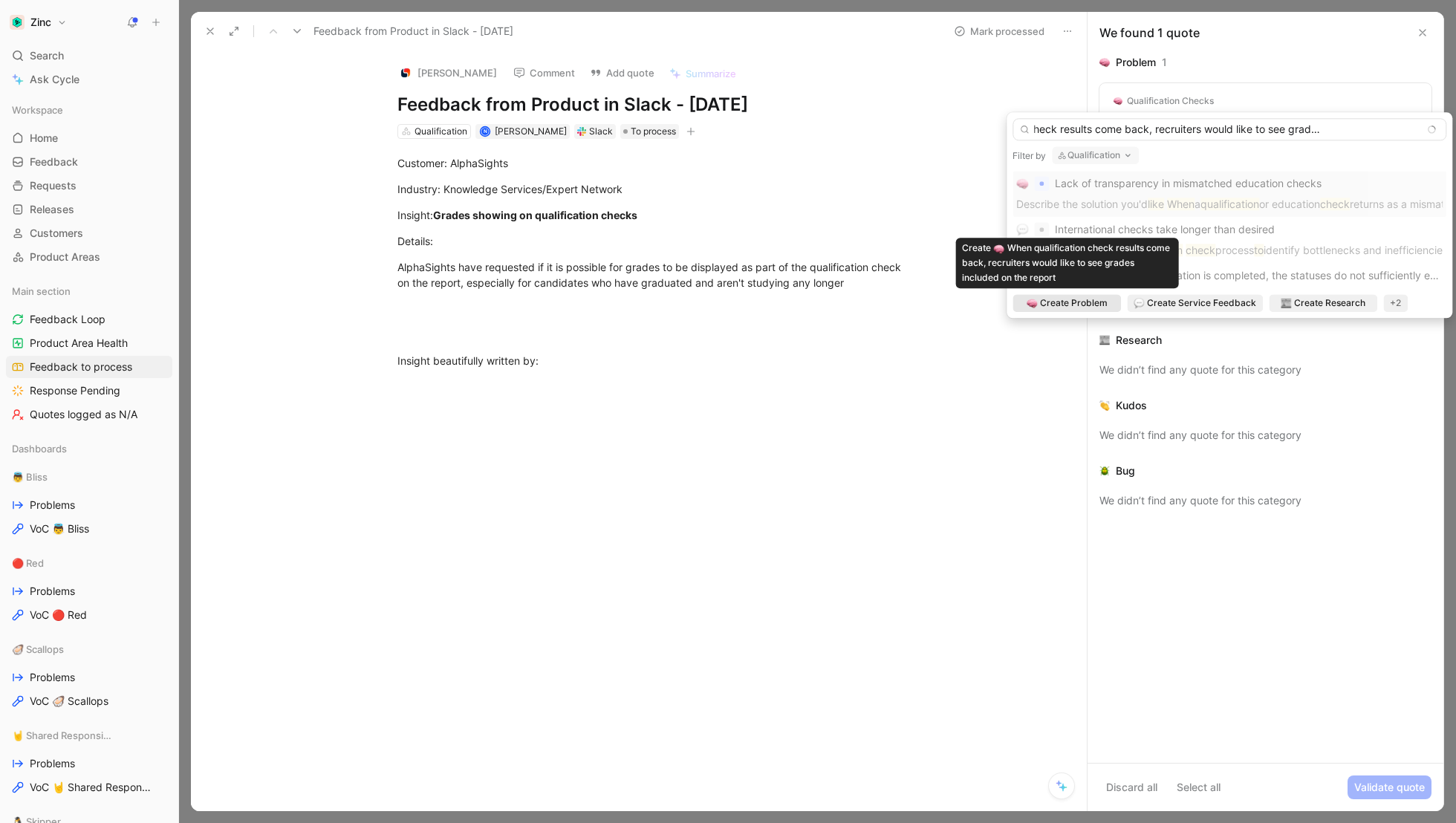
type input "When qualification check results come back, recruiters would like to see grades…"
click at [1067, 304] on span "Create Problem" at bounding box center [1074, 302] width 67 height 15
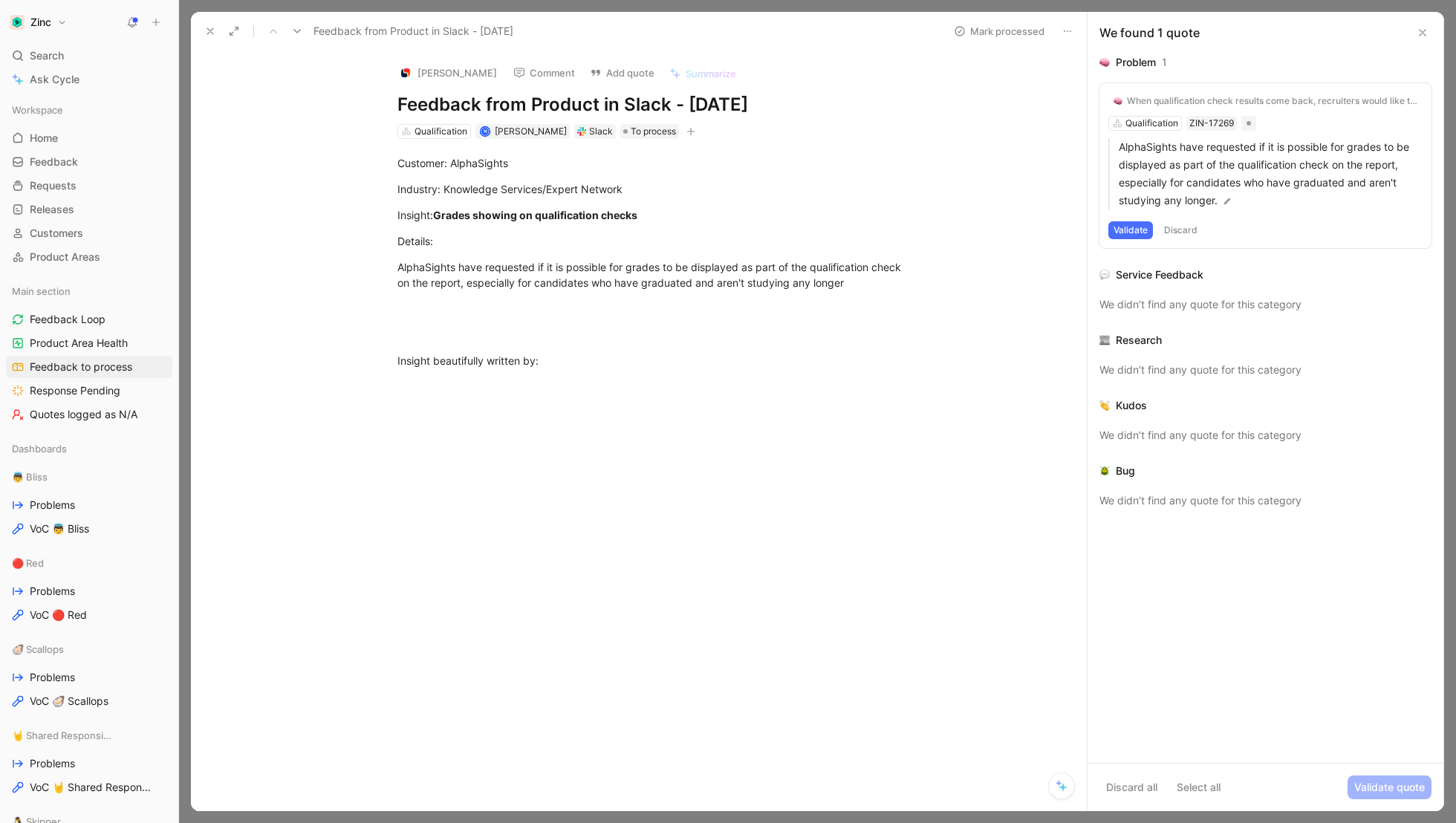
click at [1133, 235] on button "Validate" at bounding box center [1131, 231] width 45 height 18
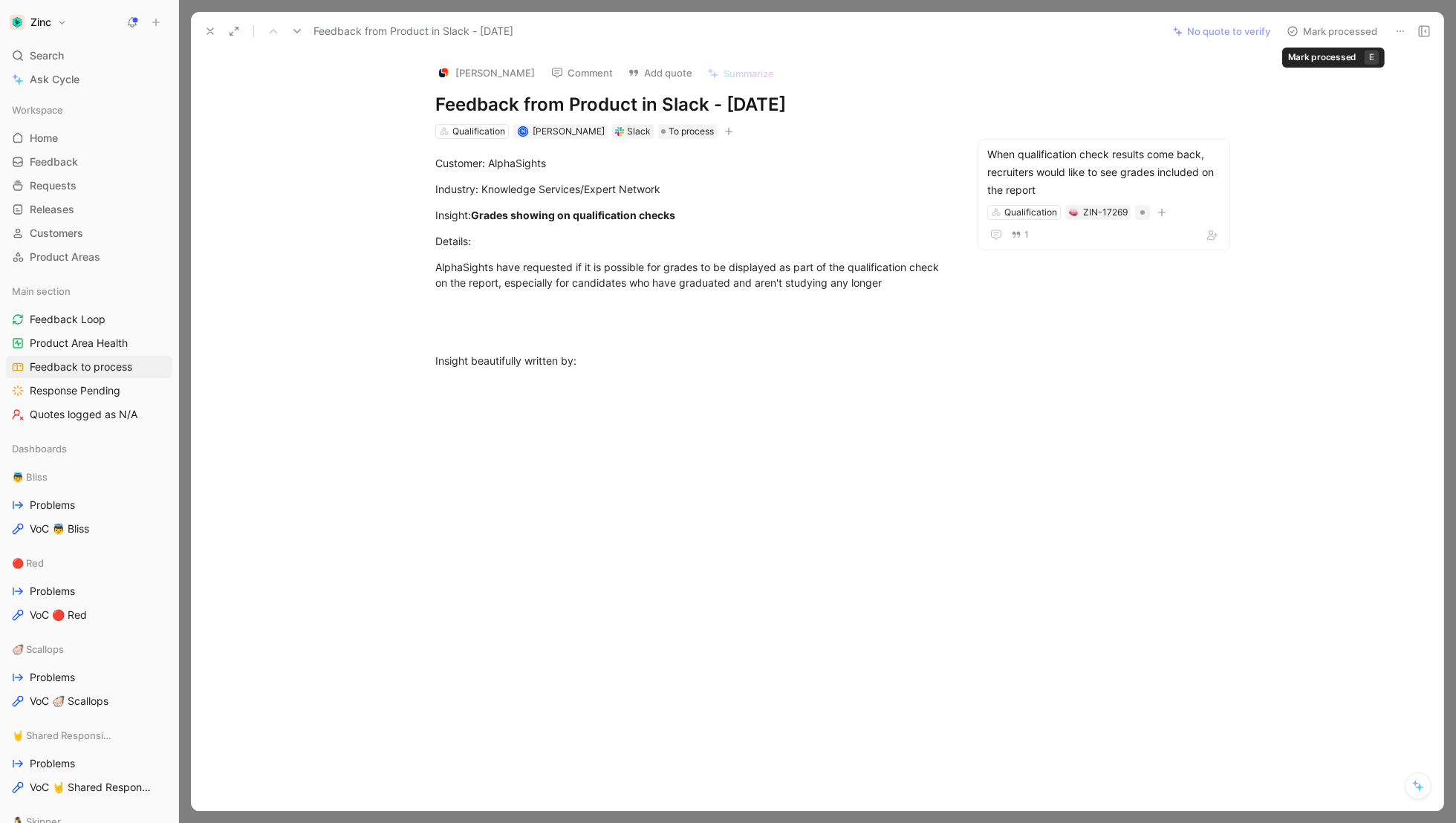
click at [1338, 32] on button "Mark processed" at bounding box center [1332, 32] width 104 height 21
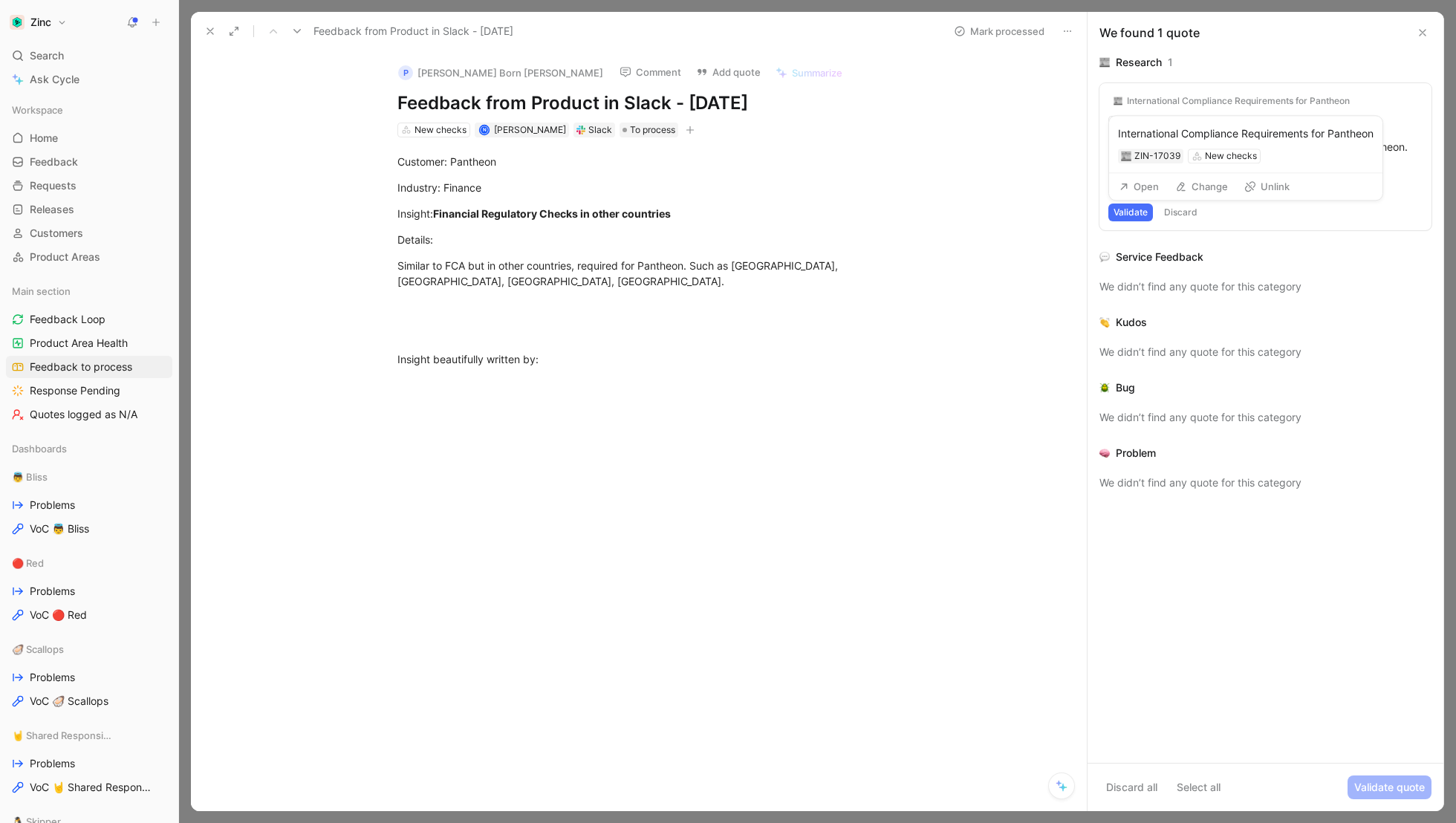
click at [1226, 102] on div "International Compliance Requirements for Pantheon" at bounding box center [1239, 101] width 223 height 12
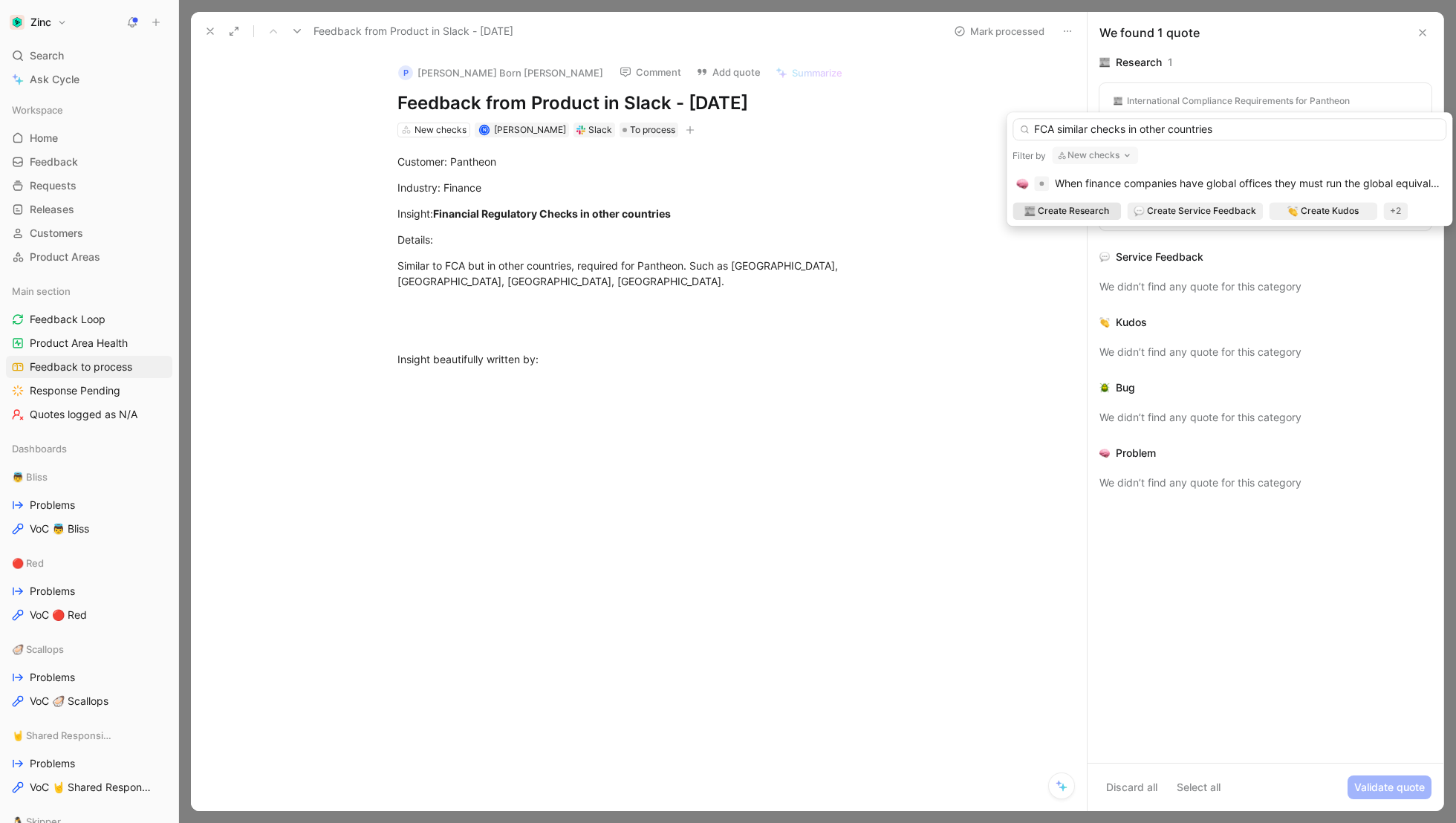
drag, startPoint x: 1090, startPoint y: 129, endPoint x: 1061, endPoint y: 132, distance: 29.2
click at [1061, 132] on input "FCA similar checks in other countries" at bounding box center [1229, 129] width 434 height 22
type input "FCA checks in other countries"
click at [1202, 181] on span "When finance companies have global offices they must run the global equivalent …" at bounding box center [1288, 183] width 465 height 12
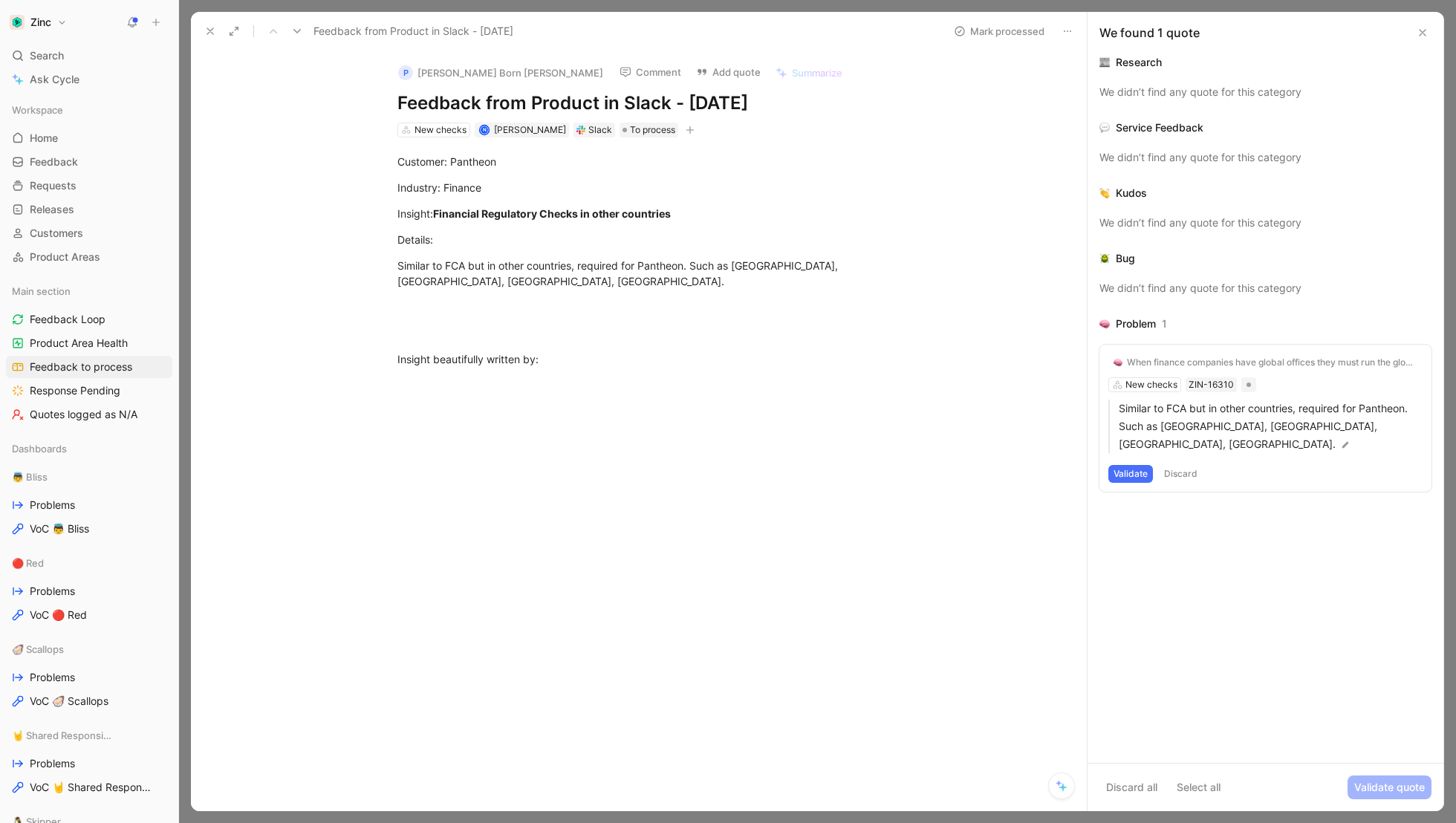
click at [1127, 465] on button "Validate" at bounding box center [1131, 474] width 45 height 18
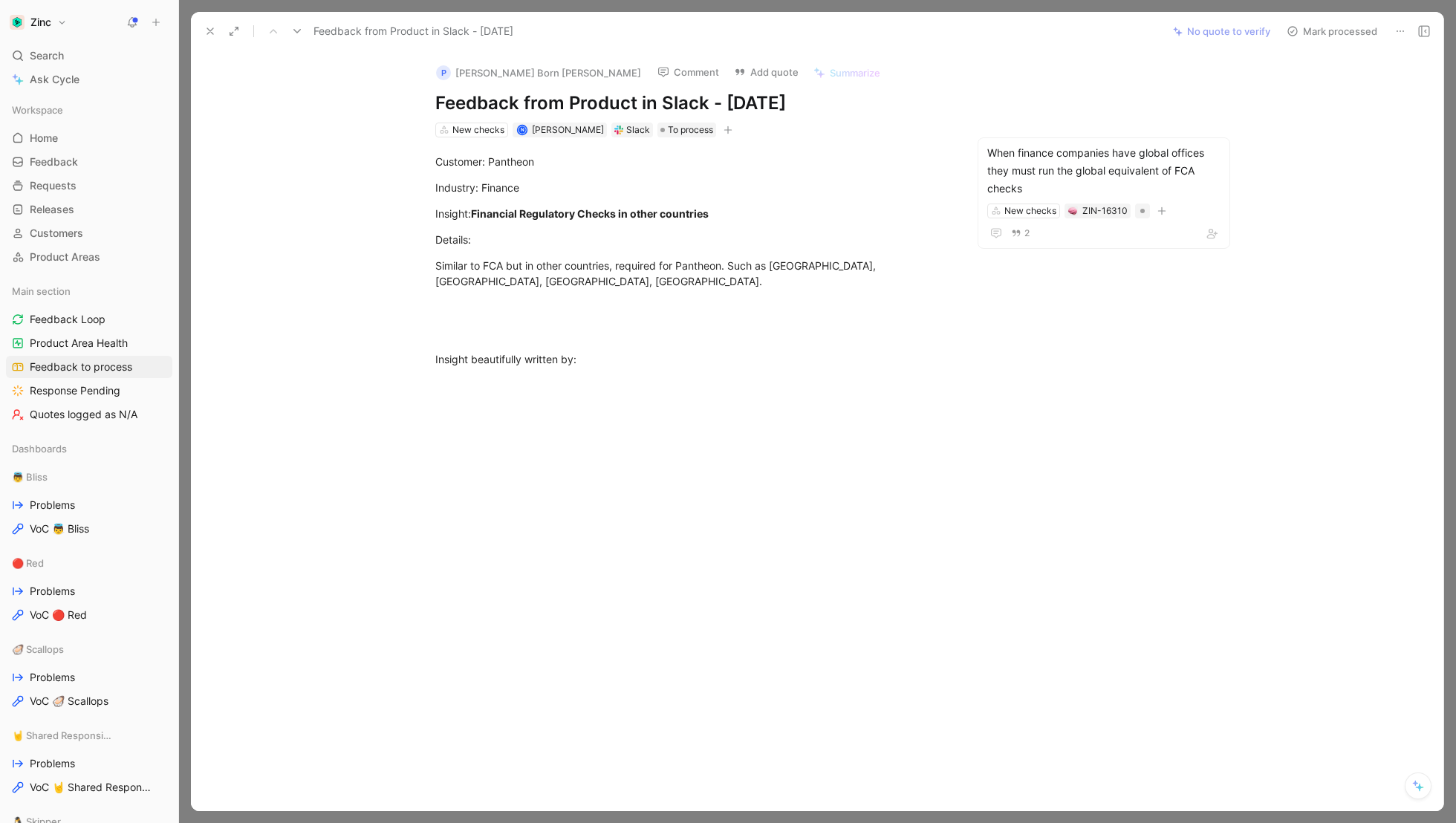
click at [1326, 33] on button "Mark processed" at bounding box center [1332, 32] width 104 height 21
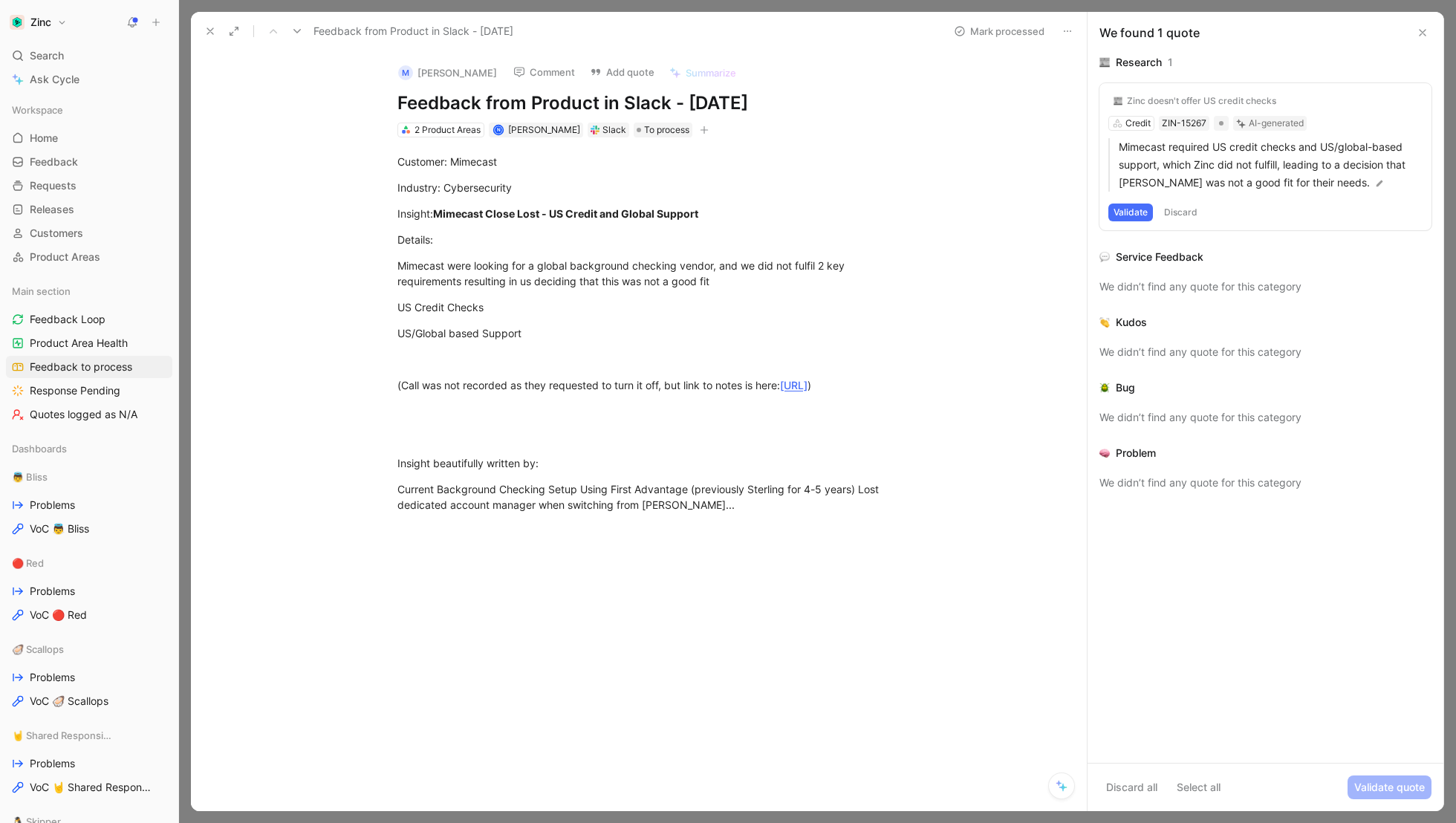
click at [1129, 216] on button "Validate" at bounding box center [1131, 212] width 45 height 18
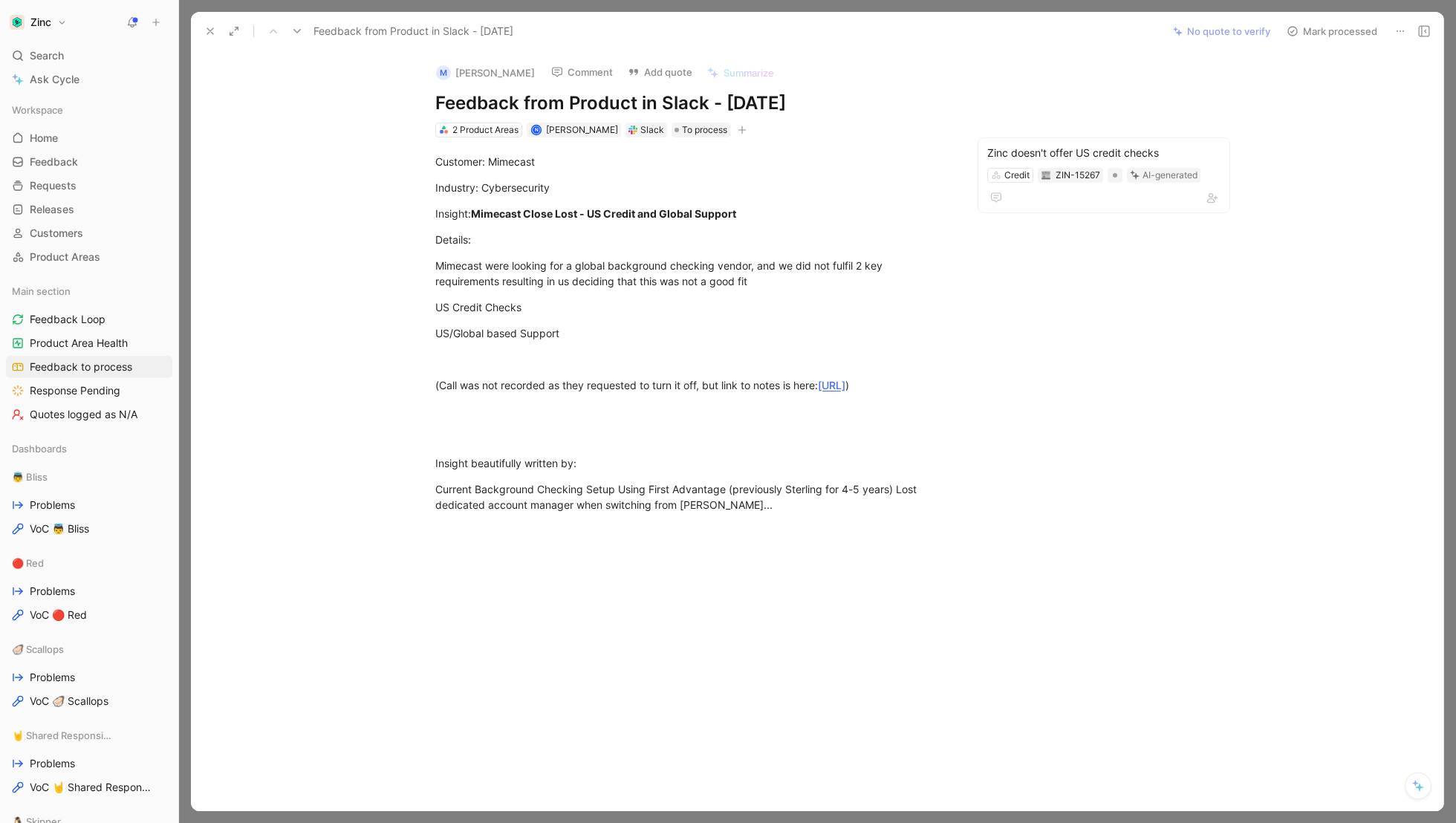
click at [1314, 30] on button "Mark processed" at bounding box center [1332, 32] width 104 height 21
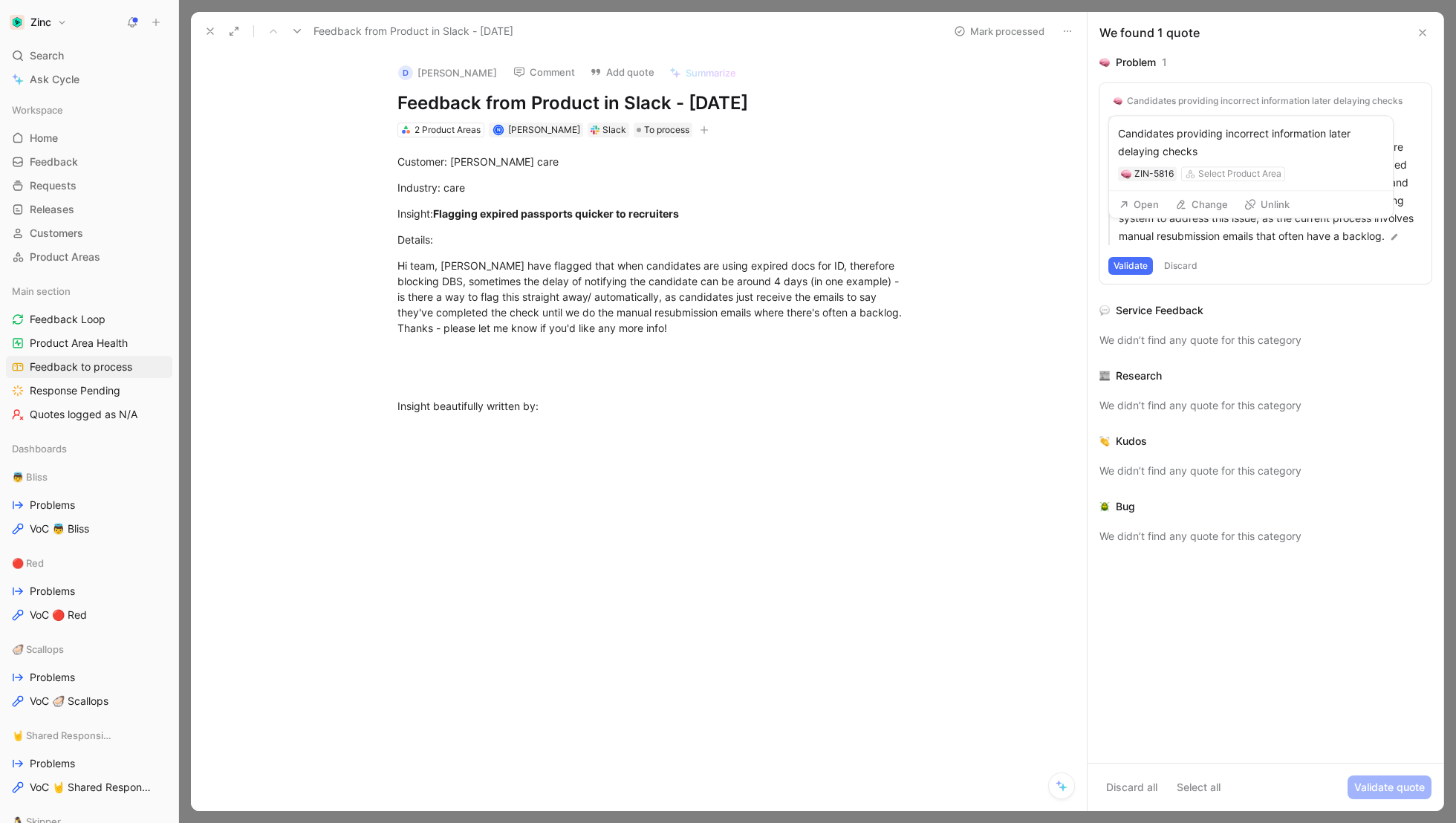
click at [1207, 96] on div "Candidates providing incorrect information later delaying checks" at bounding box center [1265, 101] width 275 height 12
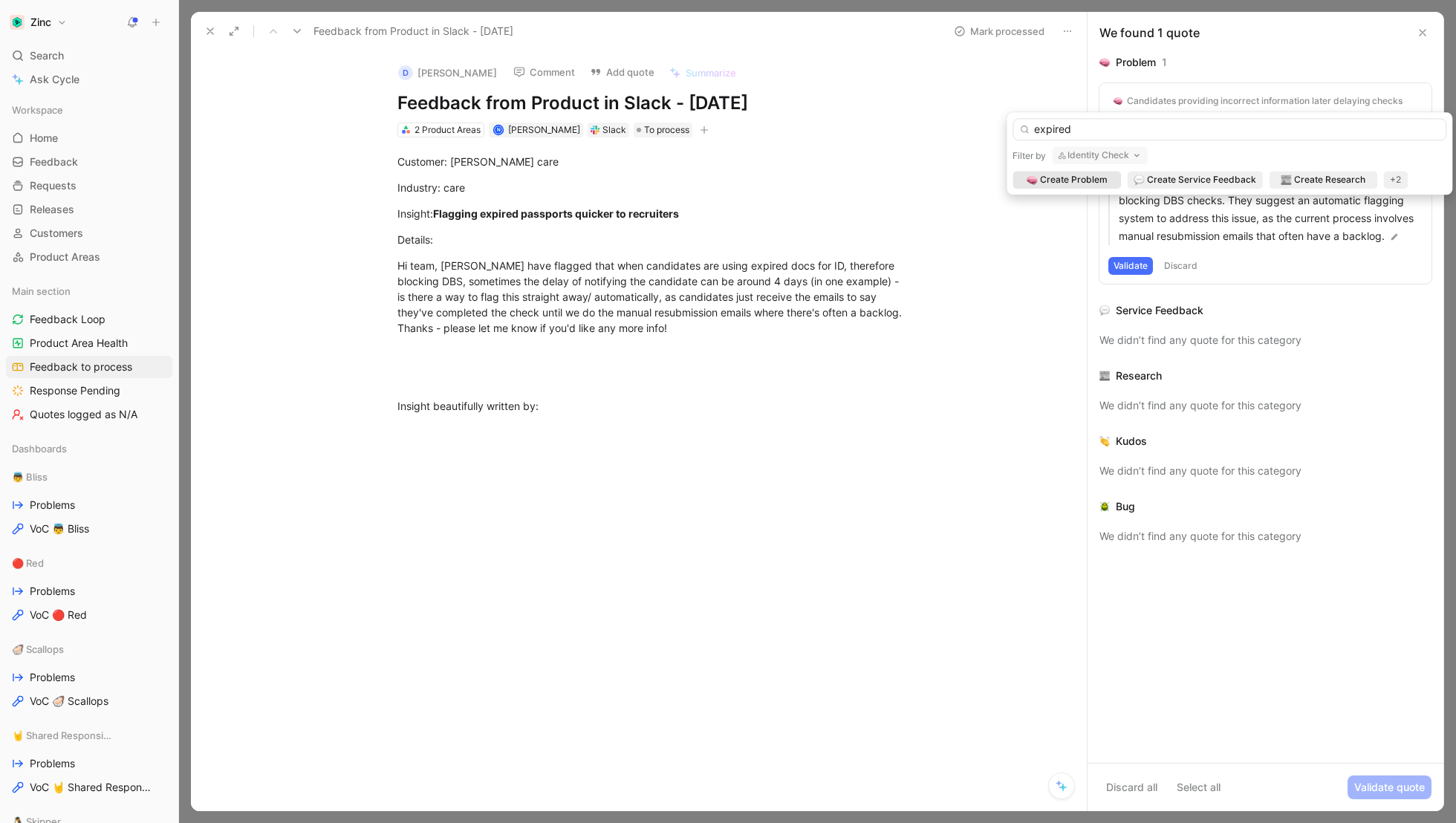
click at [1122, 153] on button "Identity Check" at bounding box center [1099, 155] width 96 height 18
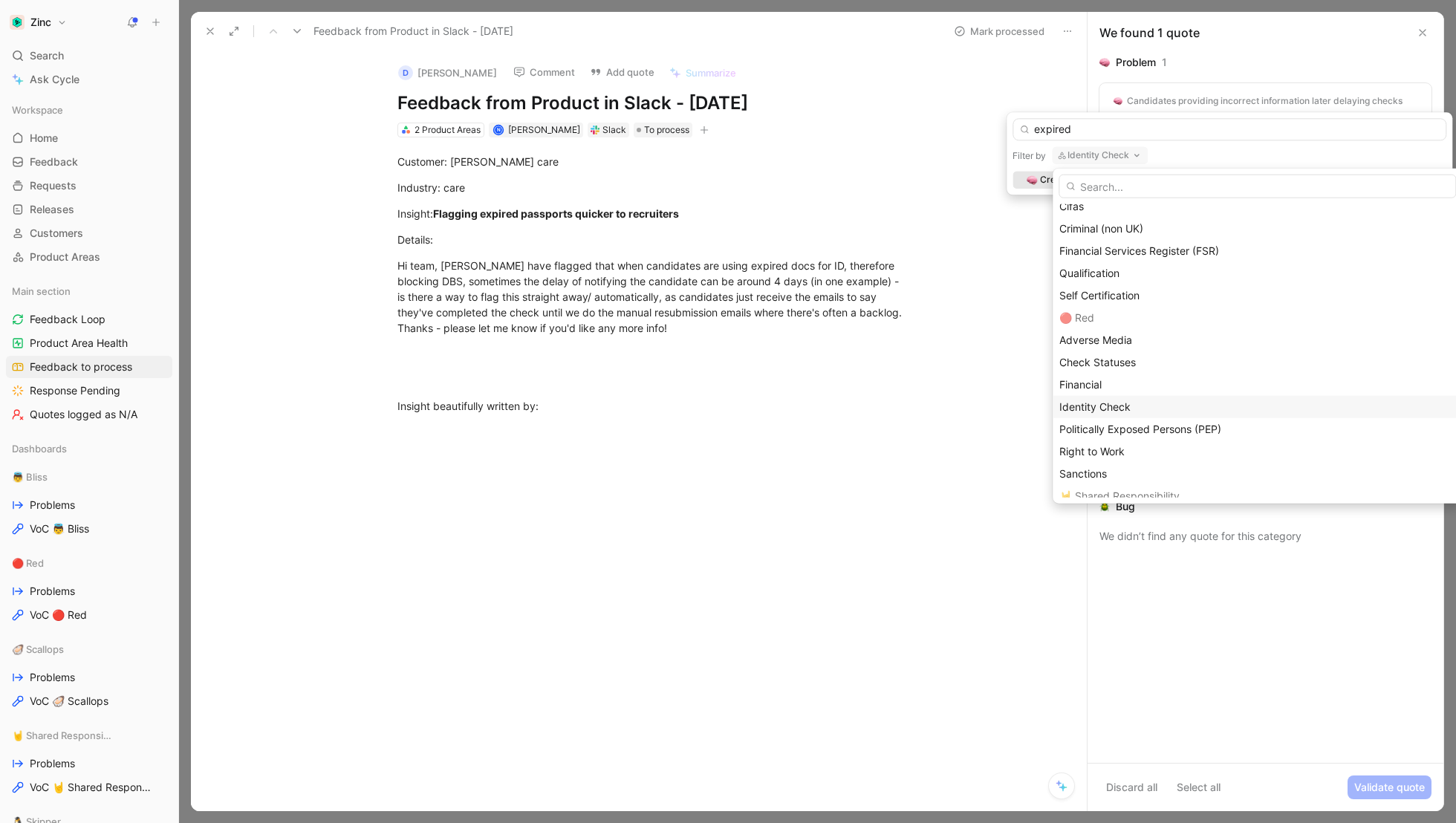
scroll to position [199, 0]
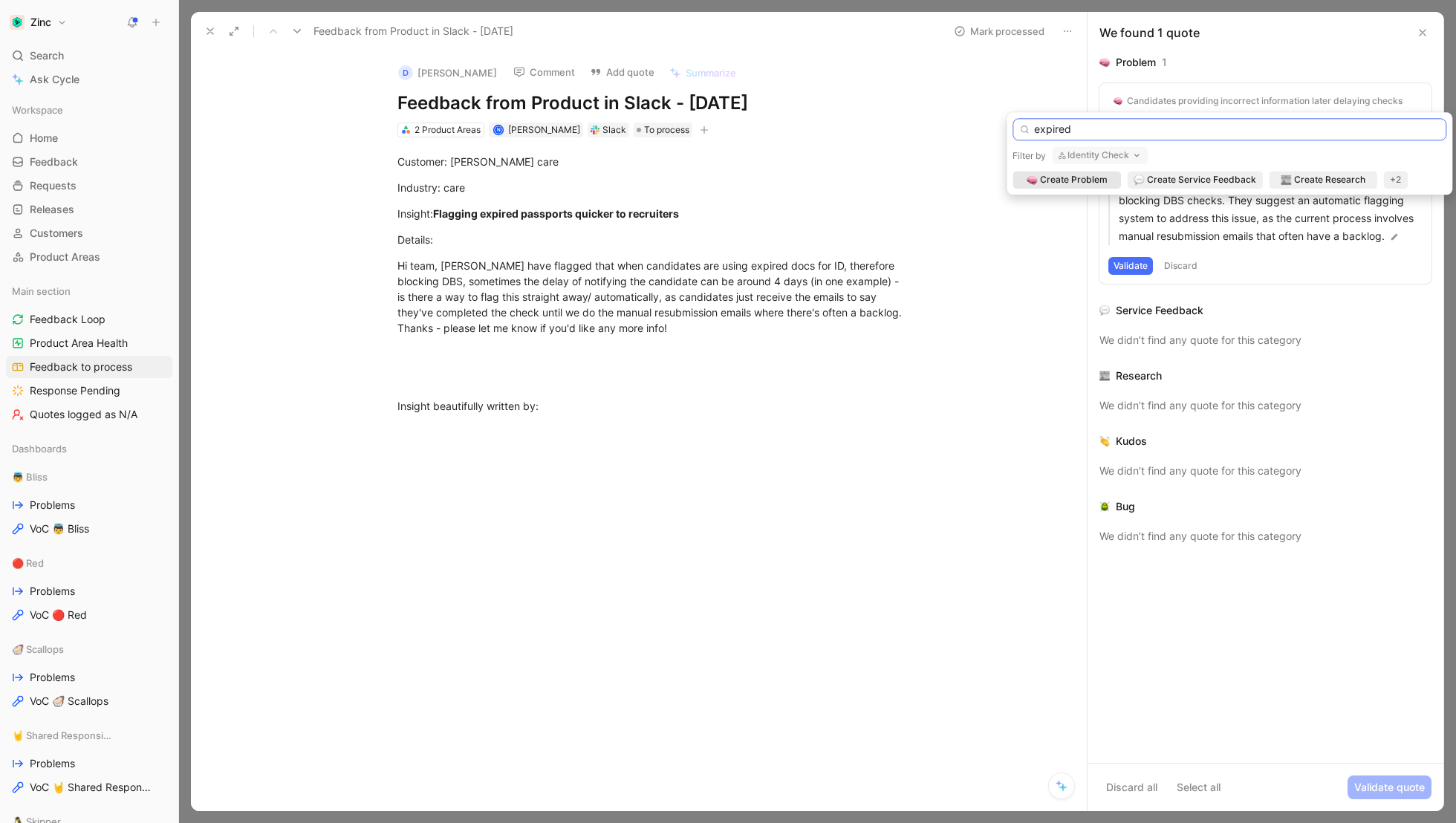
drag, startPoint x: 1090, startPoint y: 124, endPoint x: 998, endPoint y: 123, distance: 92.0
click at [998, 123] on body "Zinc Search ⌘ K Ask Cycle Workspace Home G then H Feedback G then F Requests G …" at bounding box center [728, 411] width 1456 height 823
type input "e"
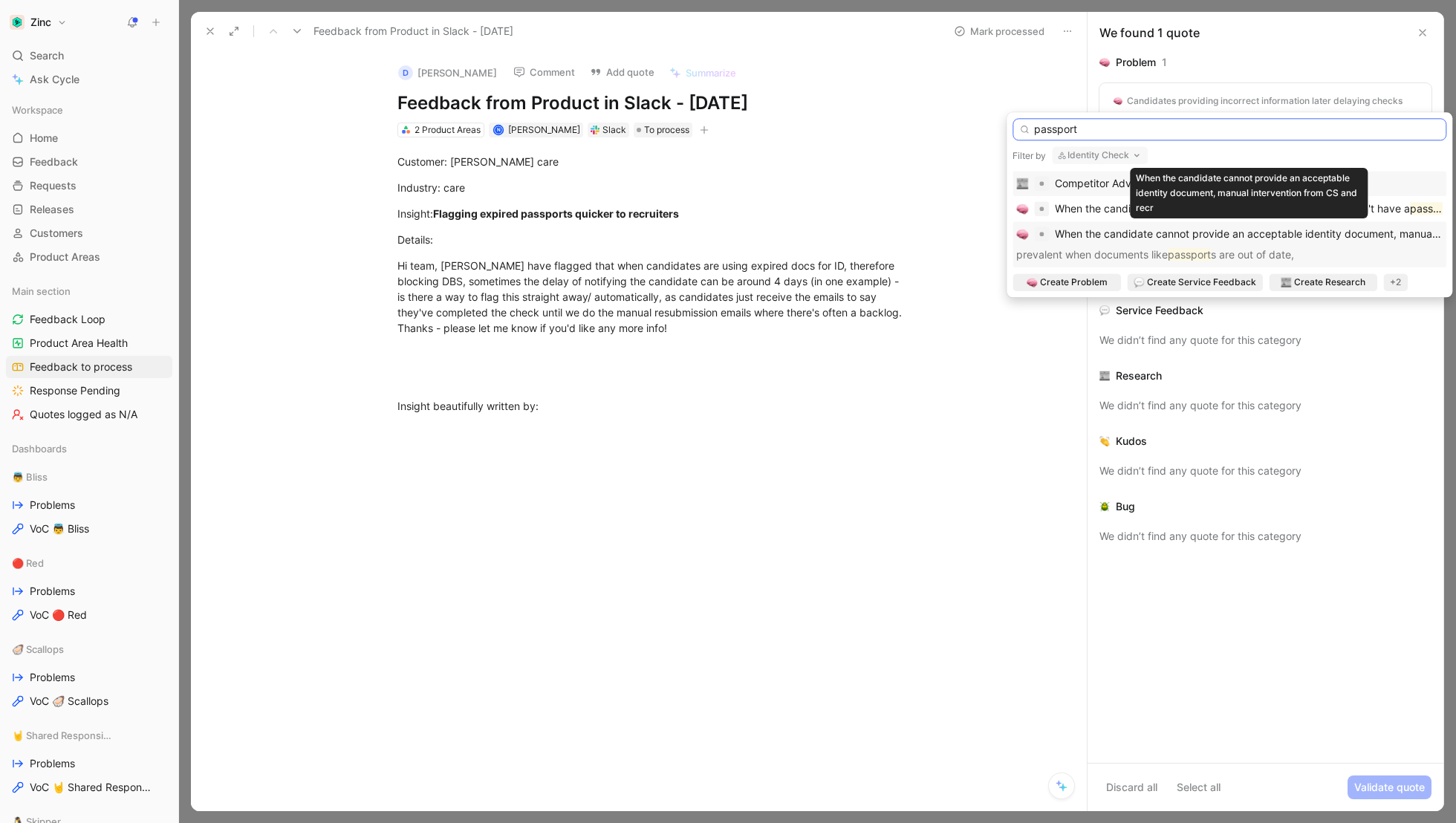
type input "passport"
click at [1101, 230] on span "When the candidate cannot provide an acceptable identity document, manual inter…" at bounding box center [1318, 233] width 526 height 12
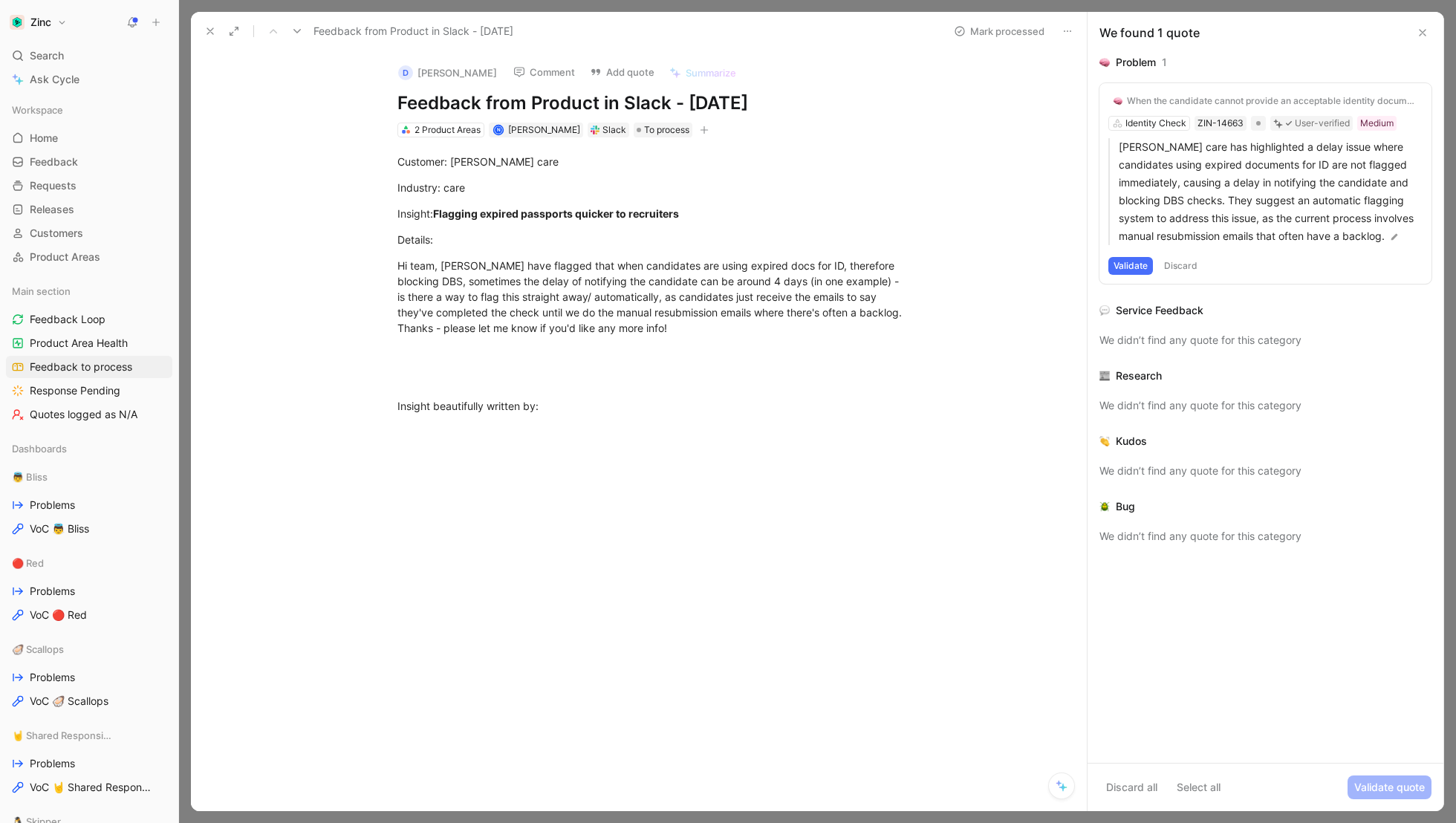
click at [1123, 270] on button "Validate" at bounding box center [1131, 266] width 45 height 18
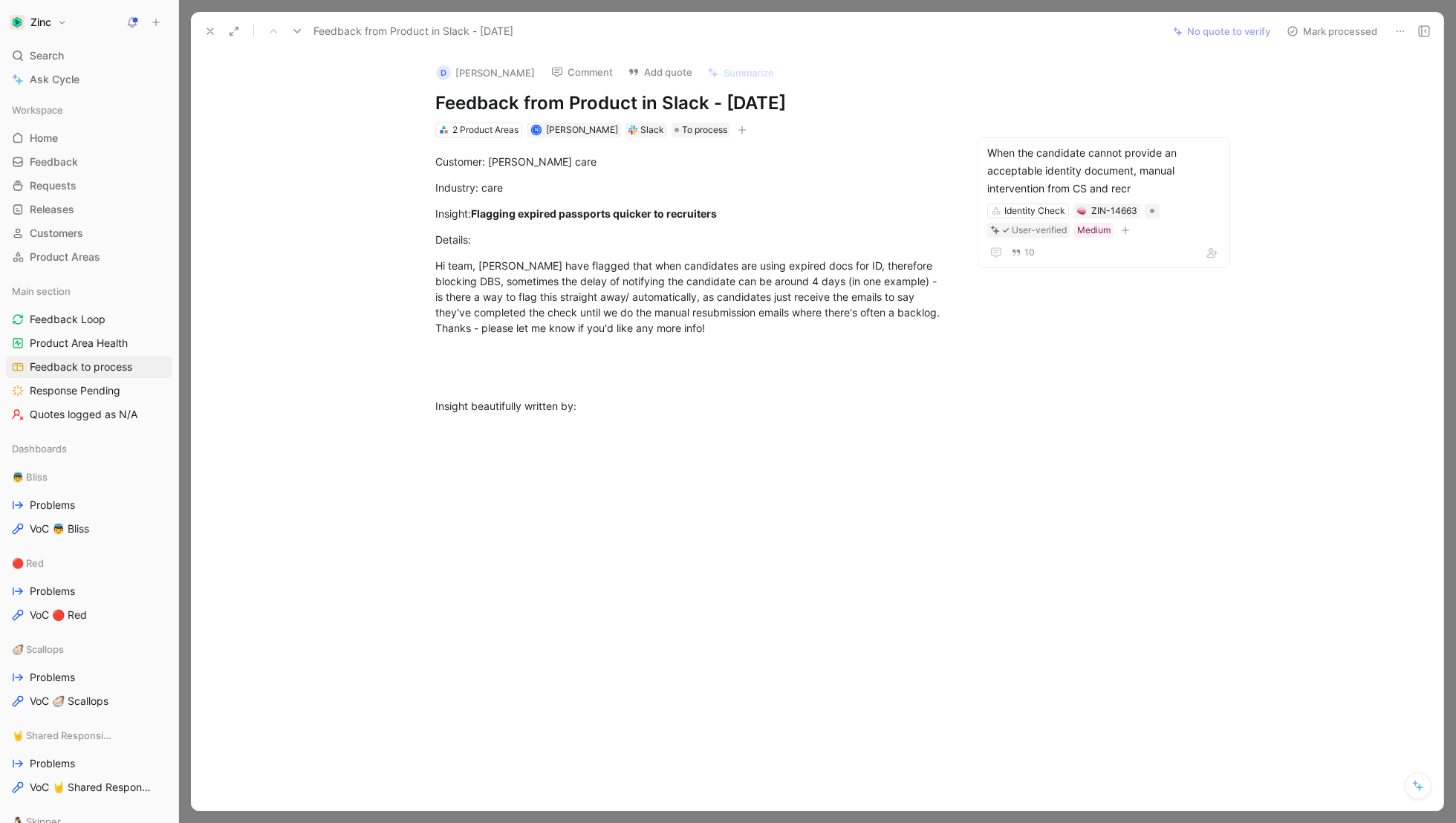
click at [1344, 34] on button "Mark processed" at bounding box center [1332, 32] width 104 height 21
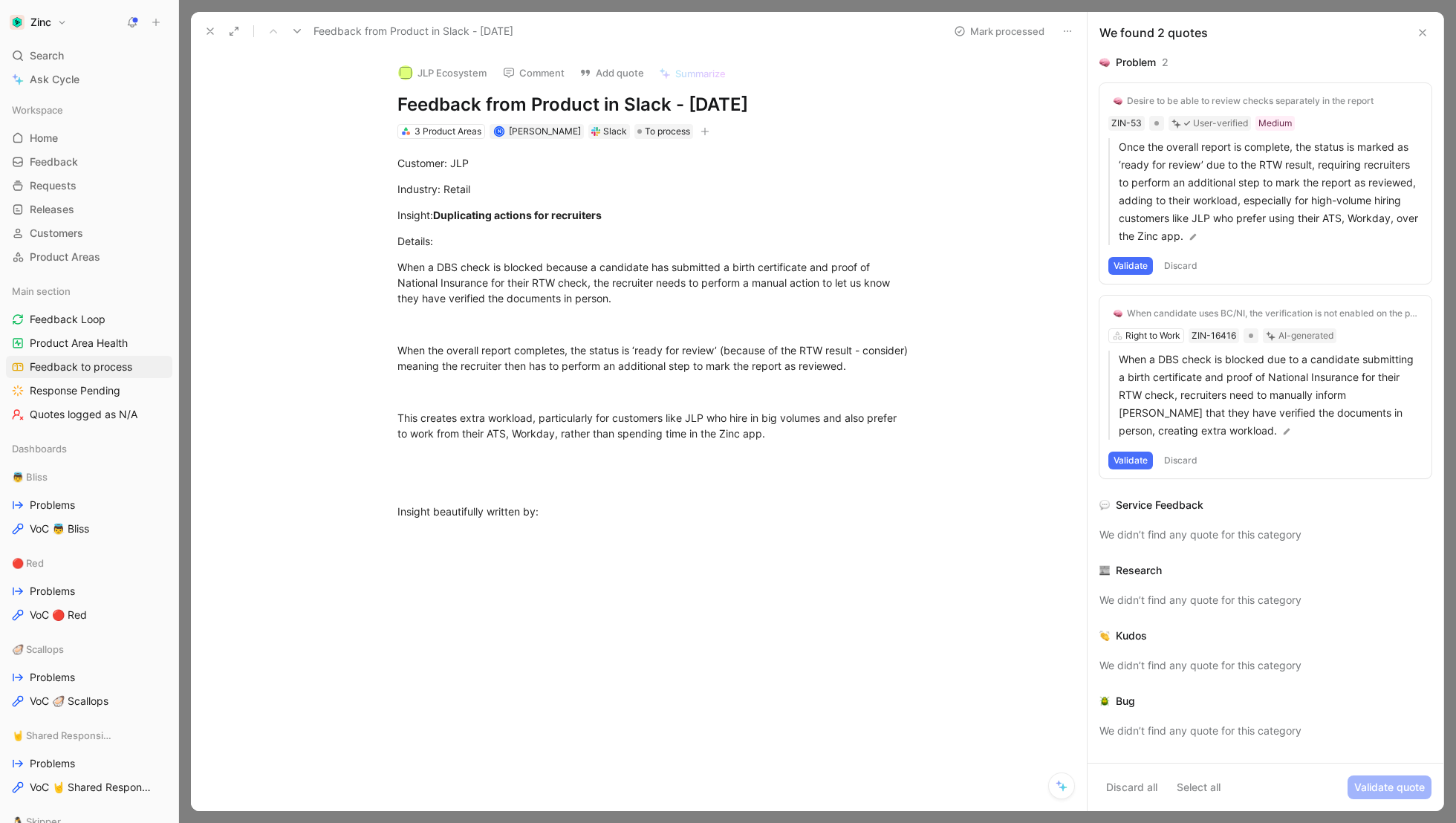
click at [1067, 33] on icon at bounding box center [1068, 32] width 12 height 12
click at [1183, 266] on button "Discard" at bounding box center [1181, 266] width 44 height 18
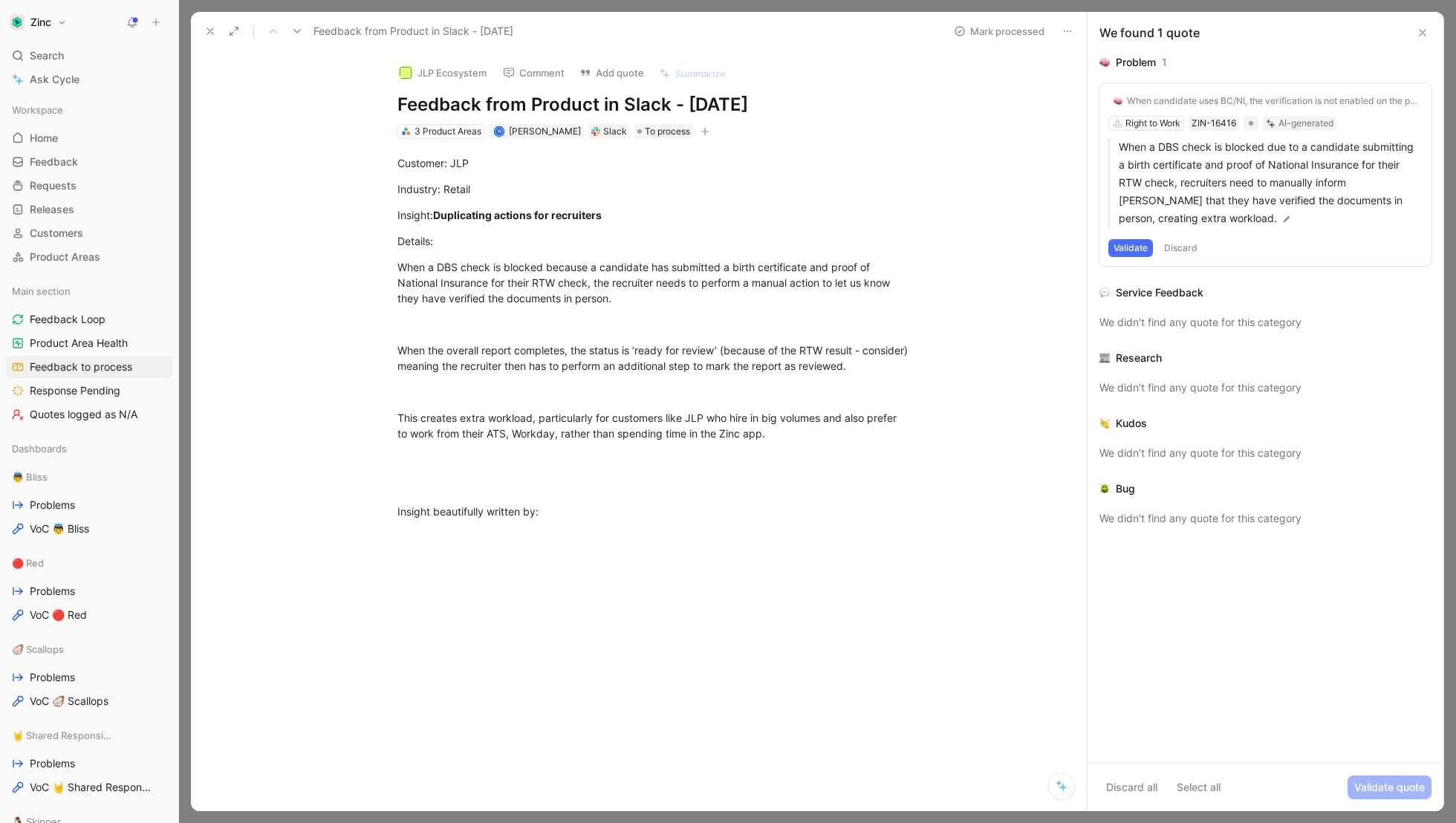
click at [1187, 247] on button "Discard" at bounding box center [1181, 248] width 44 height 18
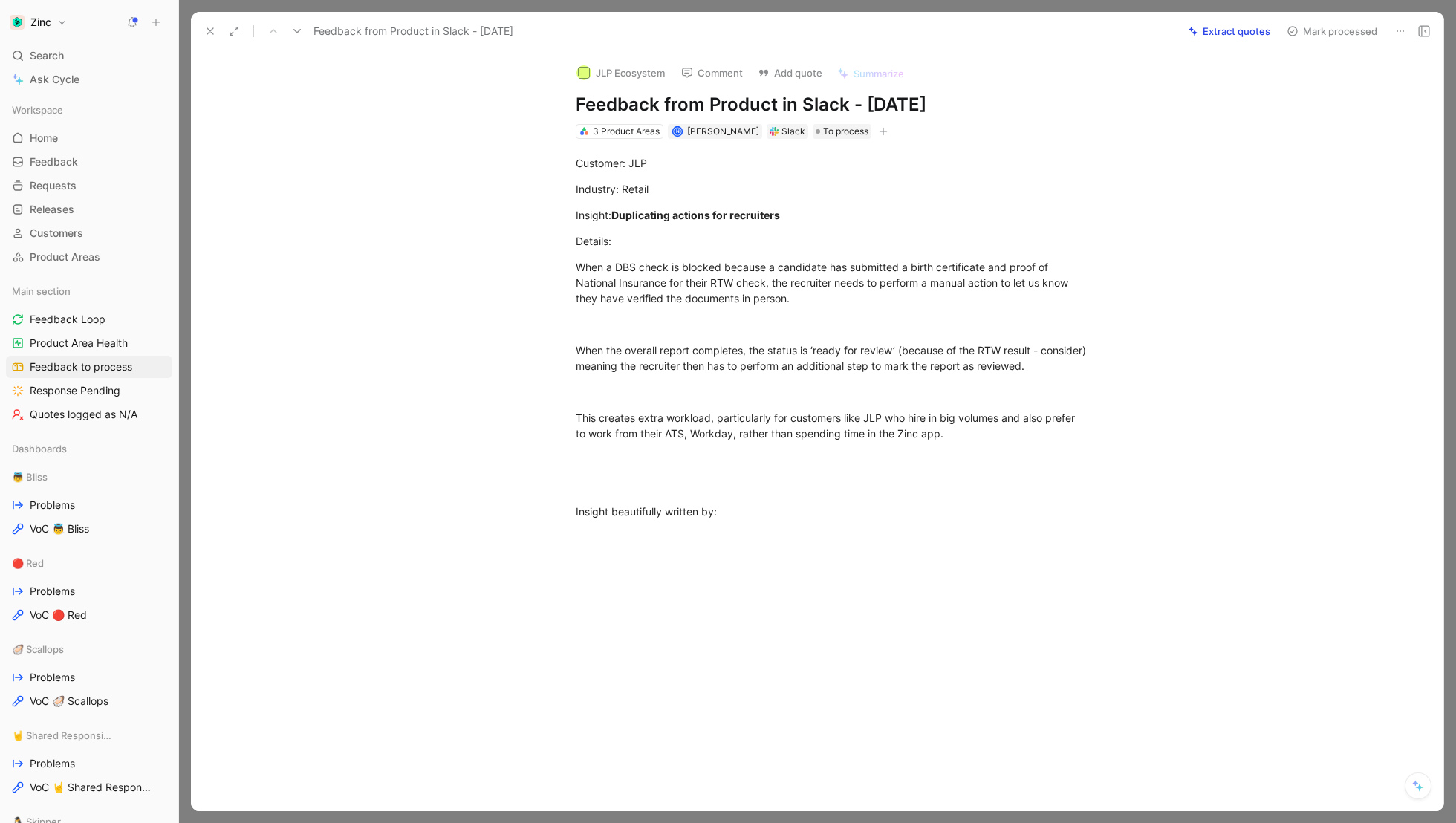
click at [1390, 32] on button at bounding box center [1401, 32] width 21 height 21
click at [1226, 27] on button "Extract quotes" at bounding box center [1230, 32] width 95 height 21
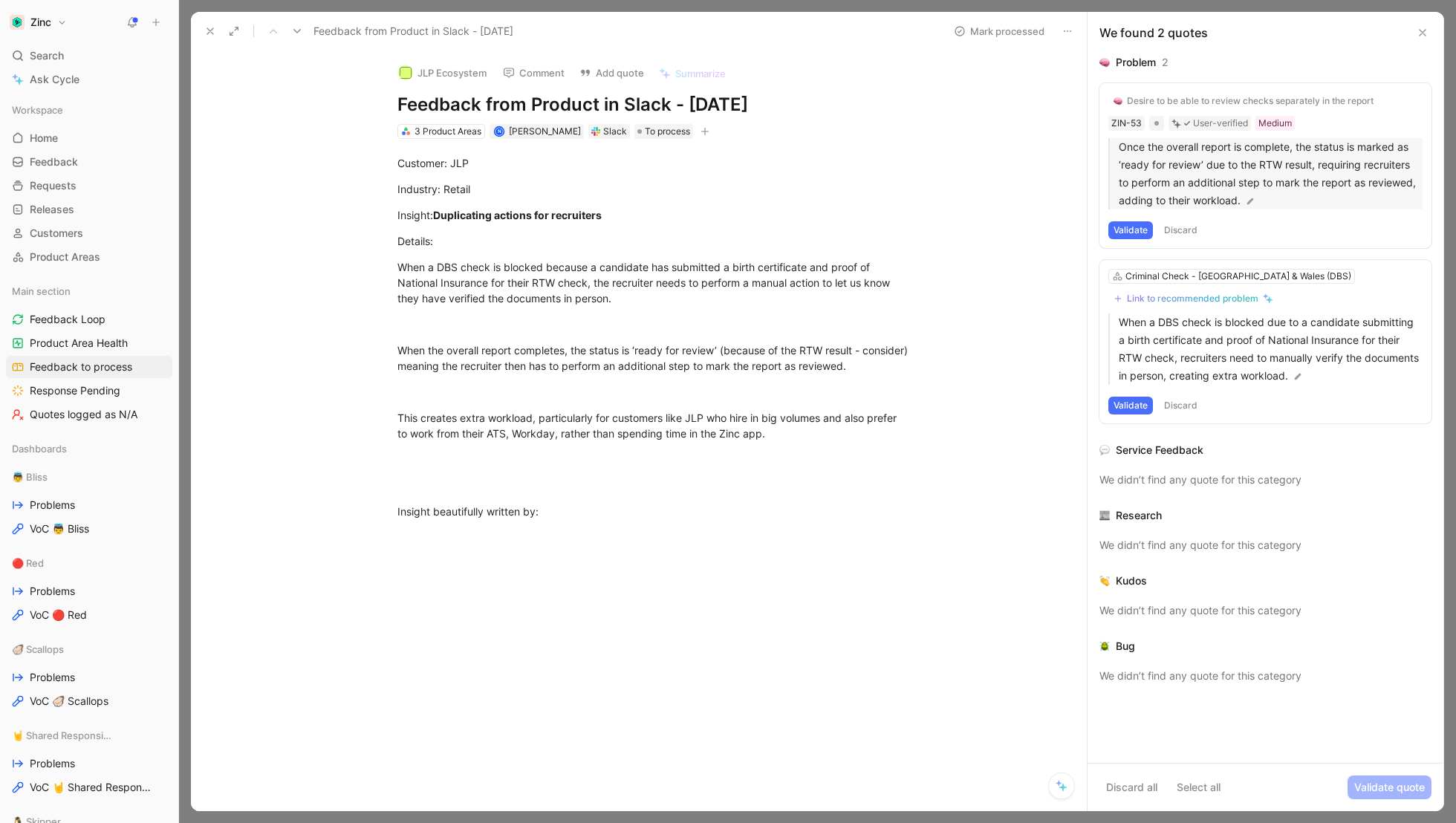
click at [1331, 183] on p "Once the overall report is complete, the status is marked as ‘ready for review’…" at bounding box center [1270, 174] width 304 height 71
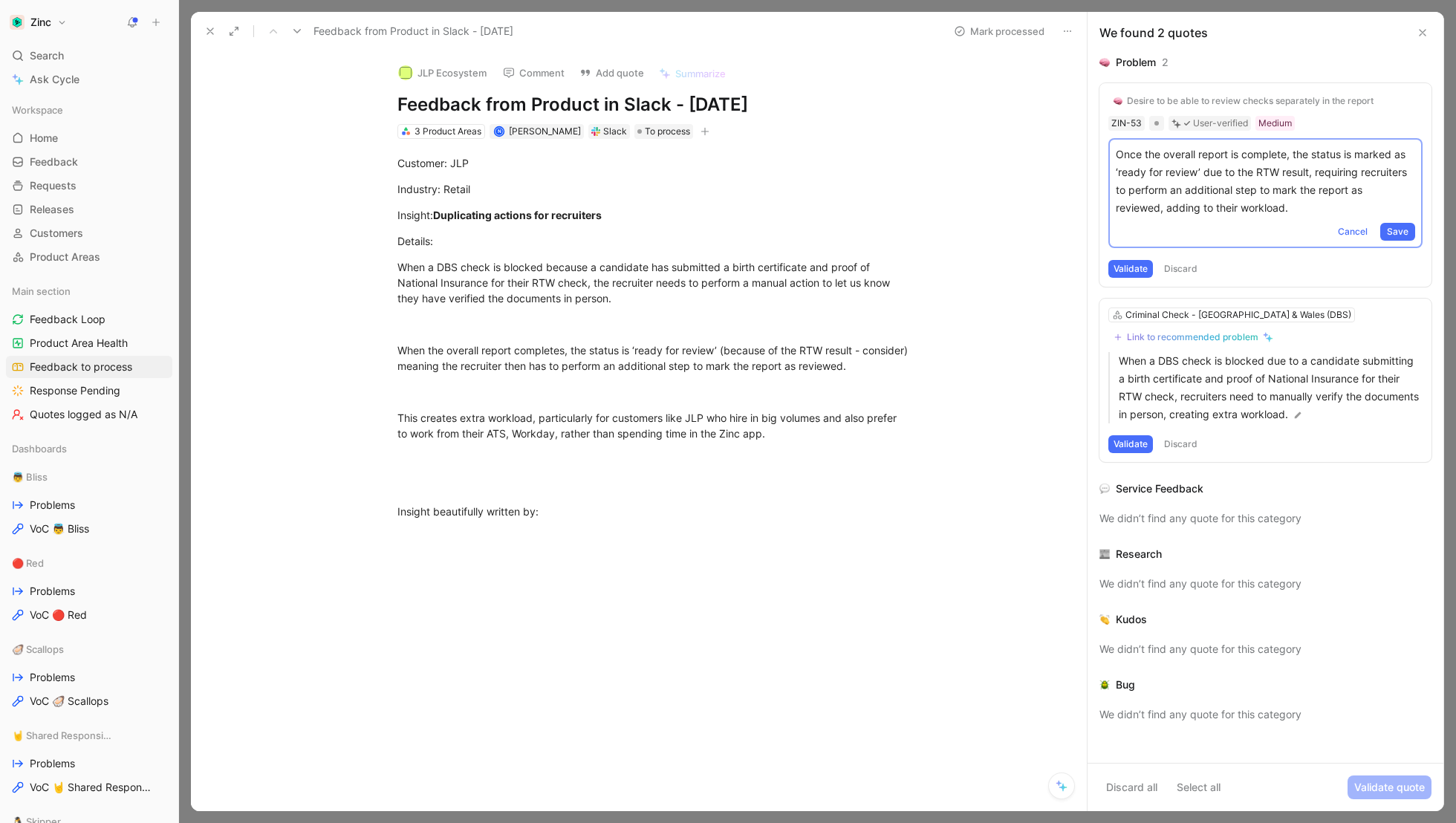
drag, startPoint x: 1309, startPoint y: 207, endPoint x: 1065, endPoint y: 152, distance: 250.1
click at [1065, 151] on div "Feedback from Product in Slack - [DATE] Mark processed JLP Ecosystem Comment Ad…" at bounding box center [818, 412] width 1254 height 799
click at [1235, 164] on p "Once the overall report is complete, the status is marked as ‘ready for review’…" at bounding box center [1266, 181] width 300 height 71
drag, startPoint x: 1285, startPoint y: 157, endPoint x: 1099, endPoint y: 160, distance: 186.0
click at [1099, 160] on div "Desire to be able to review checks separately in the report ZIN-53 User-verifie…" at bounding box center [1265, 185] width 332 height 203
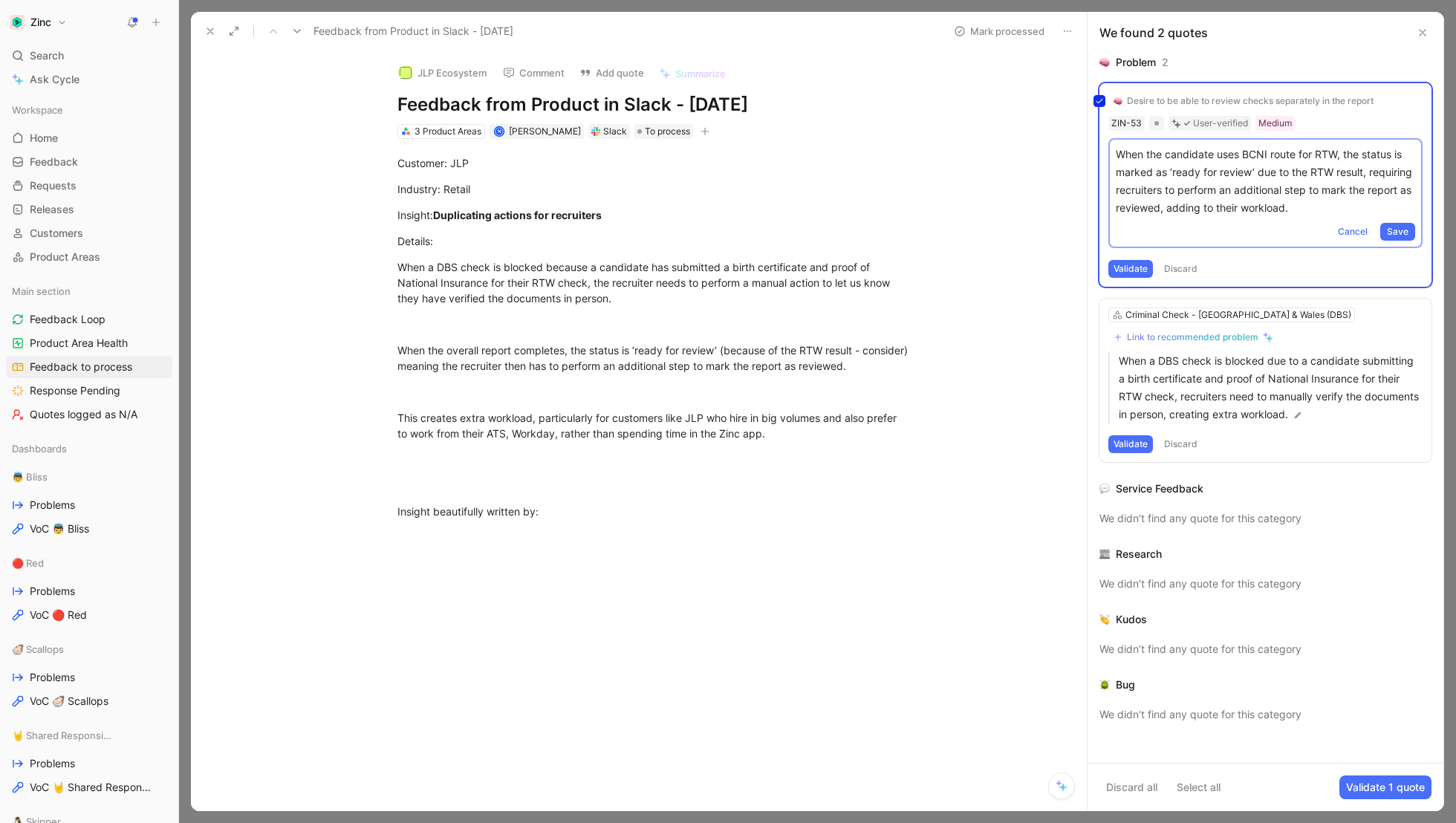
click at [1190, 179] on div "Desire to be able to review checks separately in the report ZIN-53 User-verifie…" at bounding box center [1265, 185] width 332 height 203
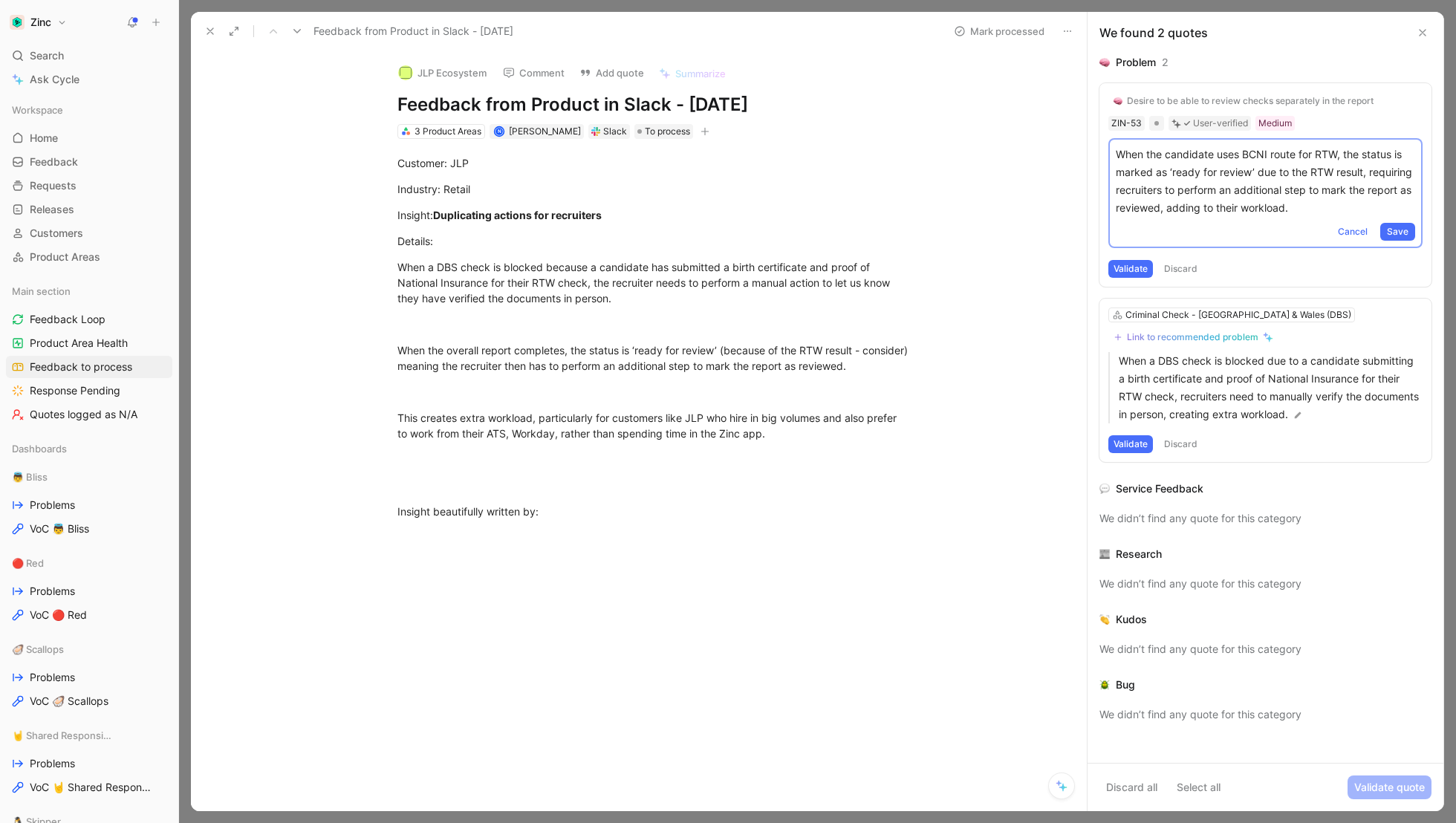
click at [1185, 174] on p "When the candidate uses BCNI route for RTW, the status is marked as ‘ready for …" at bounding box center [1266, 181] width 300 height 71
click at [1339, 153] on p "When the candidate uses BCNI route for RTW, the status is marked as ‘ready for …" at bounding box center [1266, 181] width 300 height 71
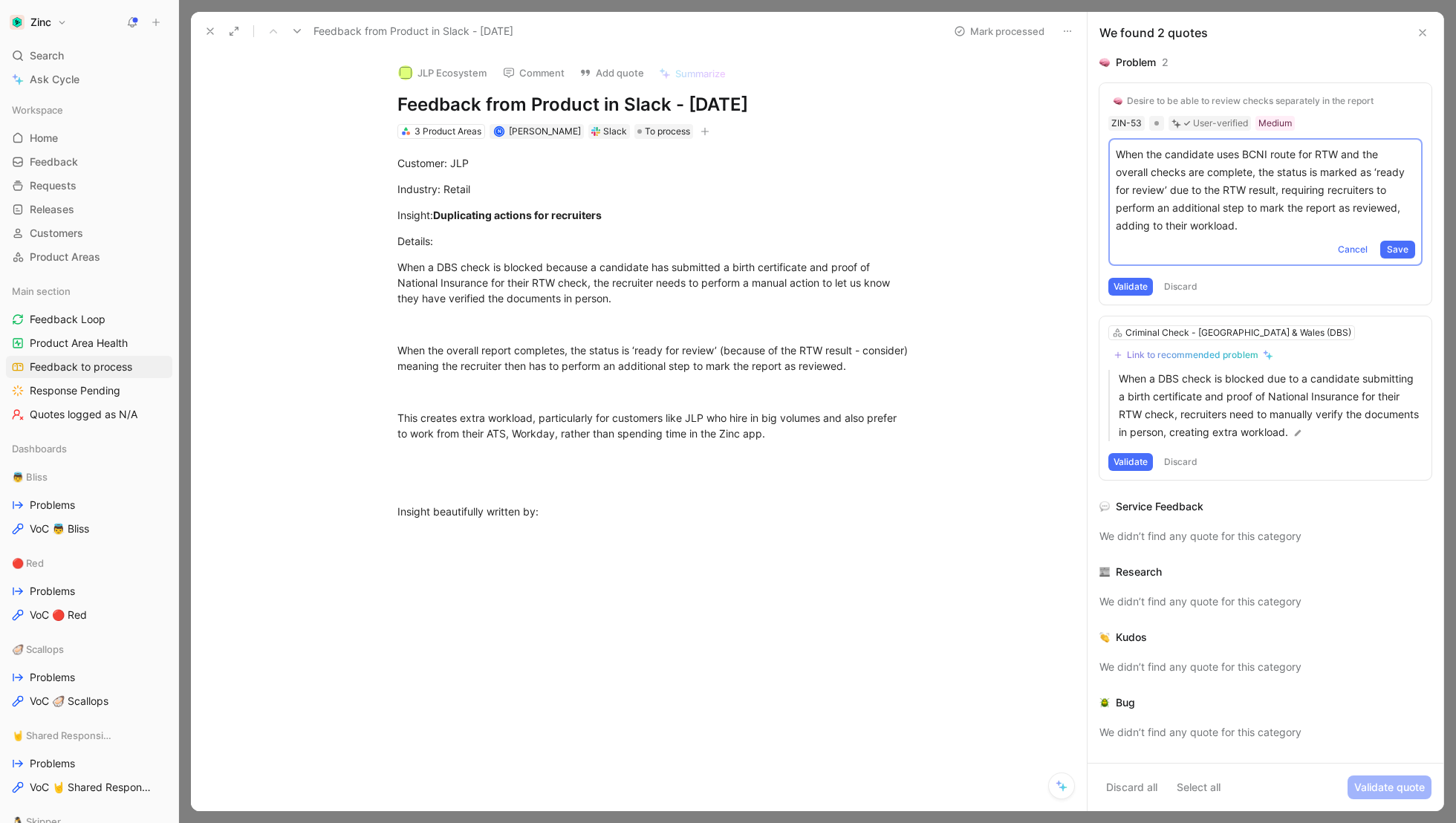
click at [1276, 193] on p "When the candidate uses BCNI route for RTW and the overall checks are complete,…" at bounding box center [1266, 190] width 300 height 89
drag, startPoint x: 1234, startPoint y: 227, endPoint x: 1413, endPoint y: 227, distance: 179.0
click at [1413, 227] on p "When the candidate uses BCNI route for RTW and the overall checks are complete,…" at bounding box center [1266, 190] width 300 height 89
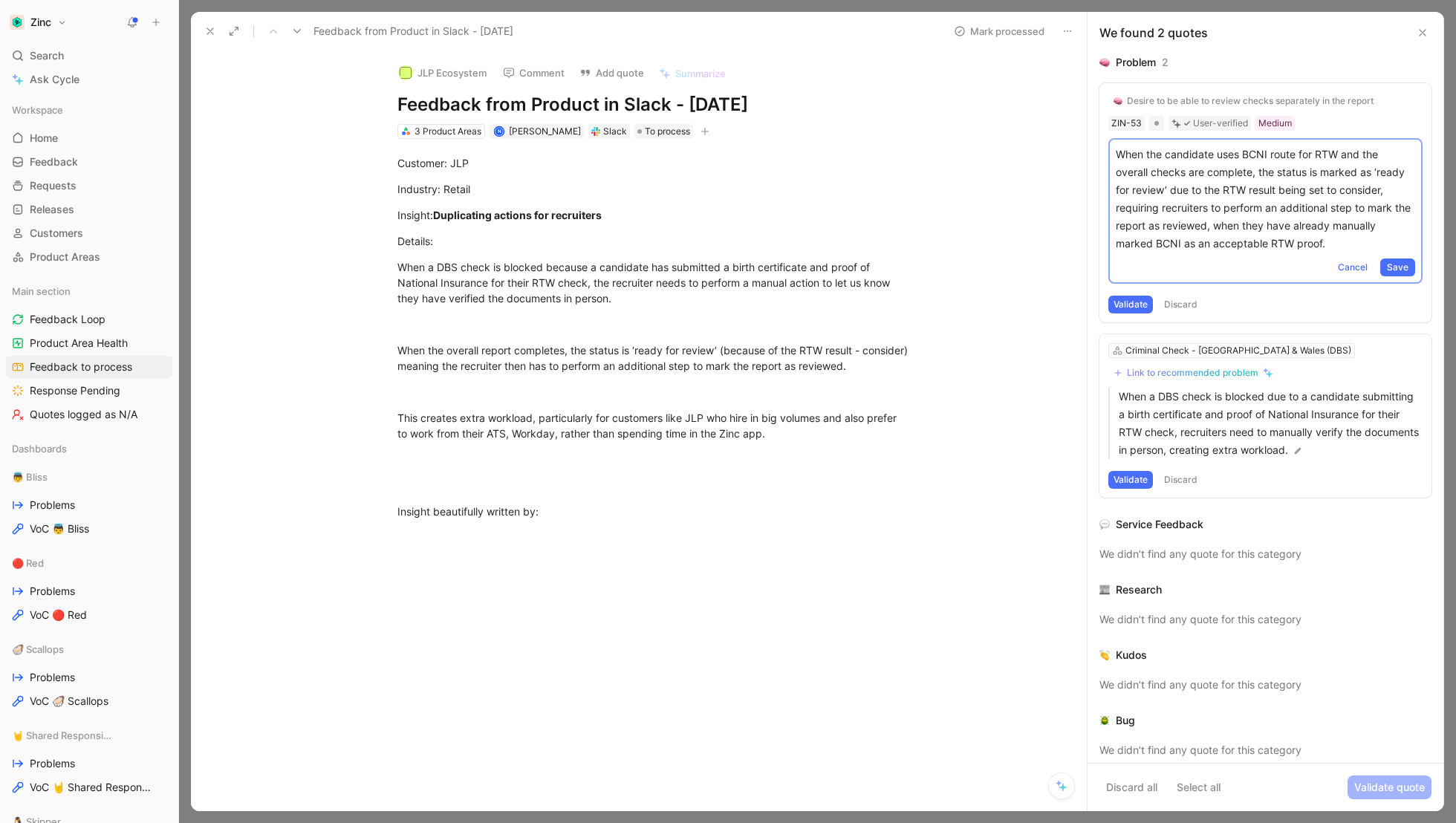
drag, startPoint x: 1349, startPoint y: 243, endPoint x: 1066, endPoint y: 139, distance: 301.5
click at [1066, 139] on div "Feedback from Product in Slack - [DATE] Mark processed JLP Ecosystem Comment Ad…" at bounding box center [818, 412] width 1254 height 799
copy p "When the candidate uses BCNI route for RTW and the overall checks are complete,…"
drag, startPoint x: 906, startPoint y: 368, endPoint x: 373, endPoint y: 272, distance: 541.6
click at [373, 272] on div "Quote A Customer: JLP Industry: Retail Insight: Duplicating actions for recruit…" at bounding box center [654, 474] width 865 height 670
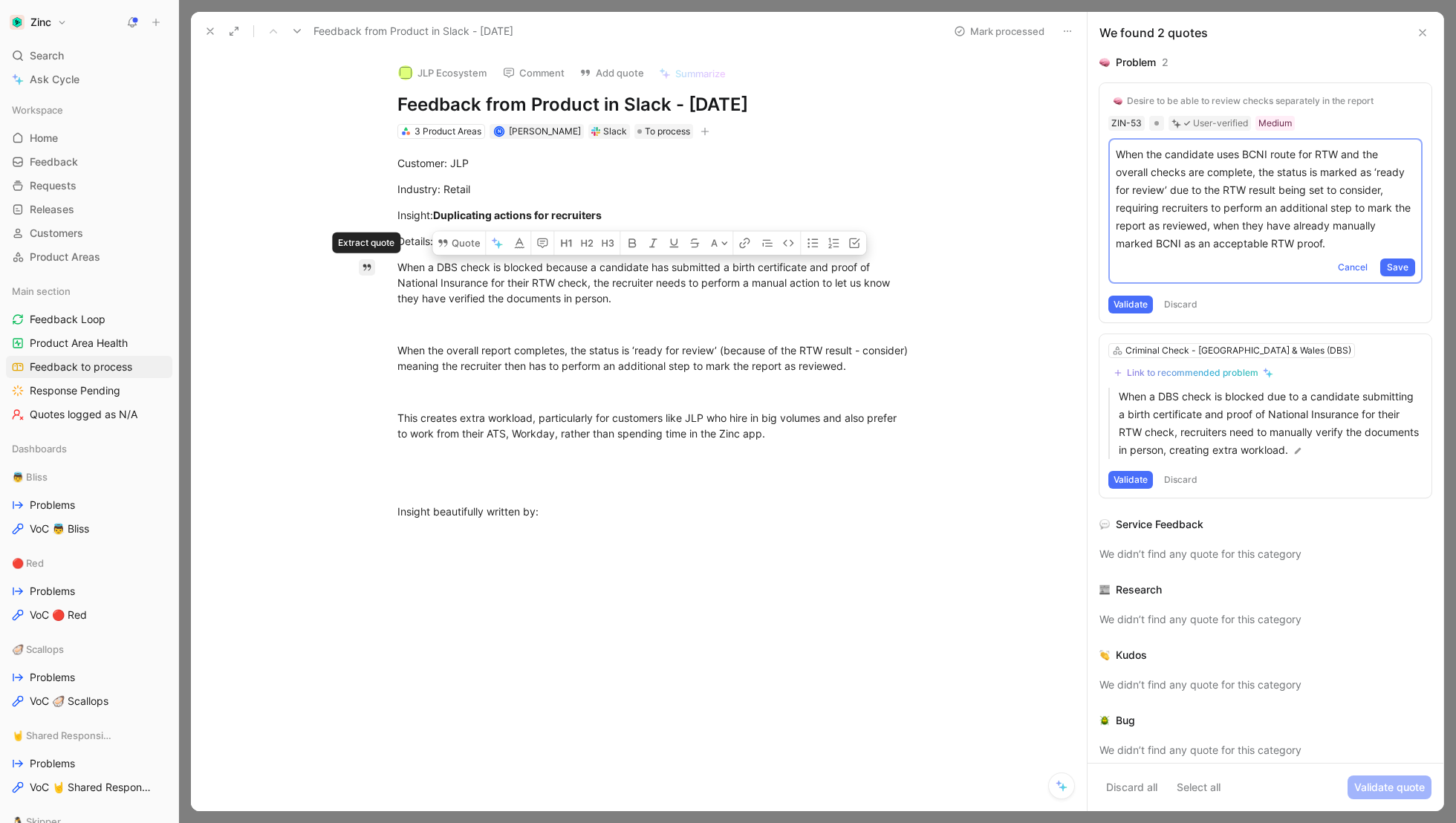
copy div "When a DBS check is blocked because a candidate has submitted a birth certifica…"
click at [1231, 209] on p "When the candidate uses BCNI route for RTW and the overall checks are complete,…" at bounding box center [1266, 199] width 300 height 107
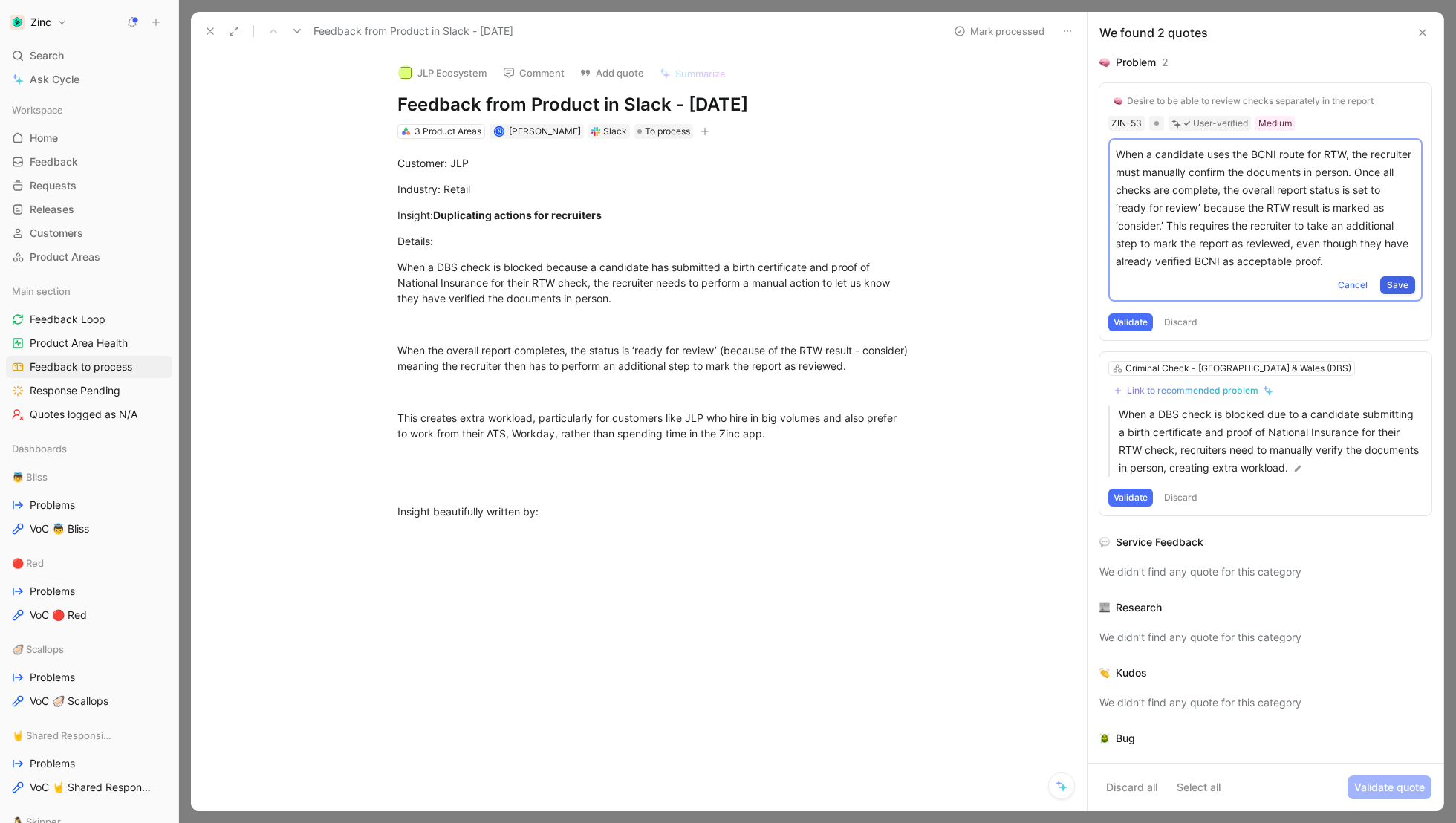
click at [1408, 281] on span "Save" at bounding box center [1397, 285] width 22 height 15
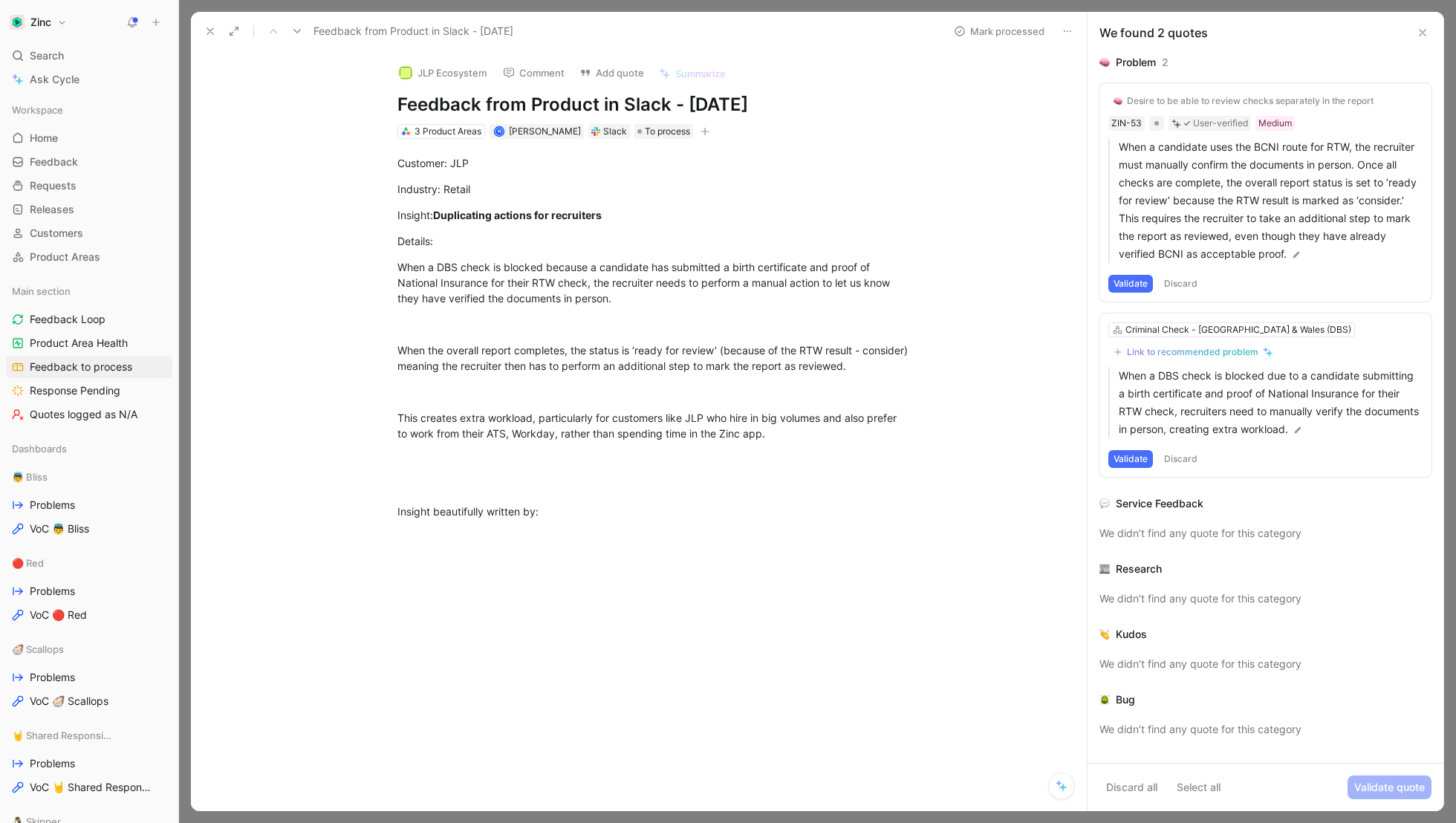
click at [1157, 100] on div "Desire to be able to review checks separately in the report" at bounding box center [1250, 101] width 246 height 12
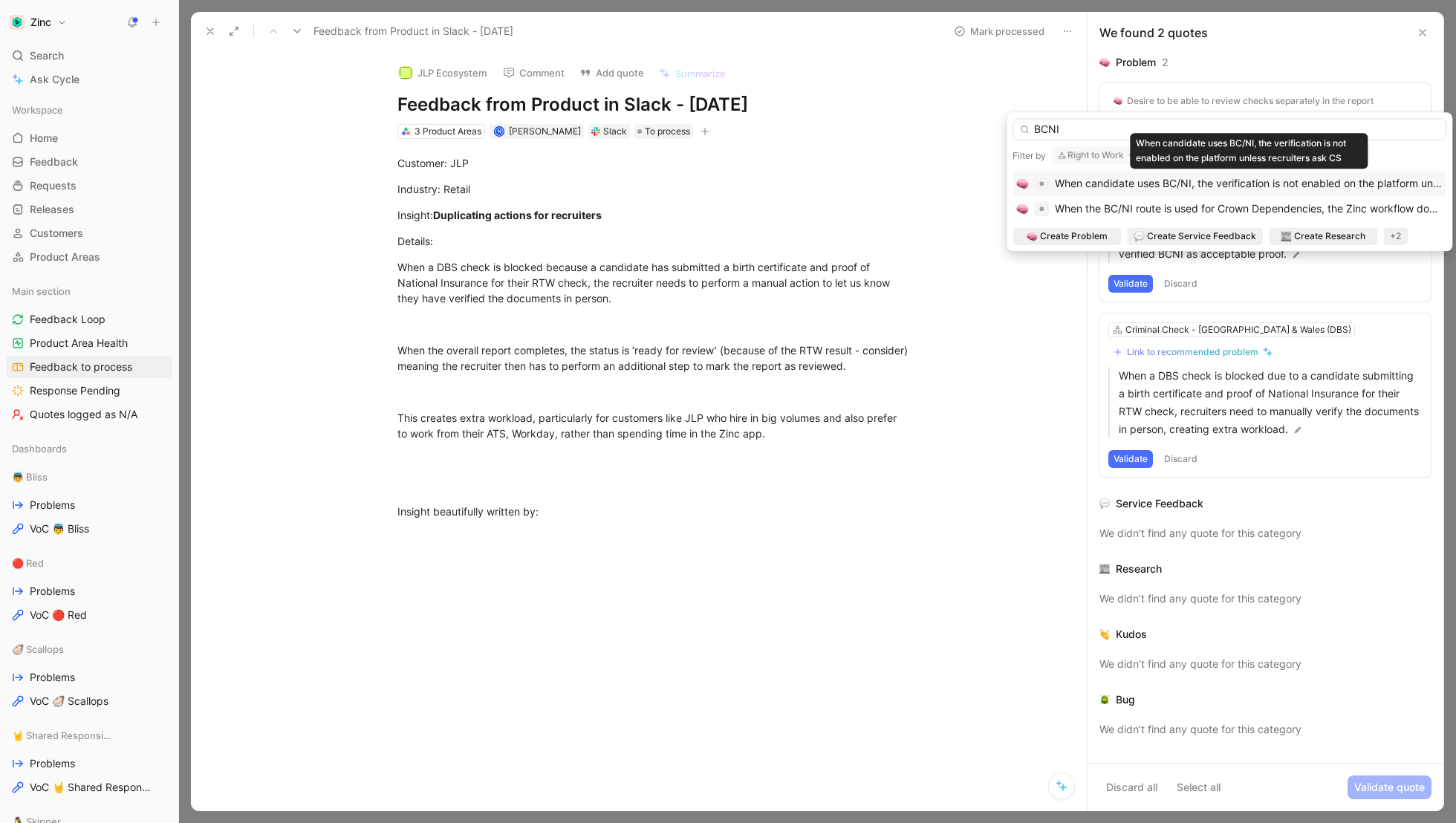
type input "BCNI"
click at [1114, 178] on span "When candidate uses BC/NI, the verification is not enabled on the platform unle…" at bounding box center [1296, 183] width 483 height 12
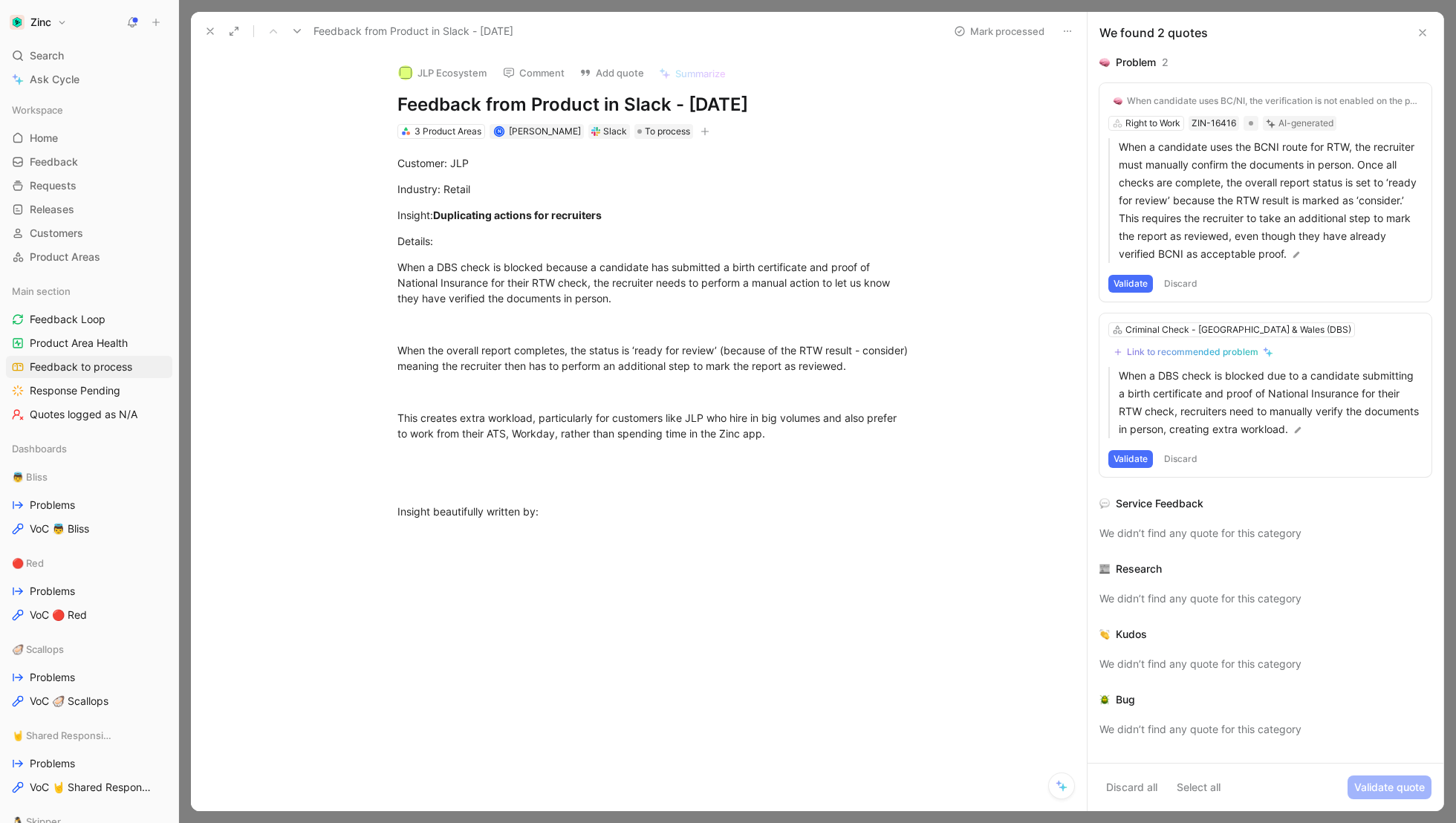
click at [1200, 96] on div "When candidate uses BC/NI, the verification is not enabled on the platform unle…" at bounding box center [1272, 101] width 290 height 12
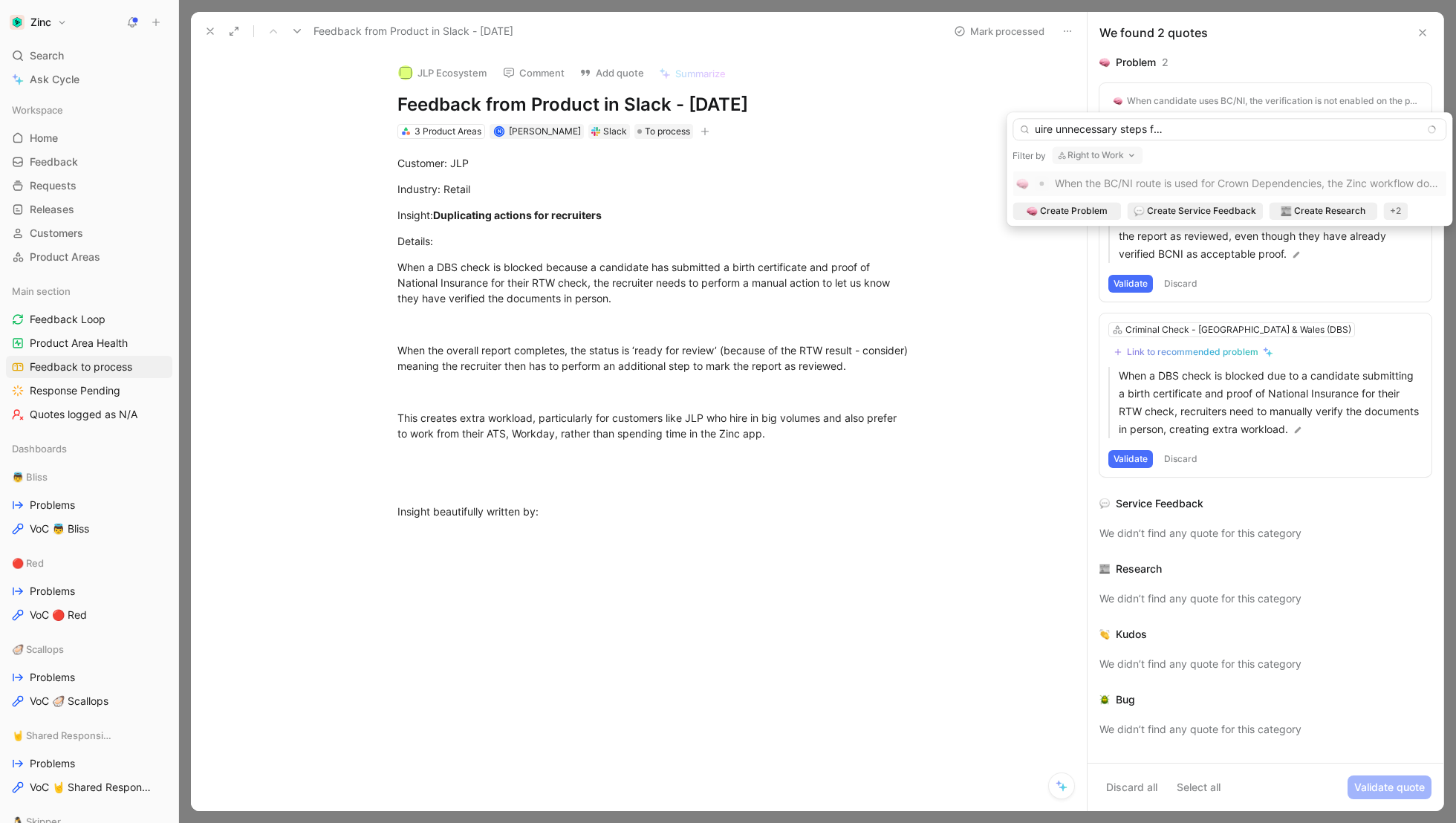
scroll to position [0, 263]
type input "When BC/NI route is used, the resulting statuses require unnecessary steps for …"
click at [1065, 219] on div "When the BC/NI route is used for Crown Dependencies, the Zinc workflow doesn't …" at bounding box center [1229, 198] width 434 height 55
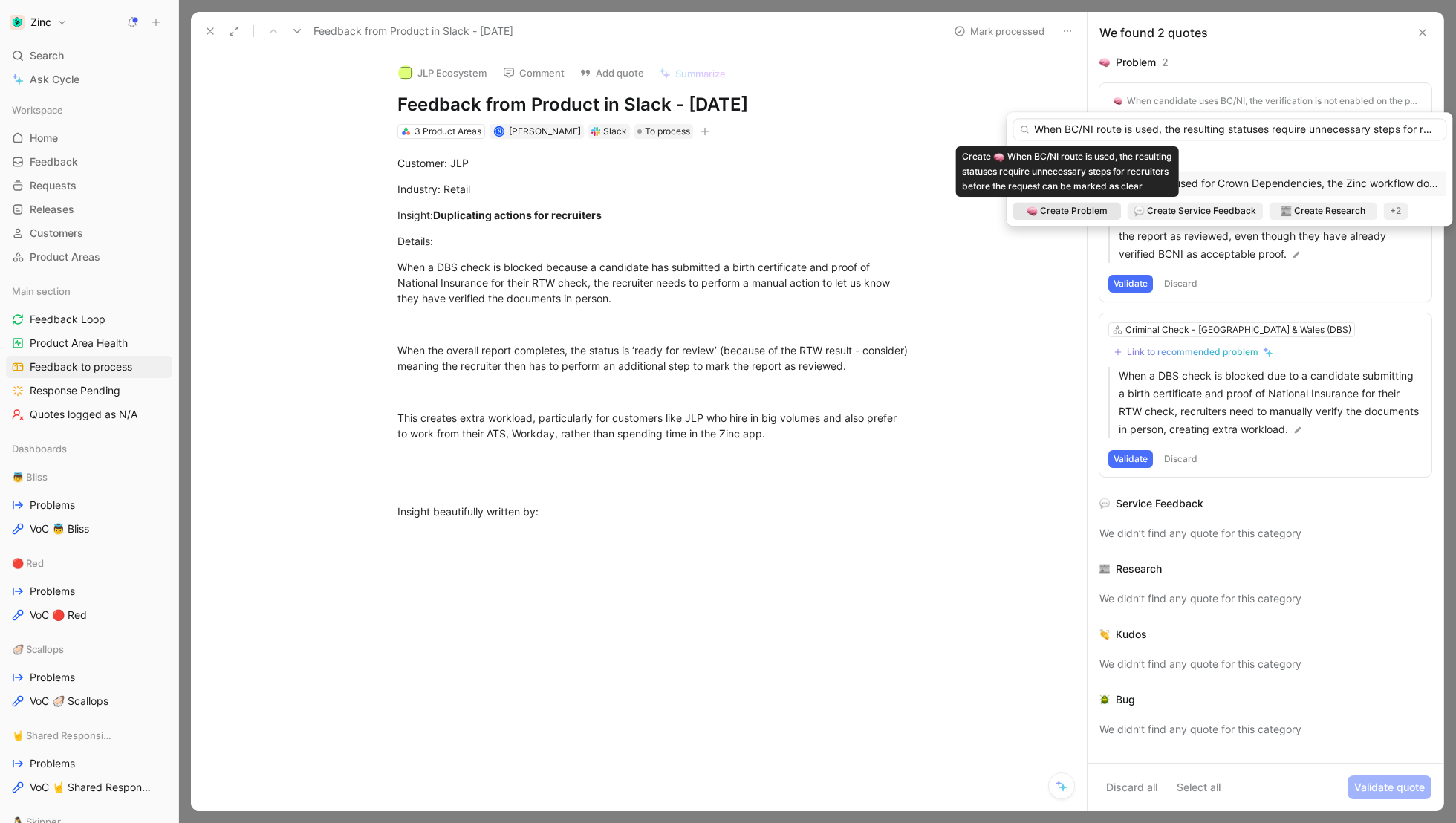
click at [1070, 211] on span "Create Problem" at bounding box center [1074, 210] width 67 height 15
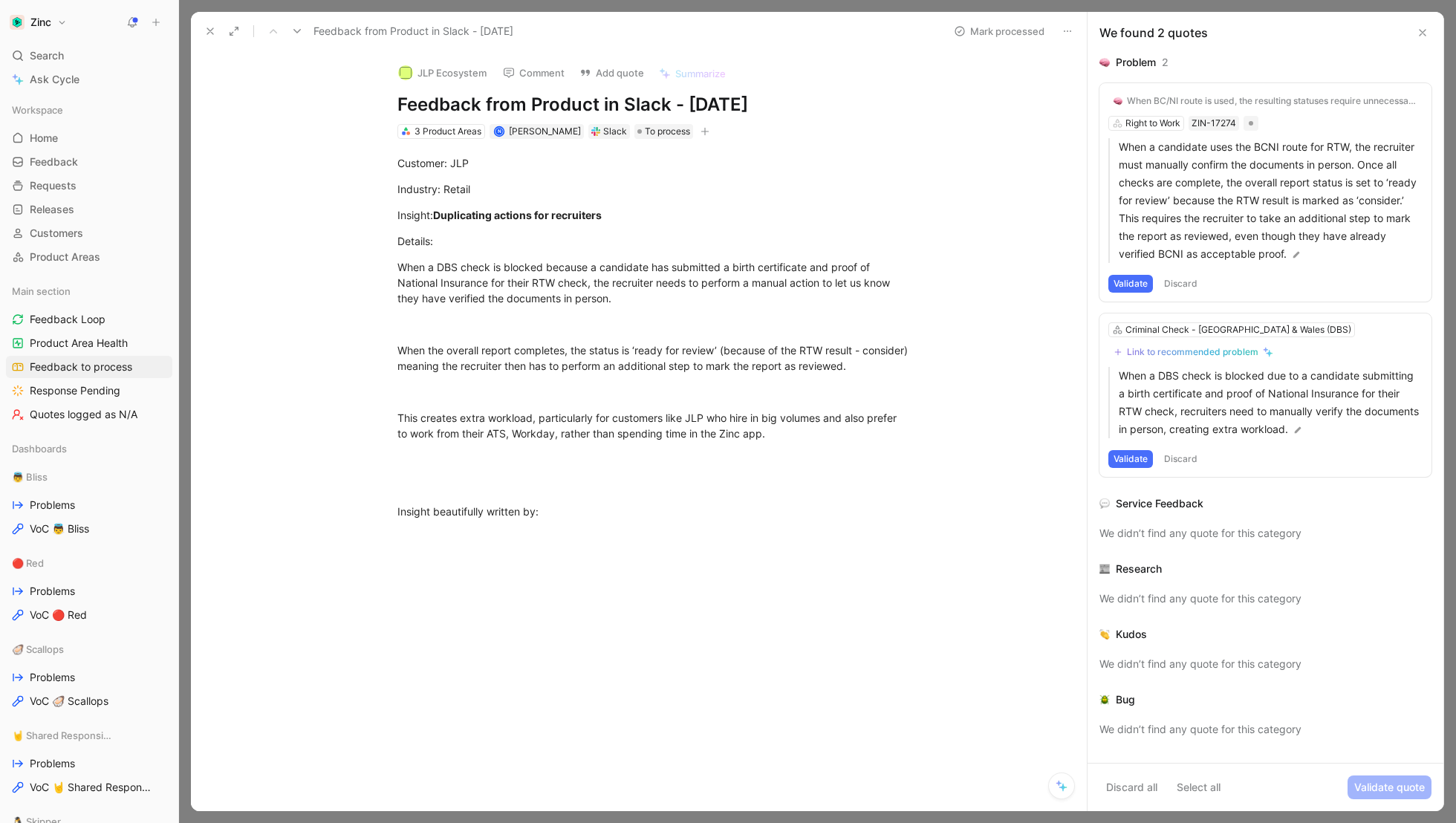
click at [1139, 280] on button "Validate" at bounding box center [1131, 284] width 45 height 18
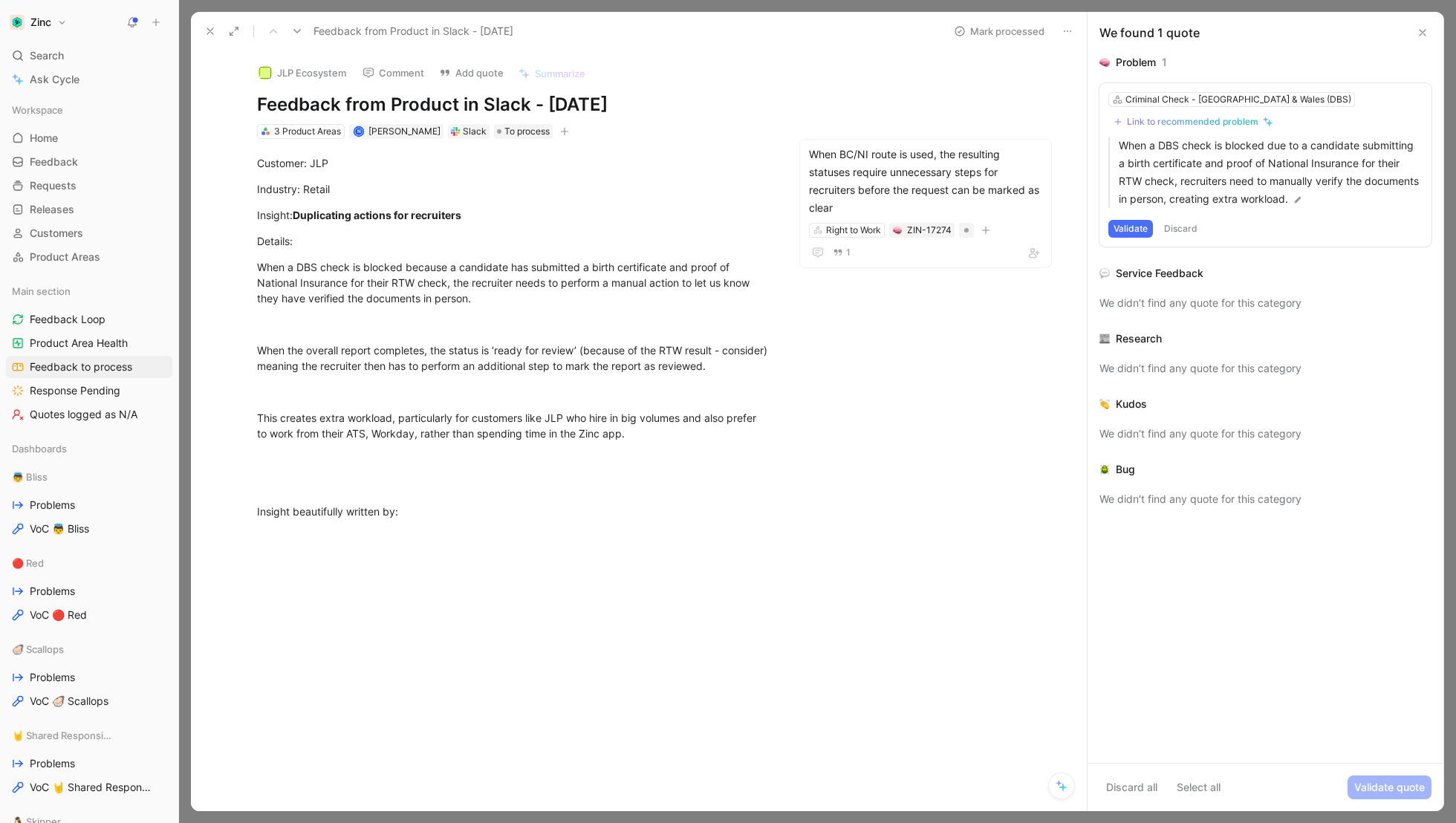
click at [1179, 232] on button "Discard" at bounding box center [1181, 229] width 44 height 18
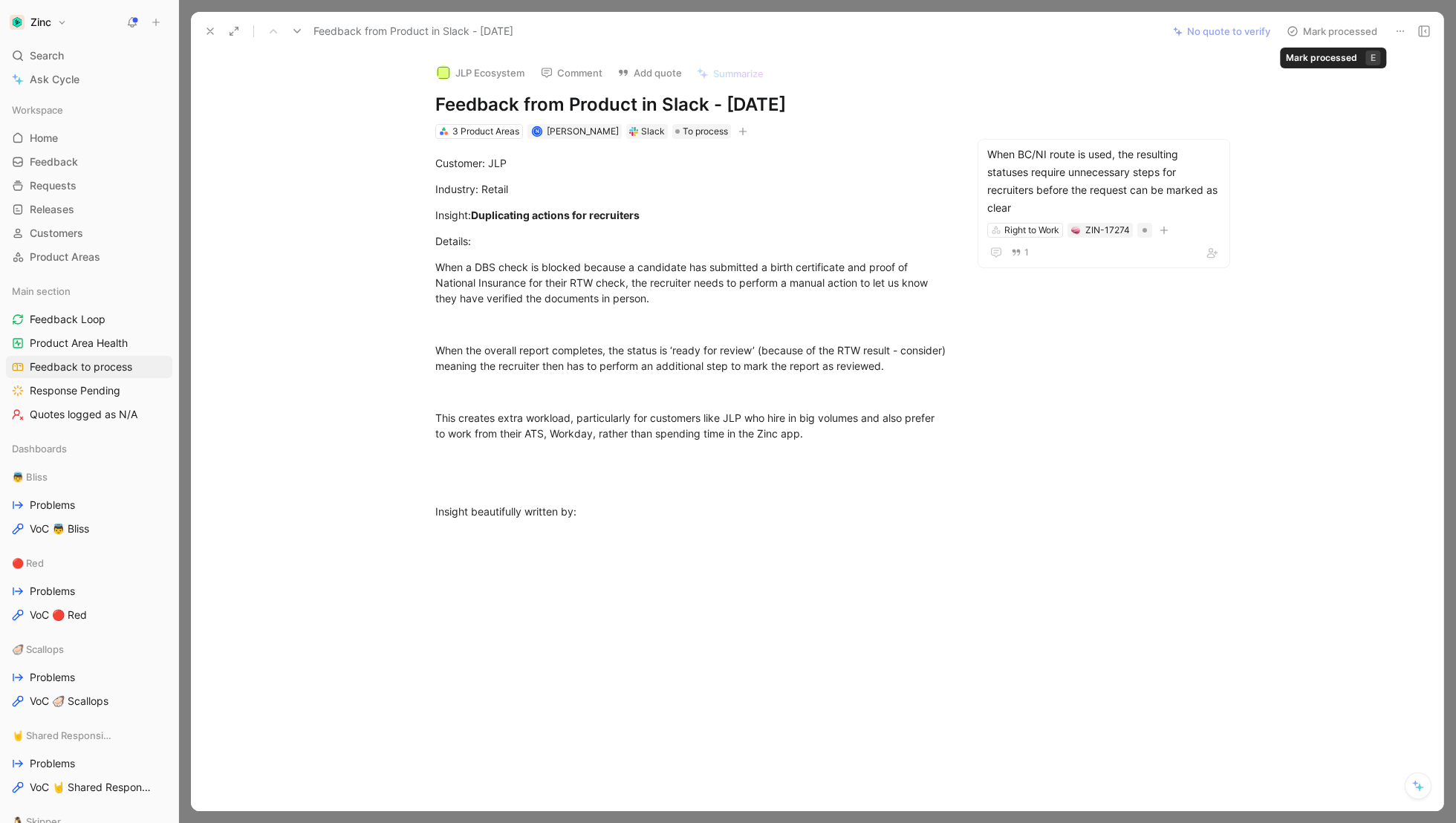
click at [1344, 22] on button "Mark processed" at bounding box center [1332, 32] width 104 height 21
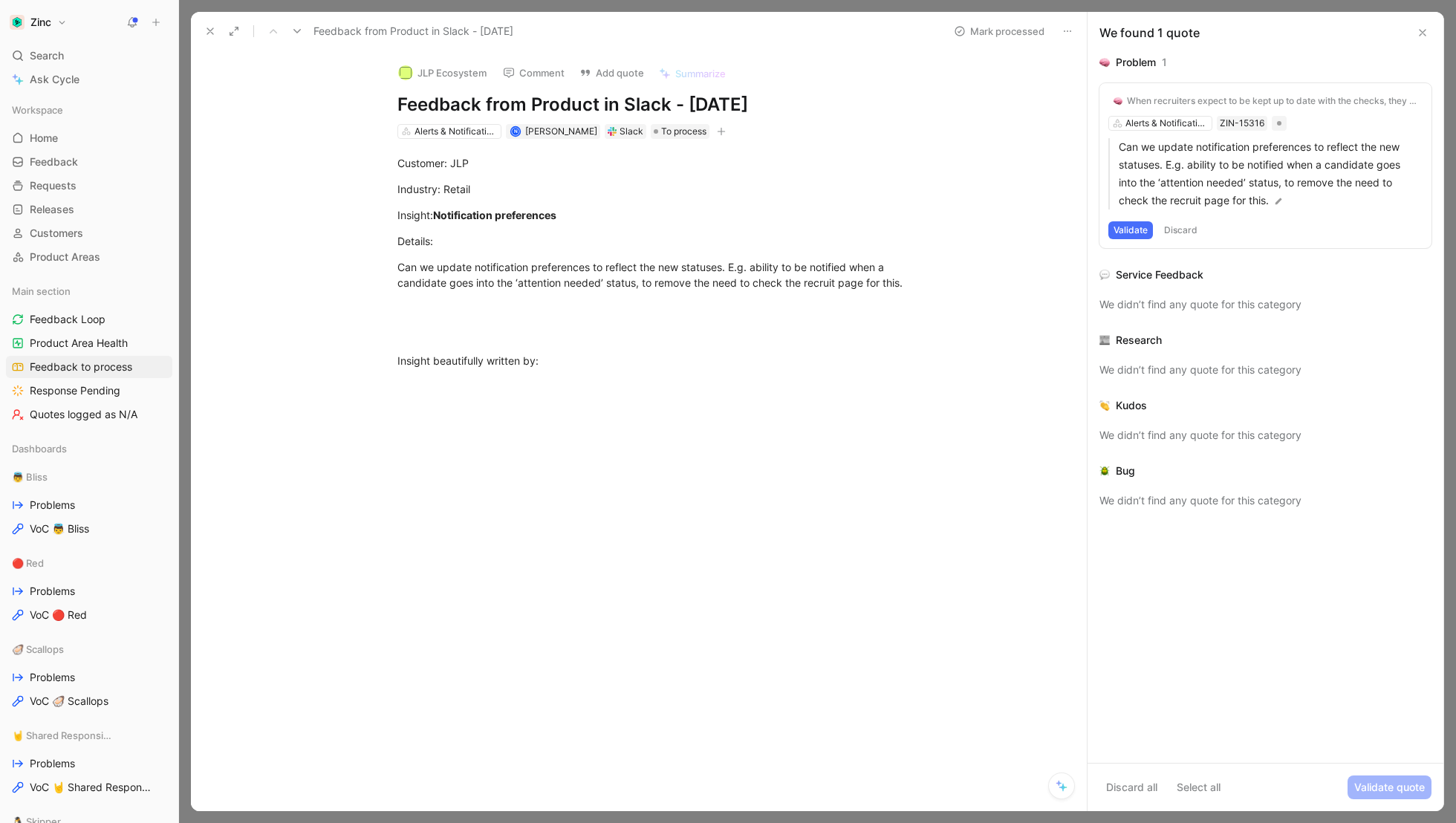
click at [1126, 229] on button "Validate" at bounding box center [1131, 231] width 45 height 18
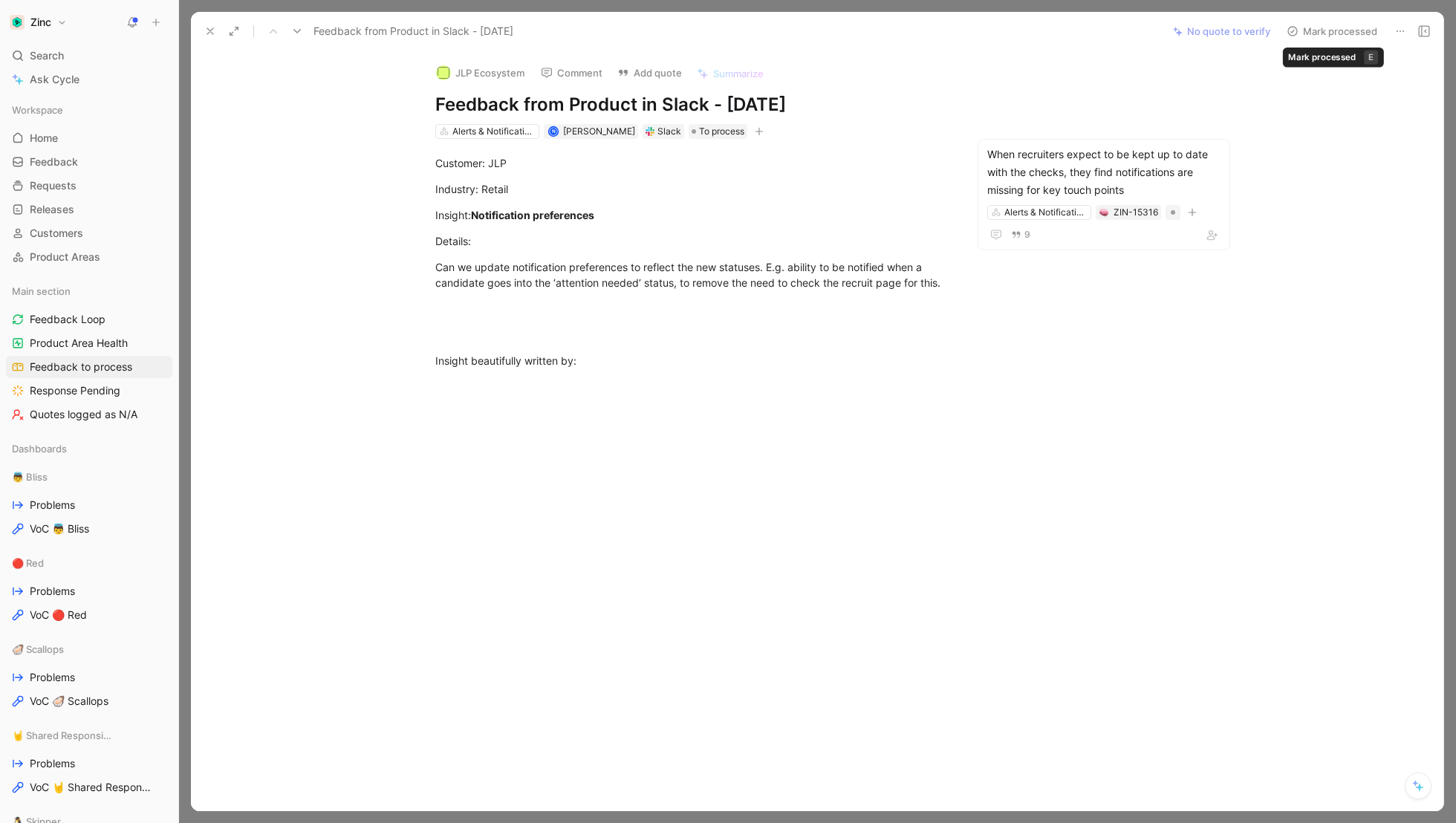
click at [1318, 32] on button "Mark processed" at bounding box center [1332, 32] width 104 height 21
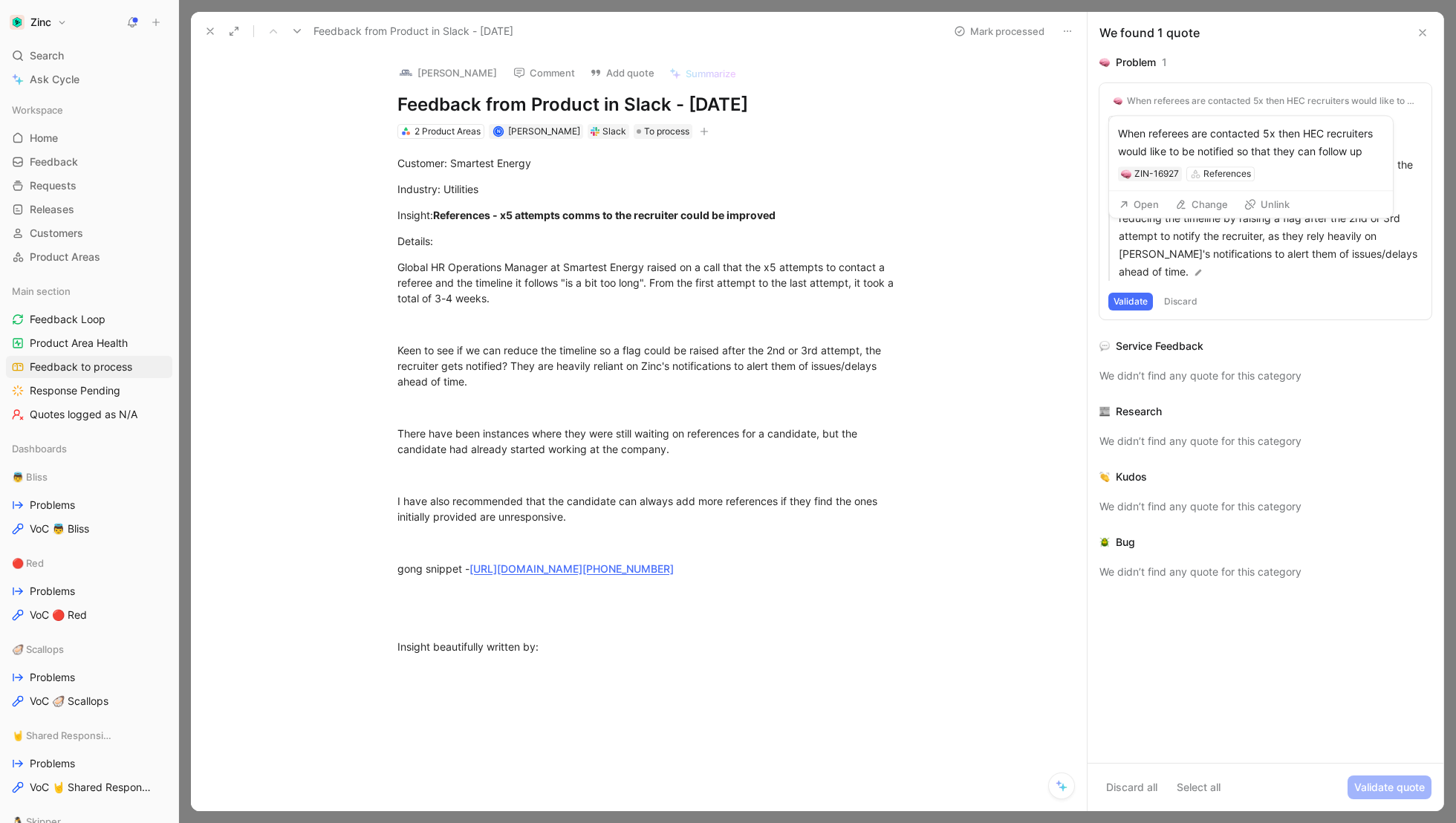
click at [1255, 100] on div "When referees are contacted 5x then HEC recruiters would like to be notified so…" at bounding box center [1272, 101] width 290 height 12
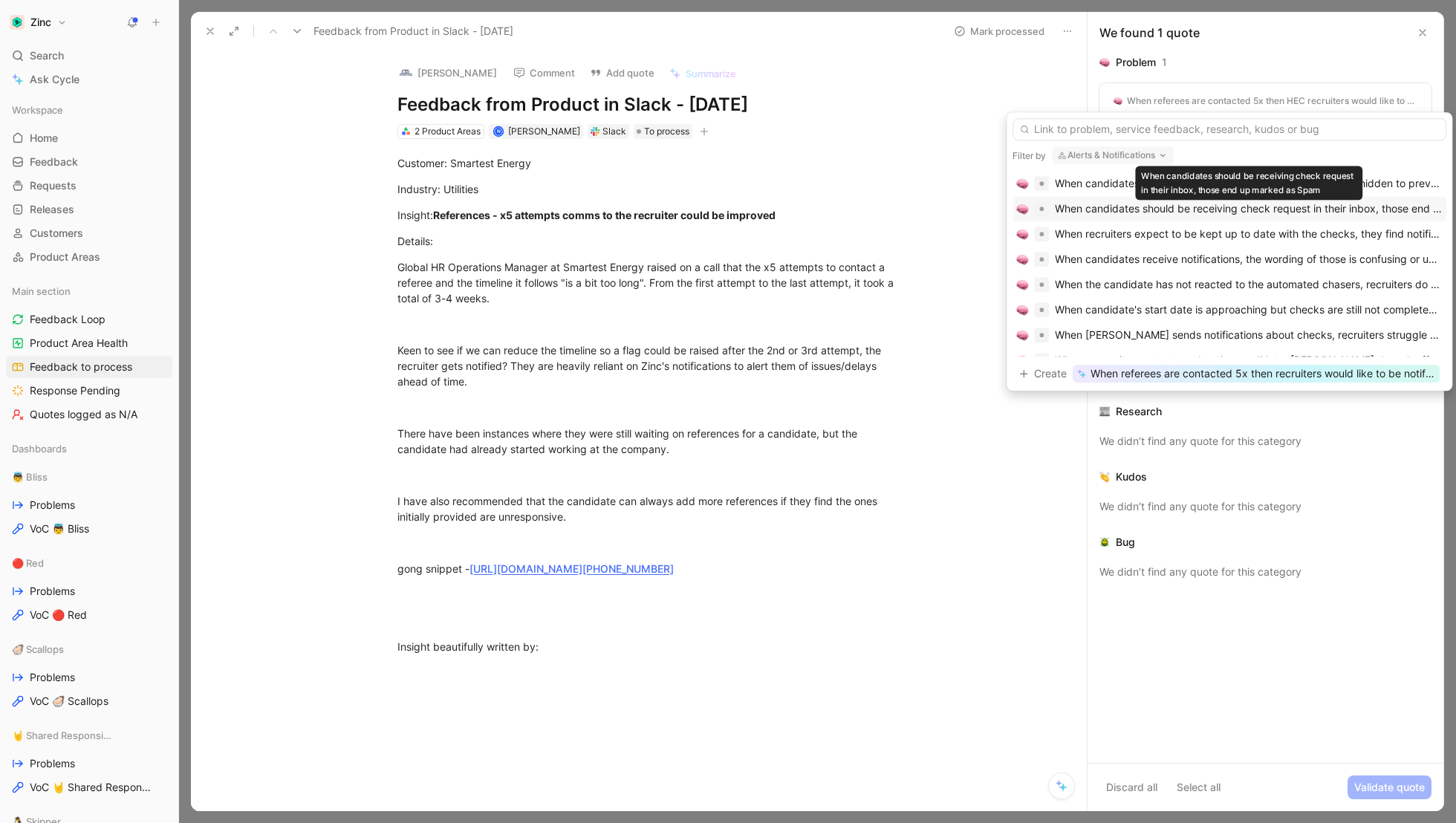
scroll to position [365, 0]
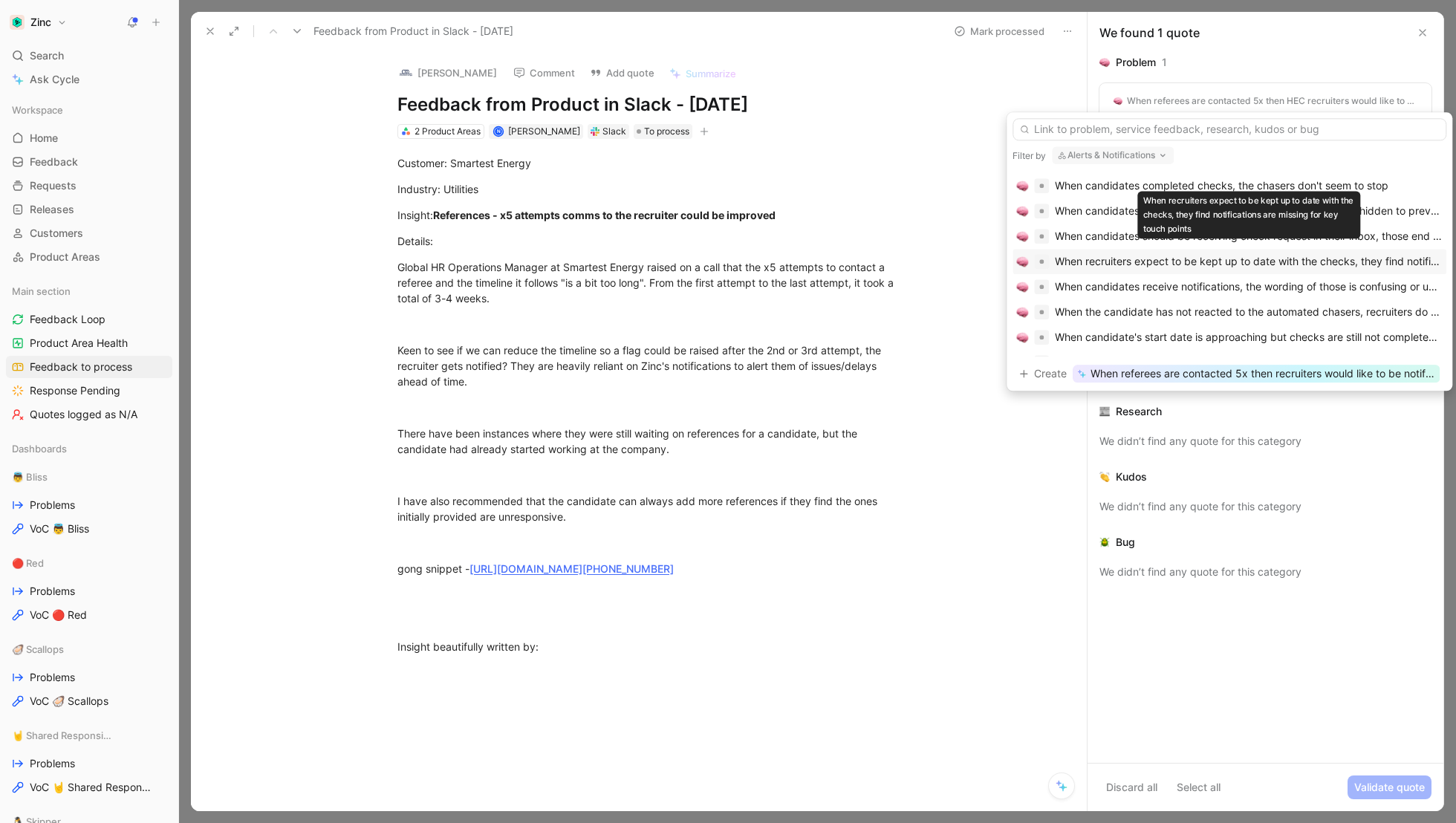
click at [1154, 256] on div "When recruiters expect to be kept up to date with the checks, they find notific…" at bounding box center [1249, 261] width 387 height 18
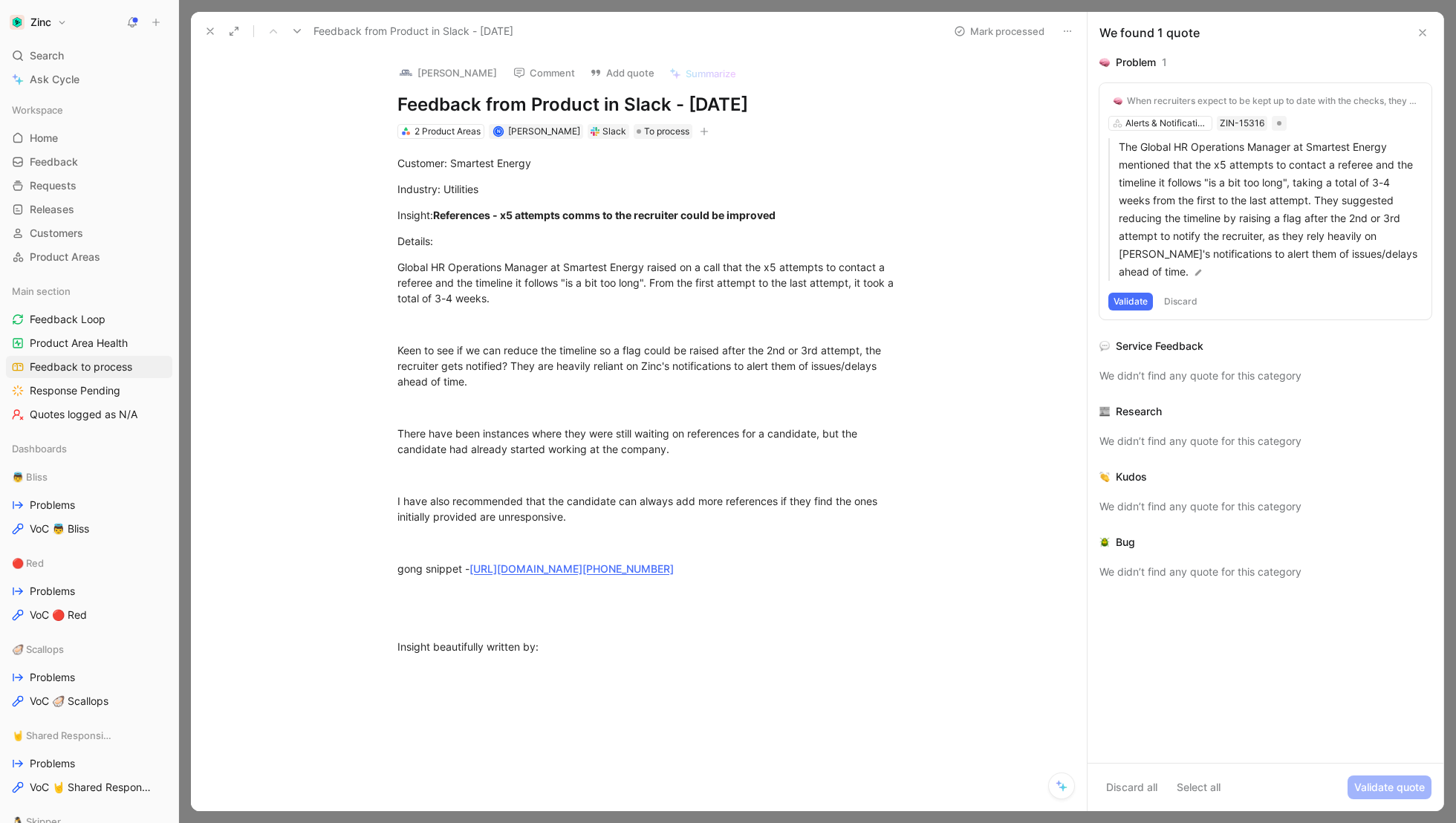
click at [1130, 293] on button "Validate" at bounding box center [1131, 302] width 45 height 18
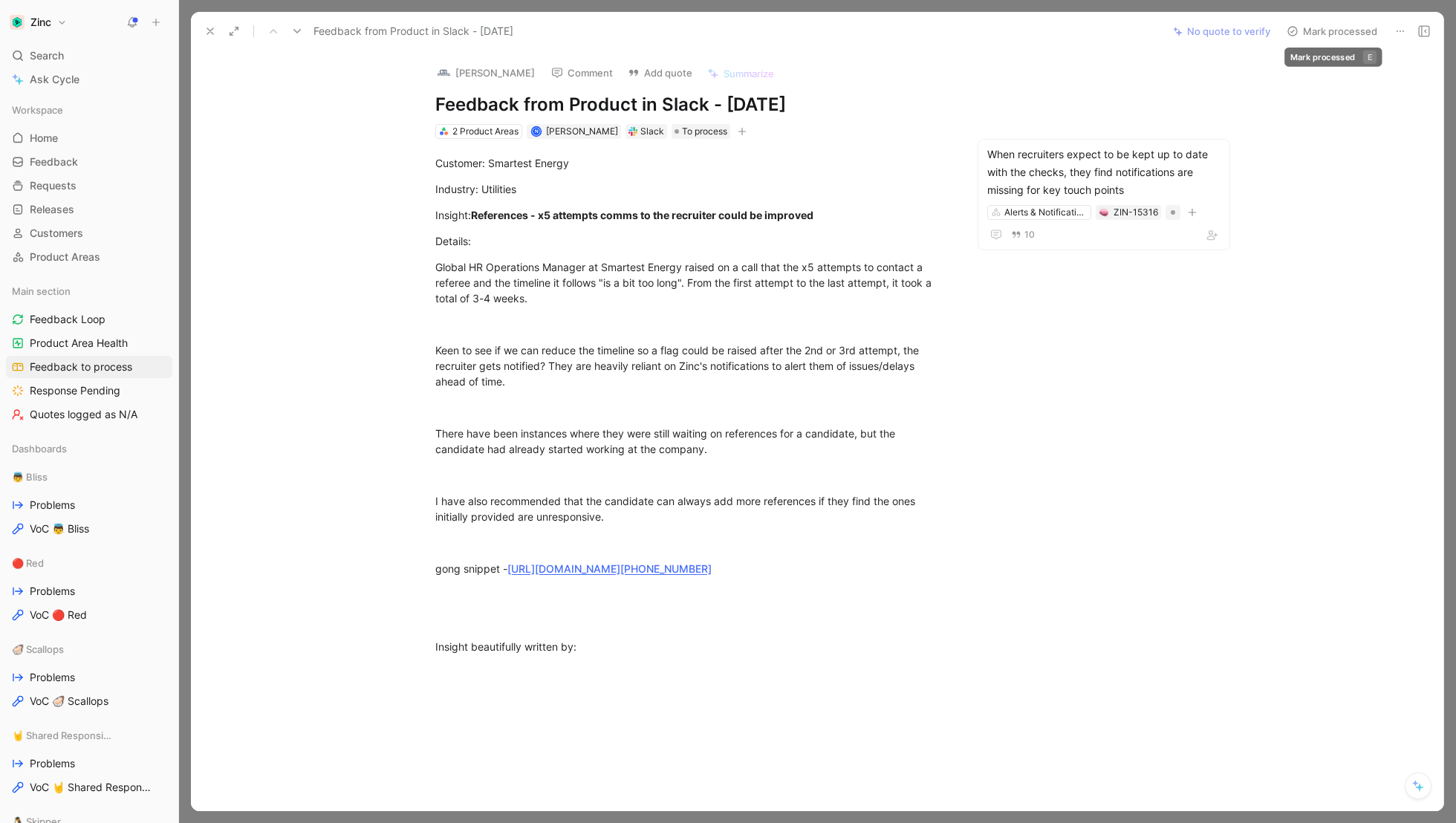
click at [1334, 25] on button "Mark processed" at bounding box center [1332, 32] width 104 height 21
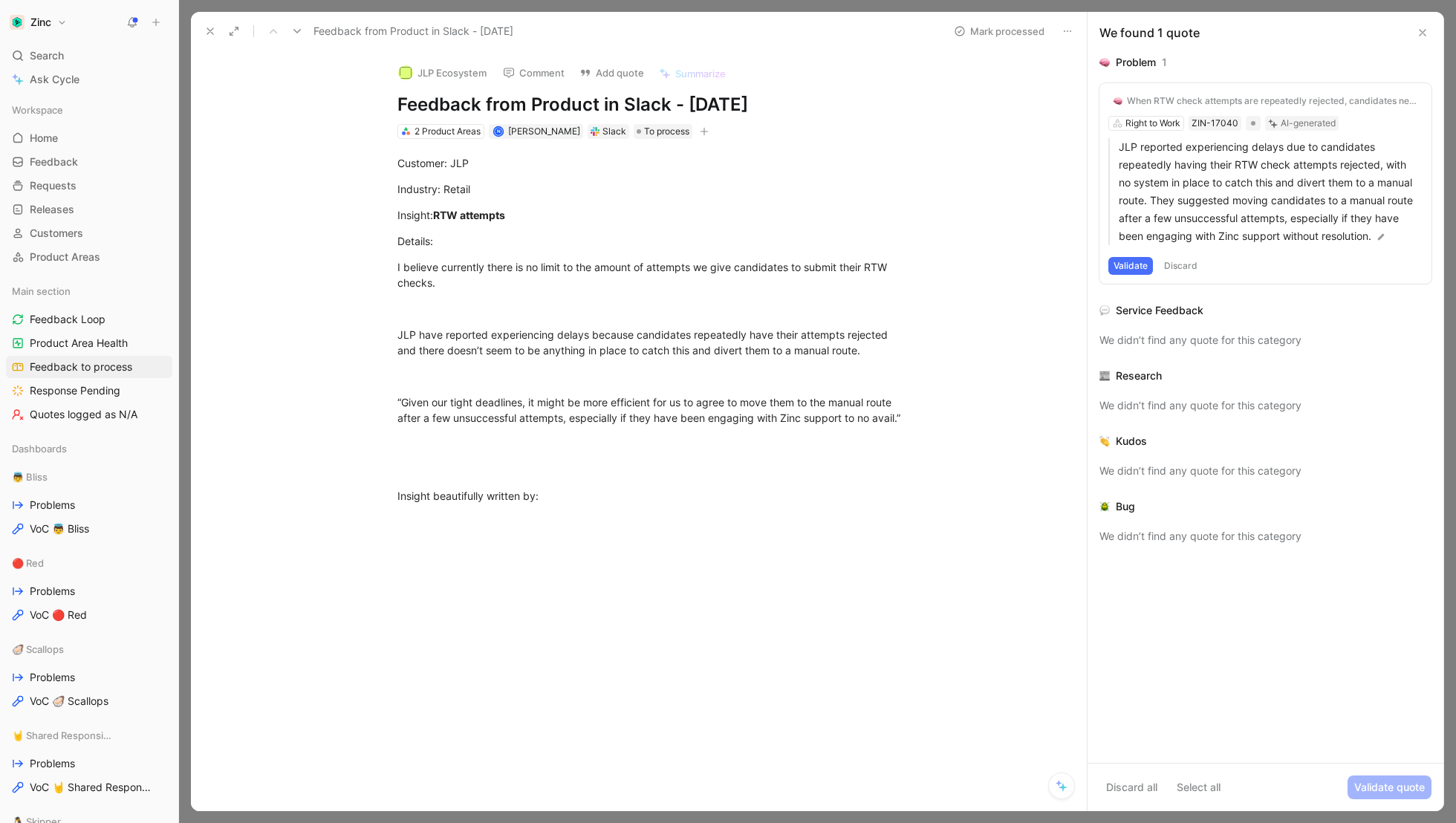
click at [1129, 265] on button "Validate" at bounding box center [1131, 266] width 45 height 18
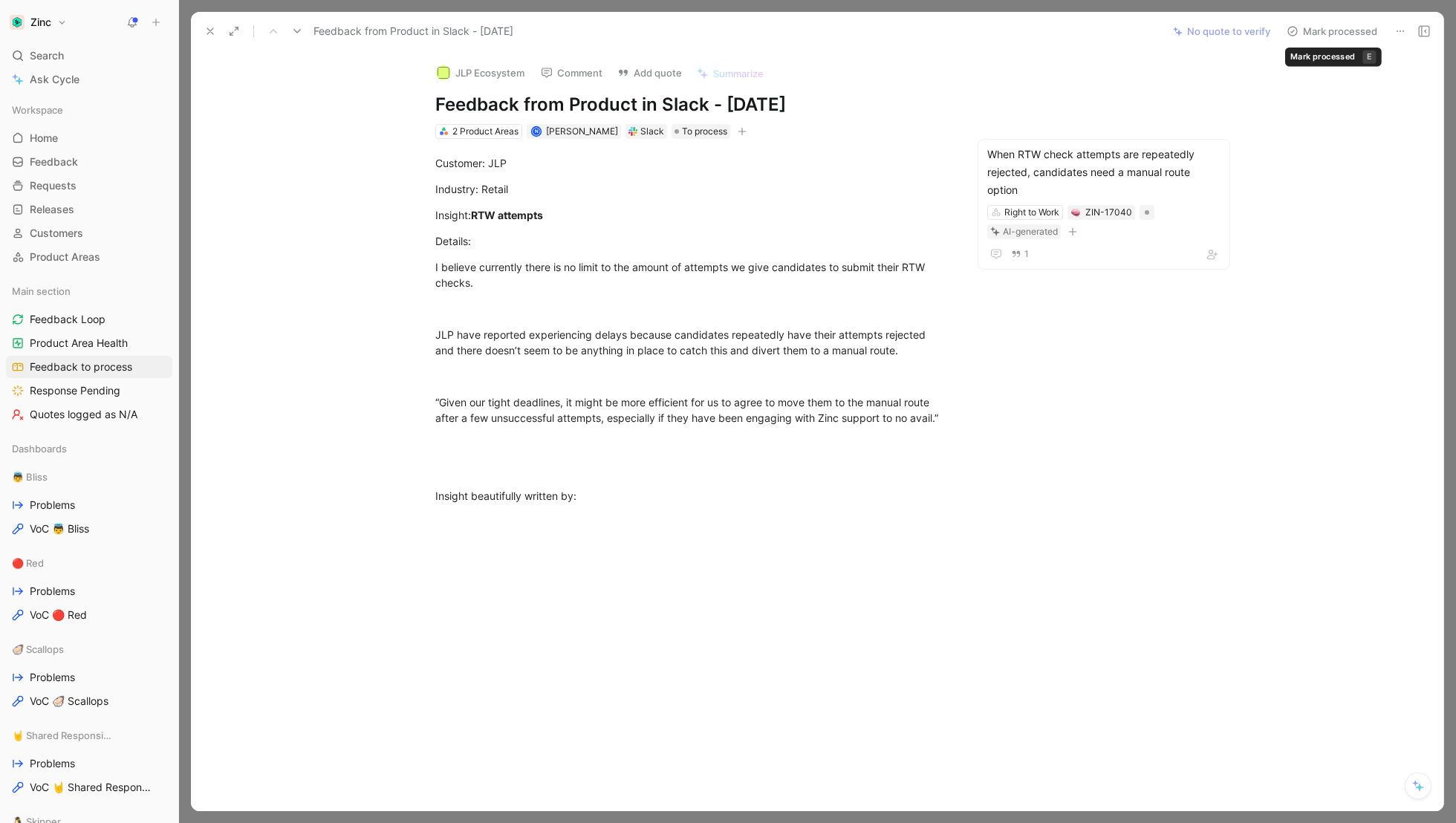
click at [1329, 39] on button "Mark processed" at bounding box center [1332, 32] width 104 height 21
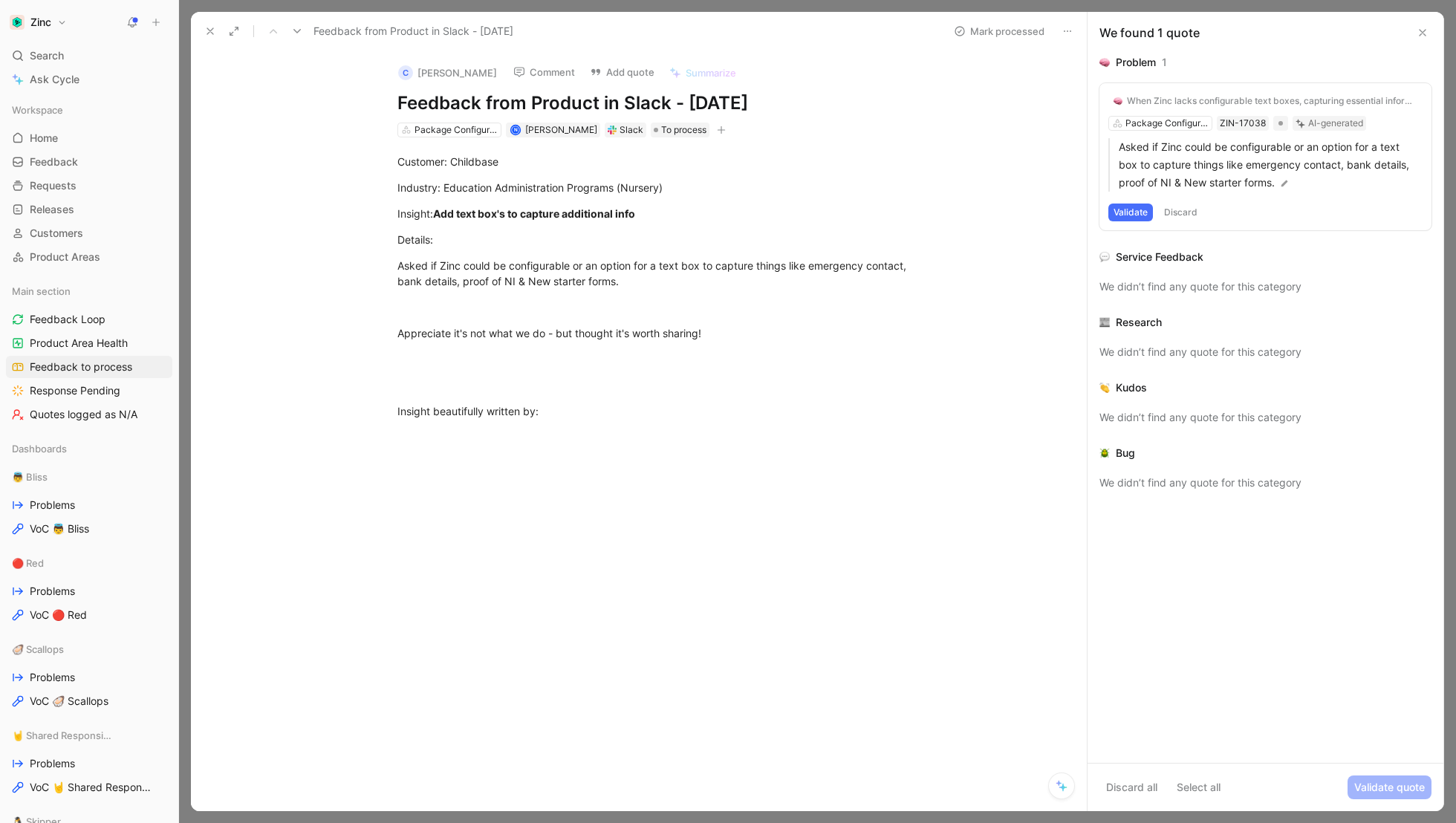
click at [1168, 121] on div "When Zinc lacks configurable text boxes, capturing essential information become…" at bounding box center [1265, 157] width 332 height 147
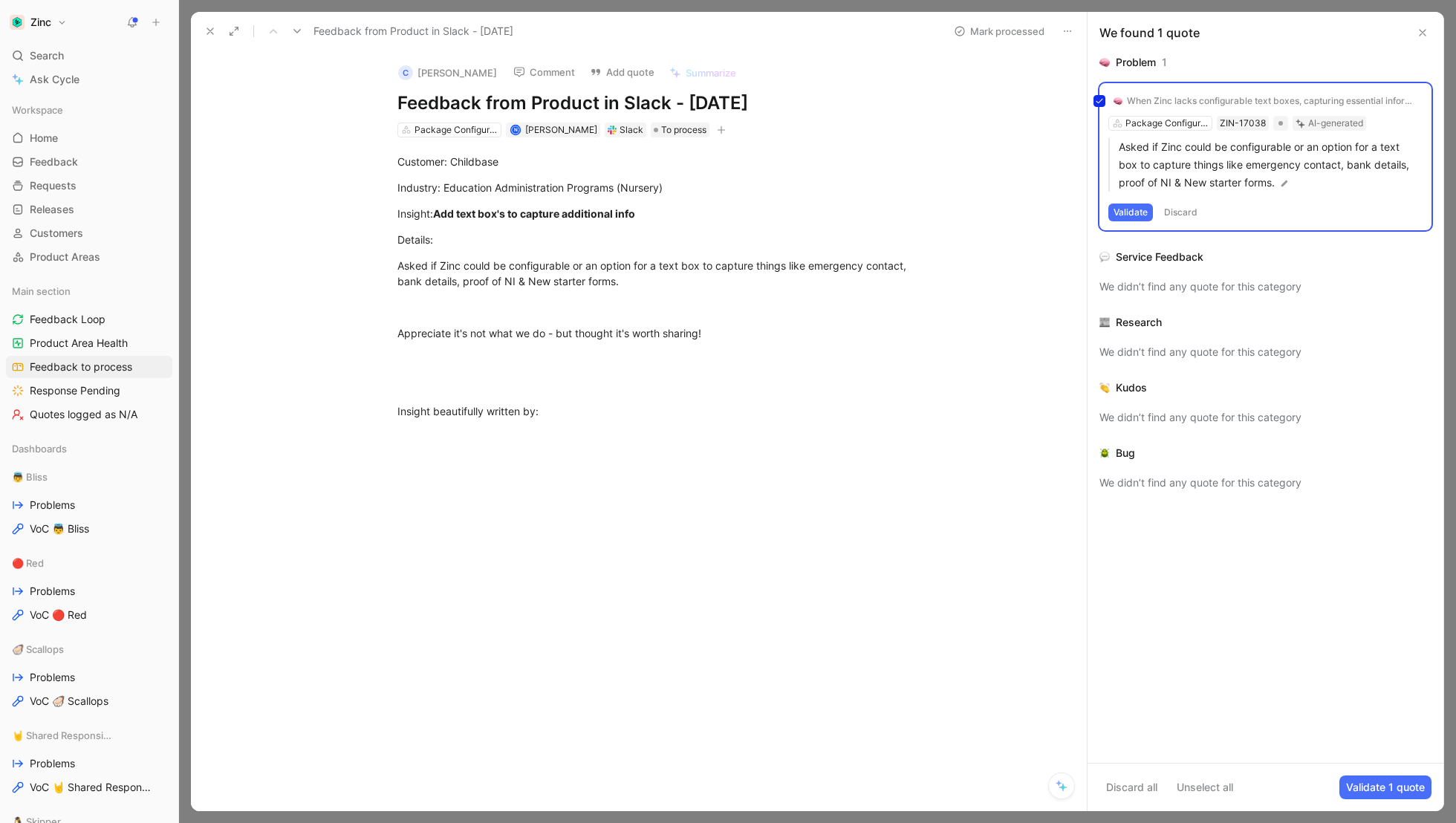
click at [1144, 124] on div "When Zinc lacks configurable text boxes, capturing essential information become…" at bounding box center [1265, 157] width 332 height 147
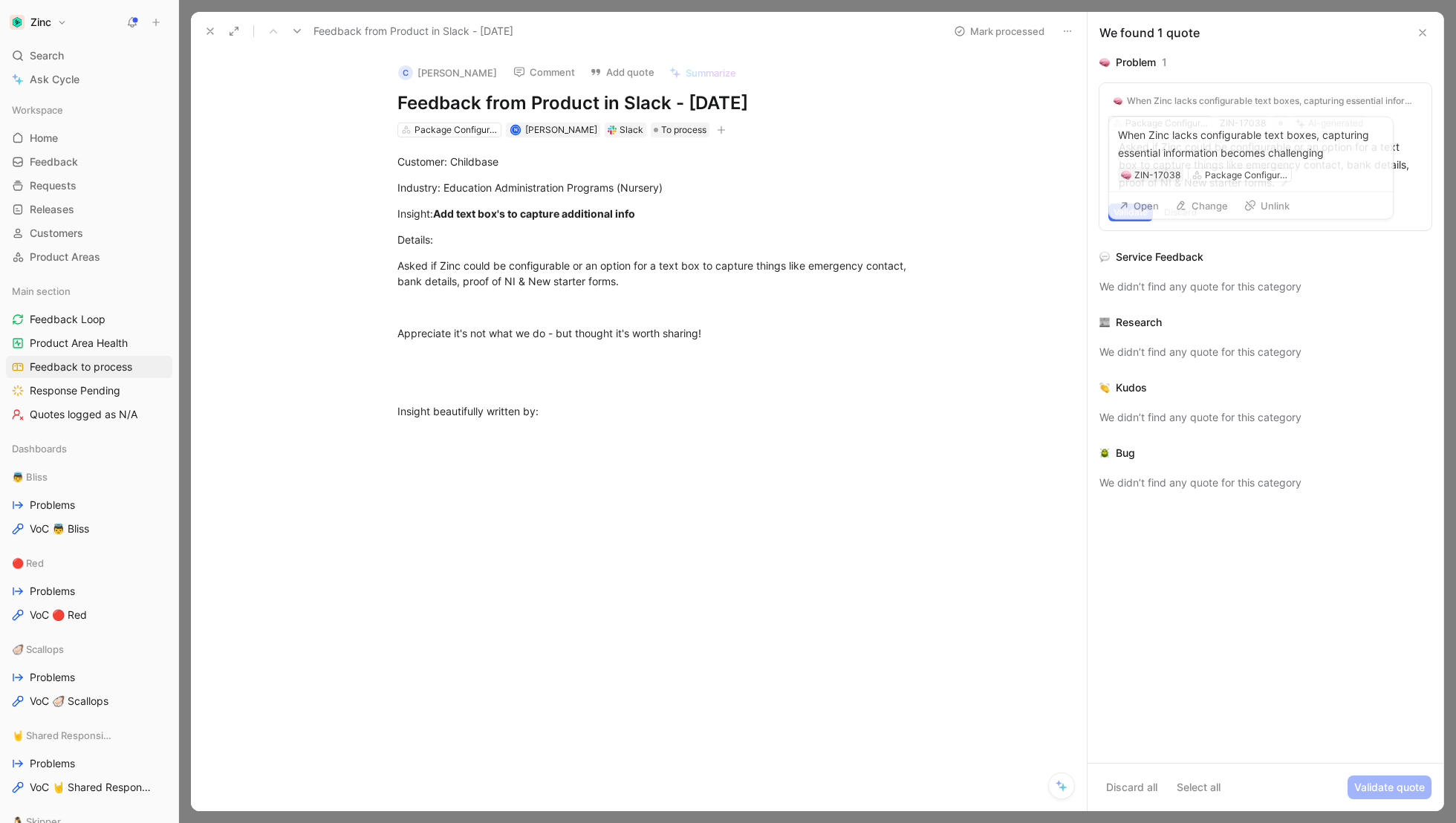
click at [1154, 101] on div "When Zinc lacks configurable text boxes, capturing essential information become…" at bounding box center [1272, 101] width 290 height 12
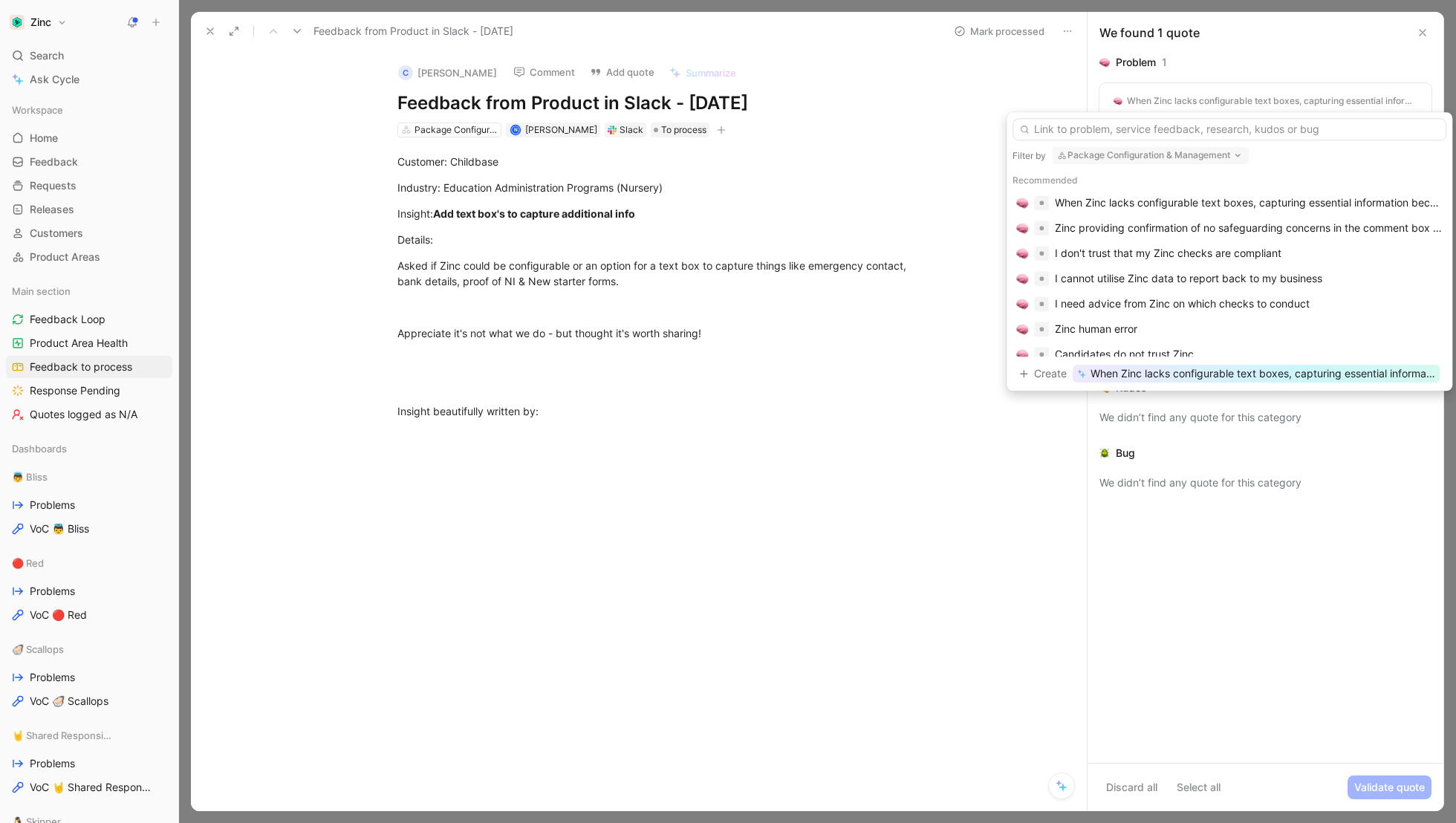
click at [1101, 155] on button "Package Configuration & Management" at bounding box center [1150, 155] width 197 height 18
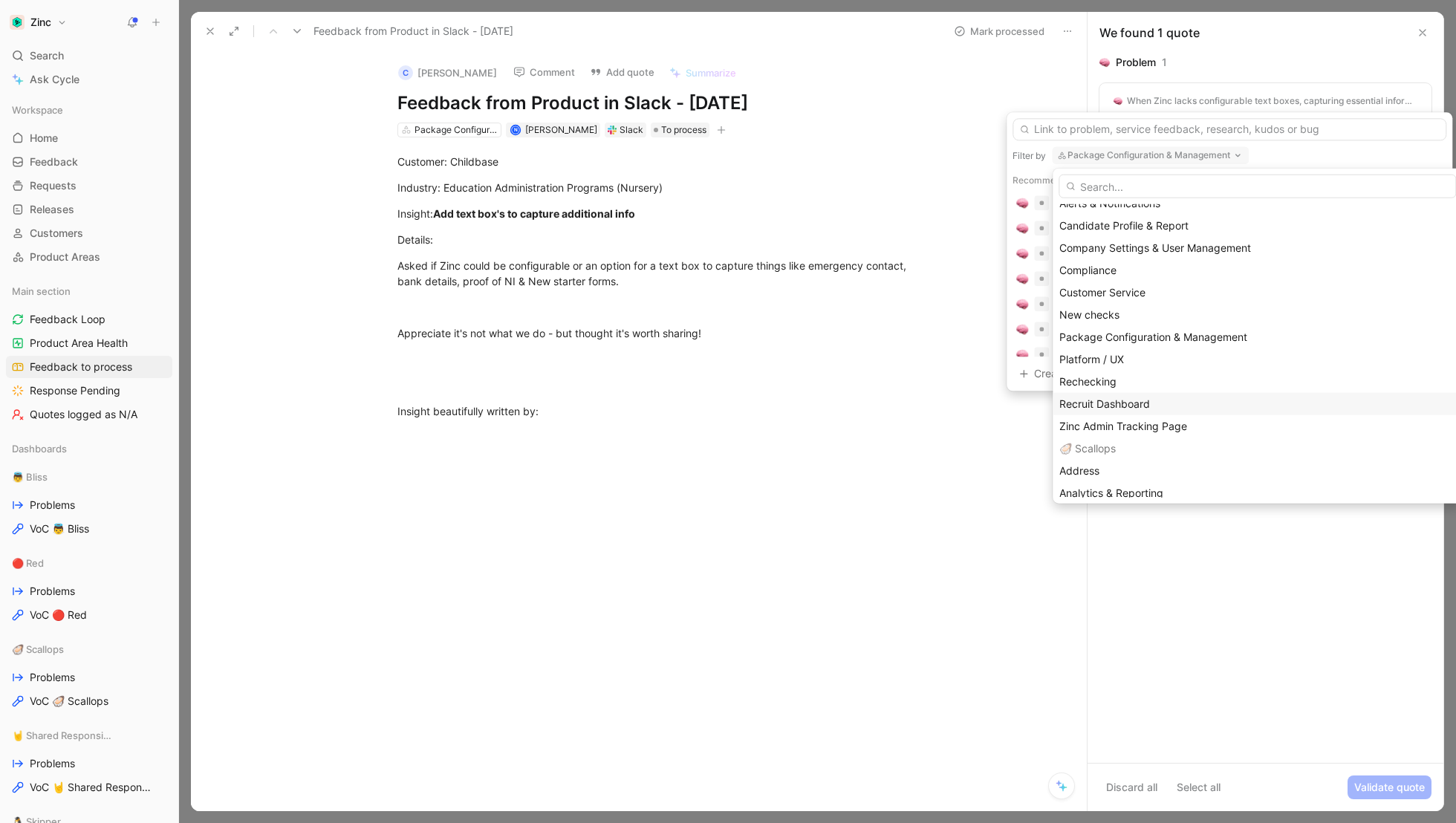
scroll to position [477, 0]
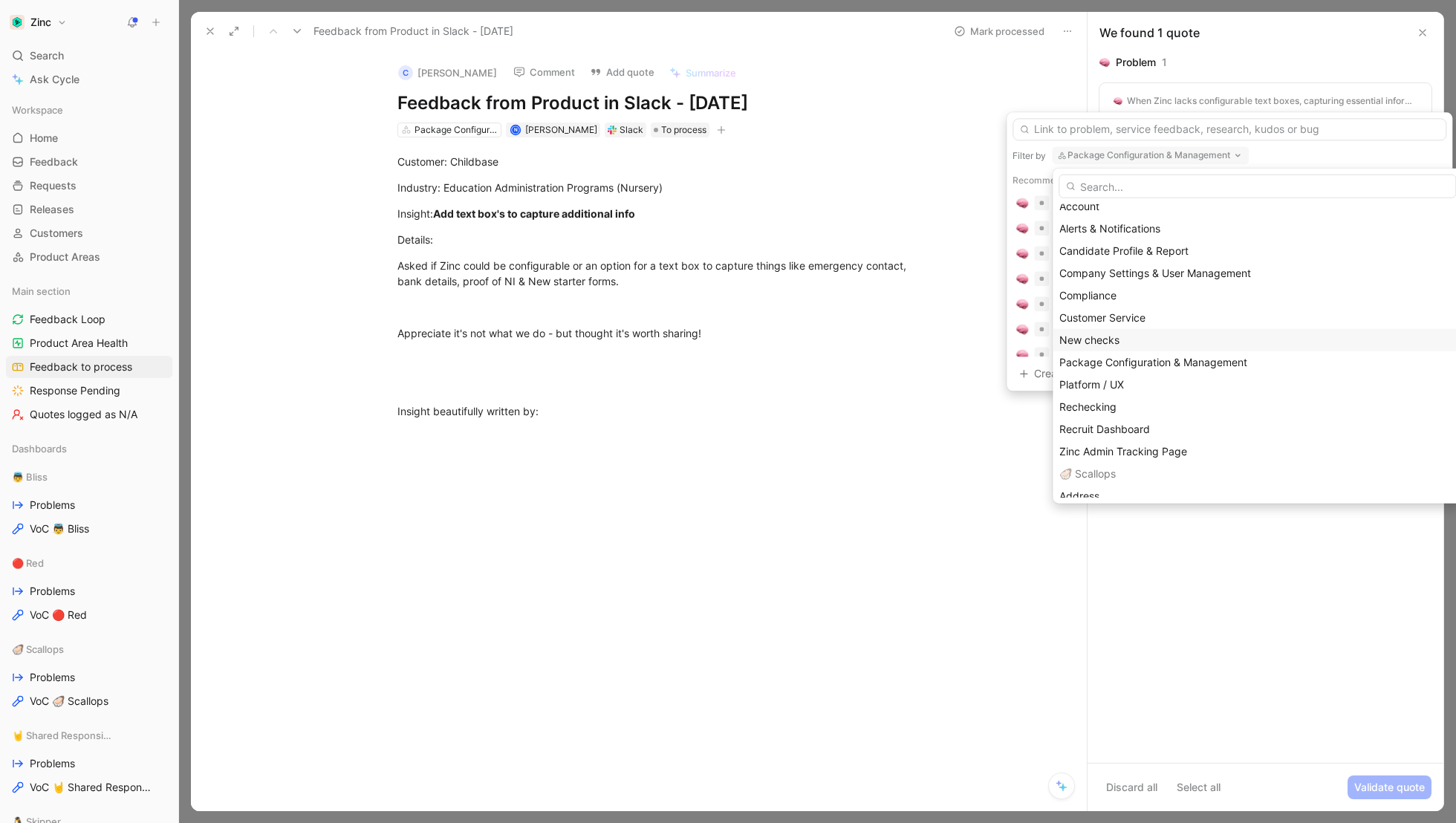
click at [1095, 341] on span "New checks" at bounding box center [1090, 340] width 60 height 12
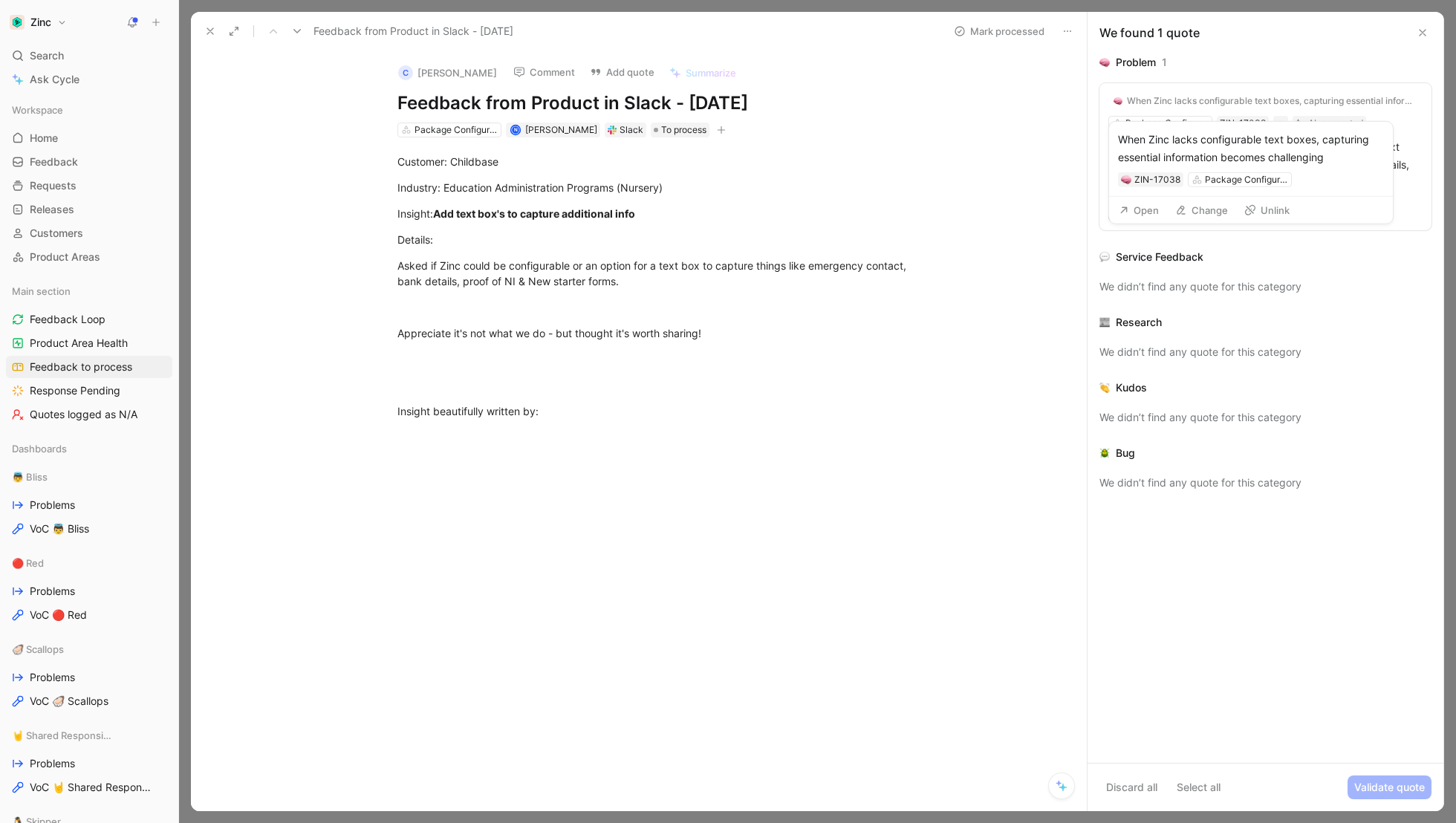
click at [1246, 97] on div "When Zinc lacks configurable text boxes, capturing essential information become…" at bounding box center [1272, 101] width 290 height 12
click at [1123, 215] on button "Validate" at bounding box center [1131, 212] width 45 height 18
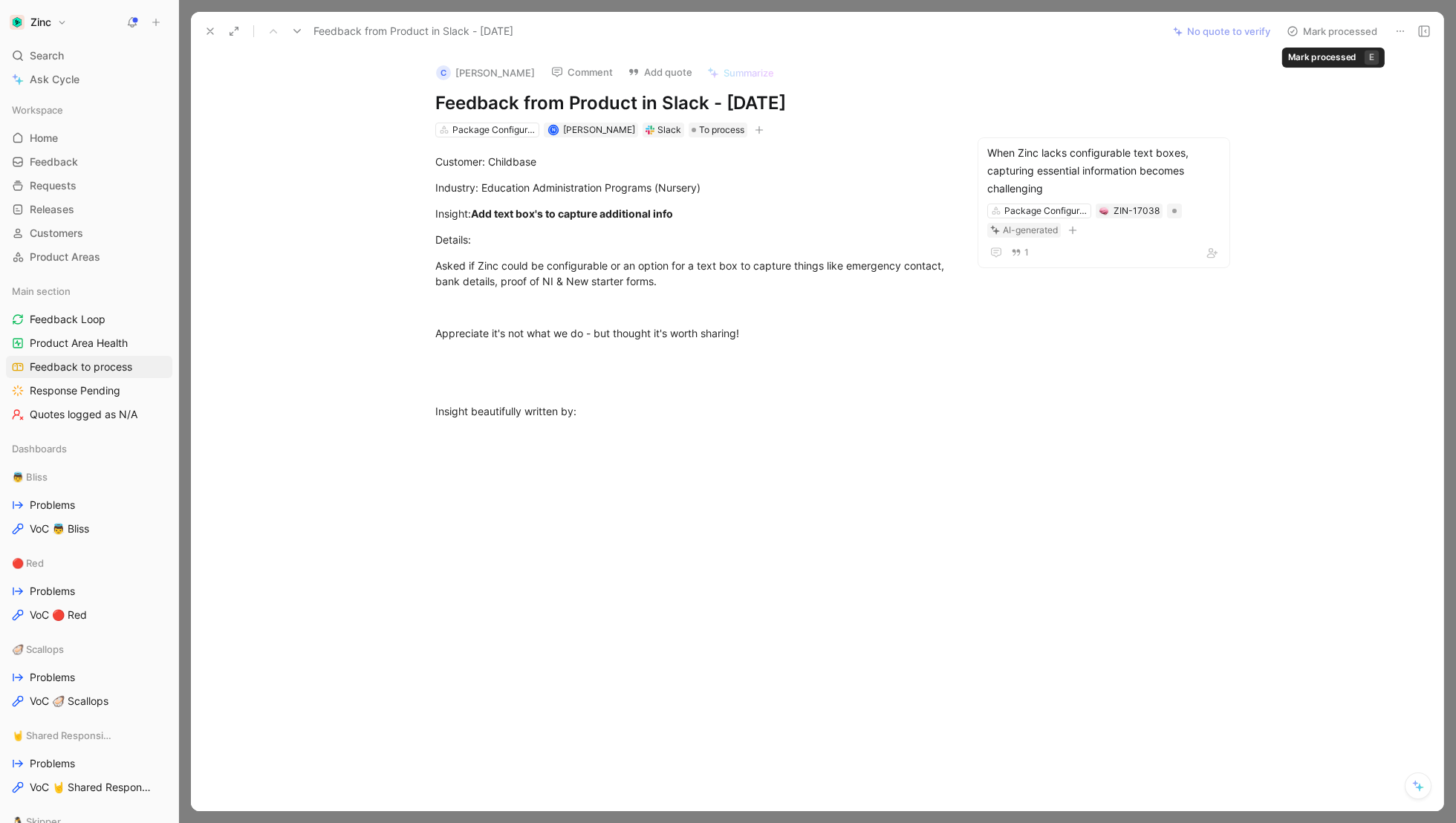
click at [1331, 32] on button "Mark processed" at bounding box center [1332, 32] width 104 height 21
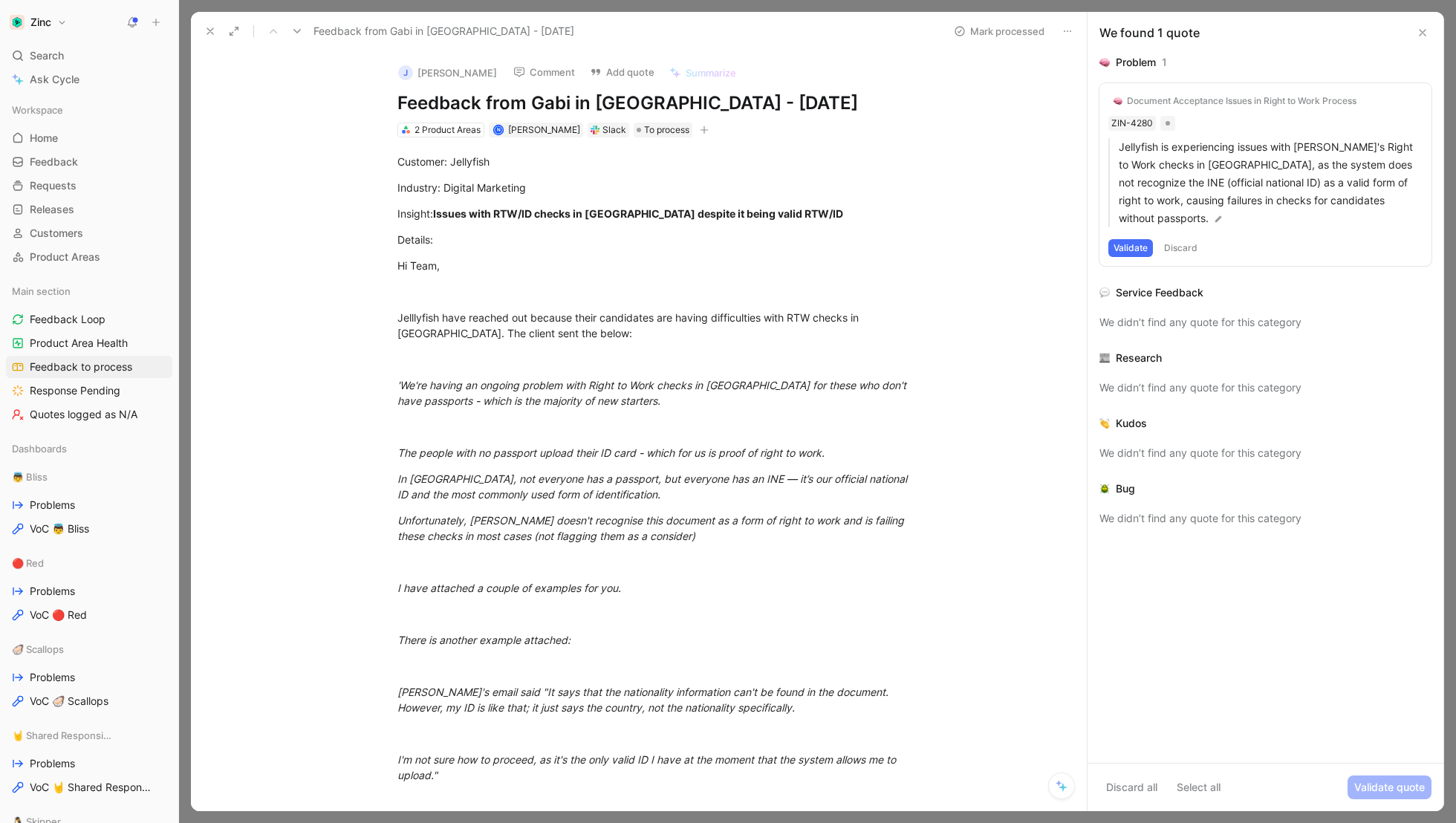
click at [1275, 99] on div "Document Acceptance Issues in Right to Work Process" at bounding box center [1242, 101] width 230 height 12
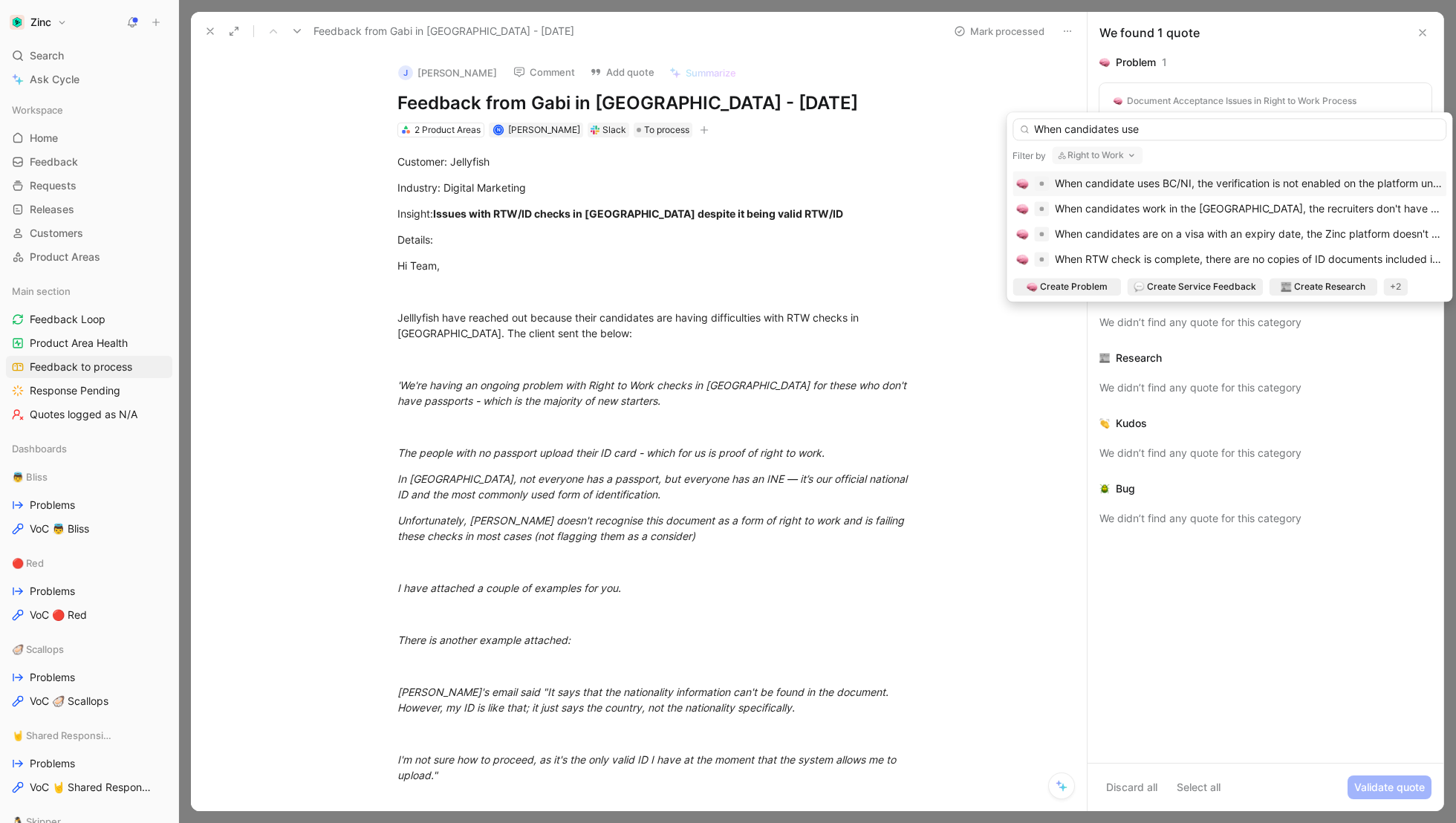
type input "When candidates use"
drag, startPoint x: 1365, startPoint y: 160, endPoint x: 1085, endPoint y: 122, distance: 282.6
click at [1085, 123] on div "When candidates use Filter by Right to Work When candidate uses BC/NI, the veri…" at bounding box center [1230, 207] width 446 height 189
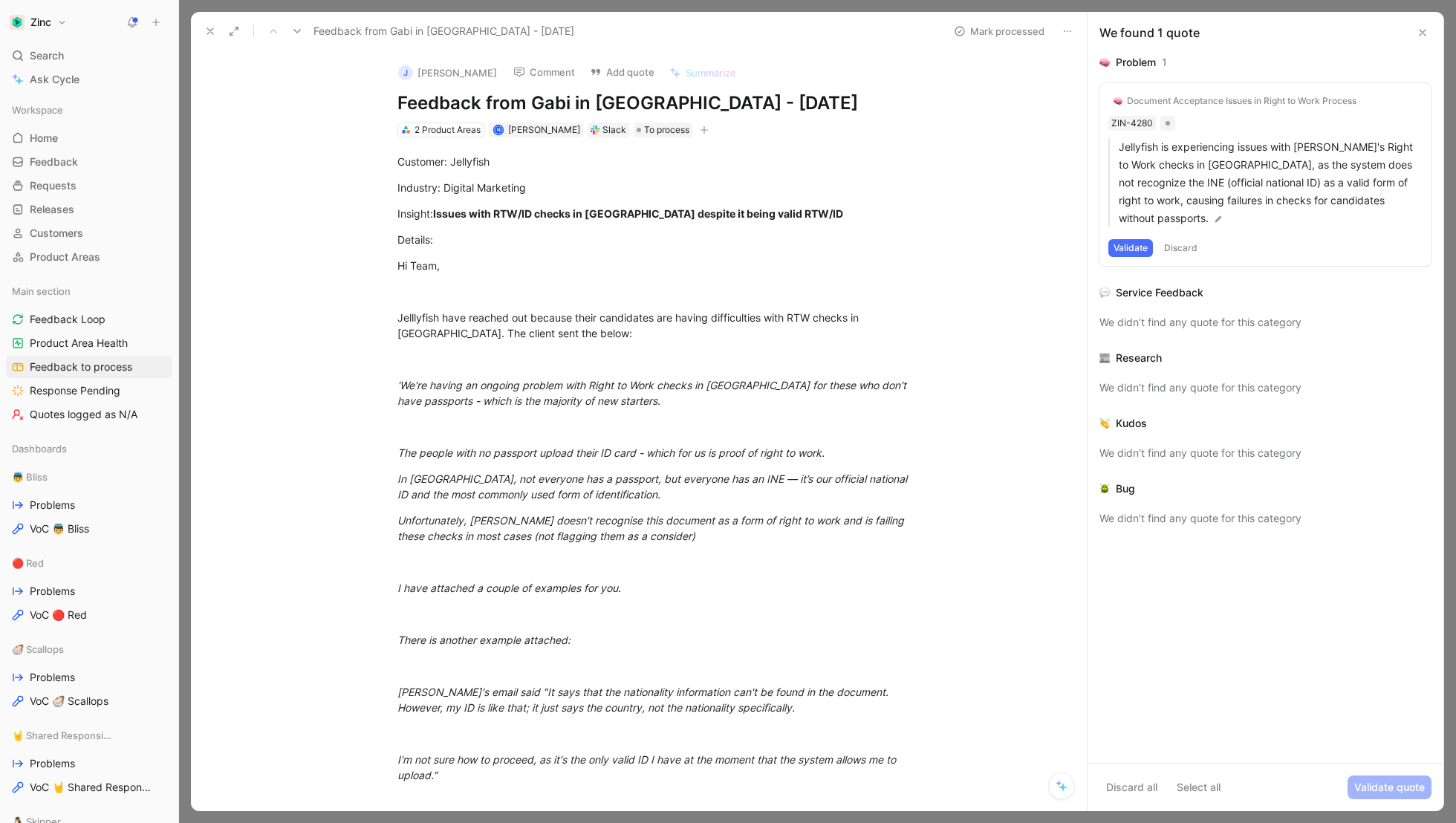
click at [1284, 102] on div "Document Acceptance Issues in Right to Work Process" at bounding box center [1242, 101] width 230 height 12
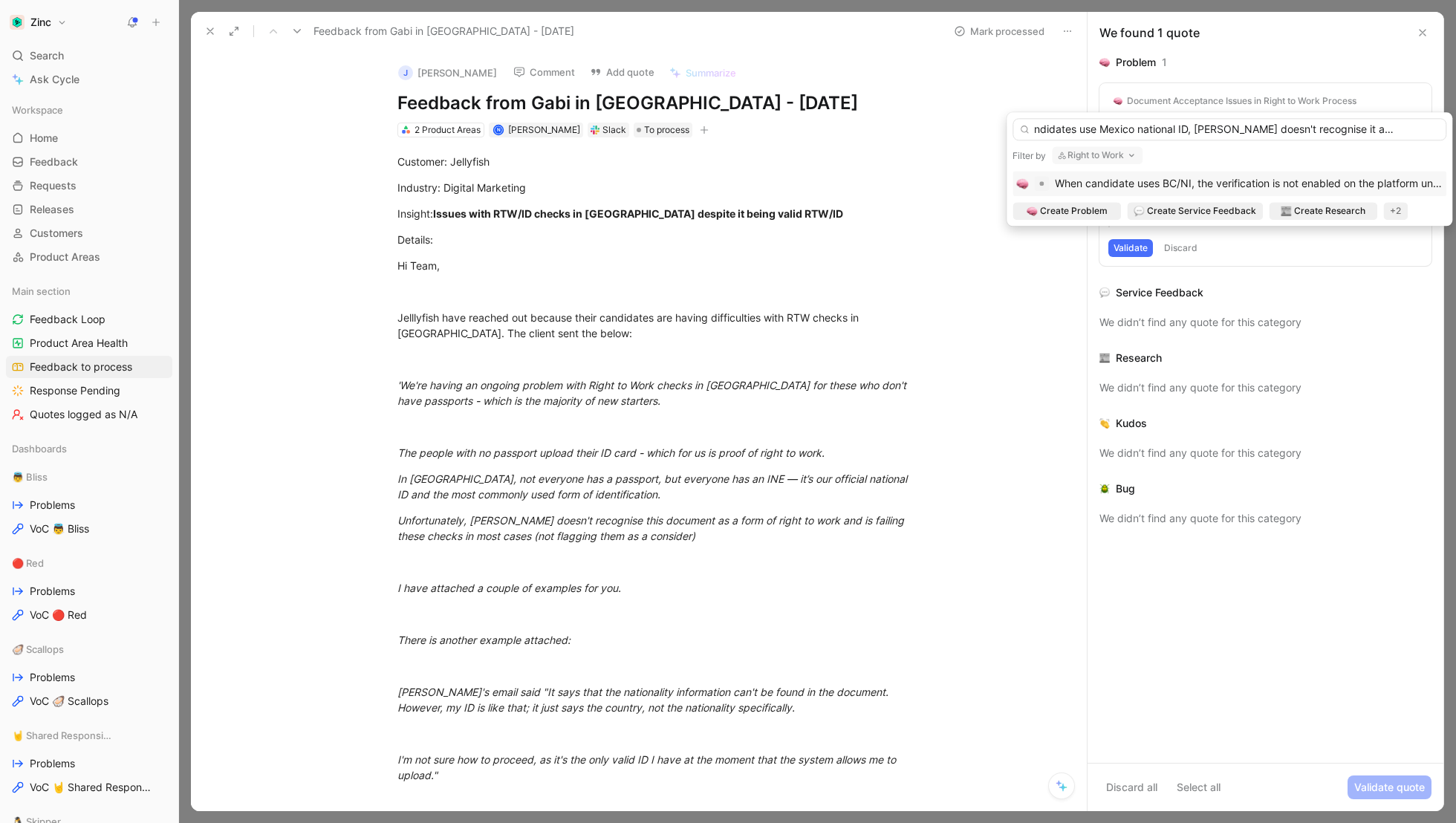
scroll to position [0, 66]
type input "When candidates use Mexico national ID, [PERSON_NAME] doesn't recognise it as a…"
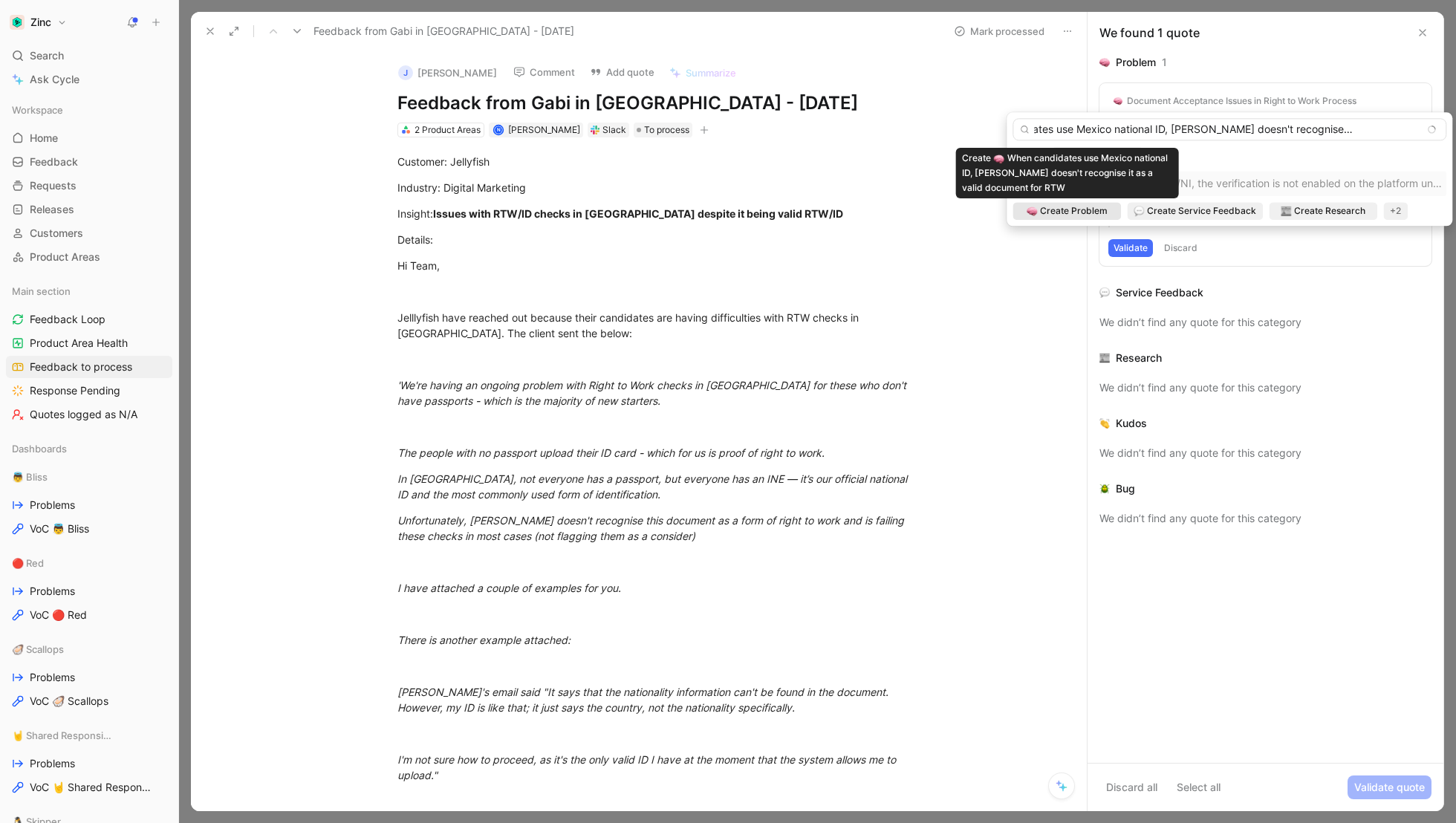
scroll to position [0, 0]
click at [1068, 213] on span "Create Problem" at bounding box center [1074, 210] width 67 height 15
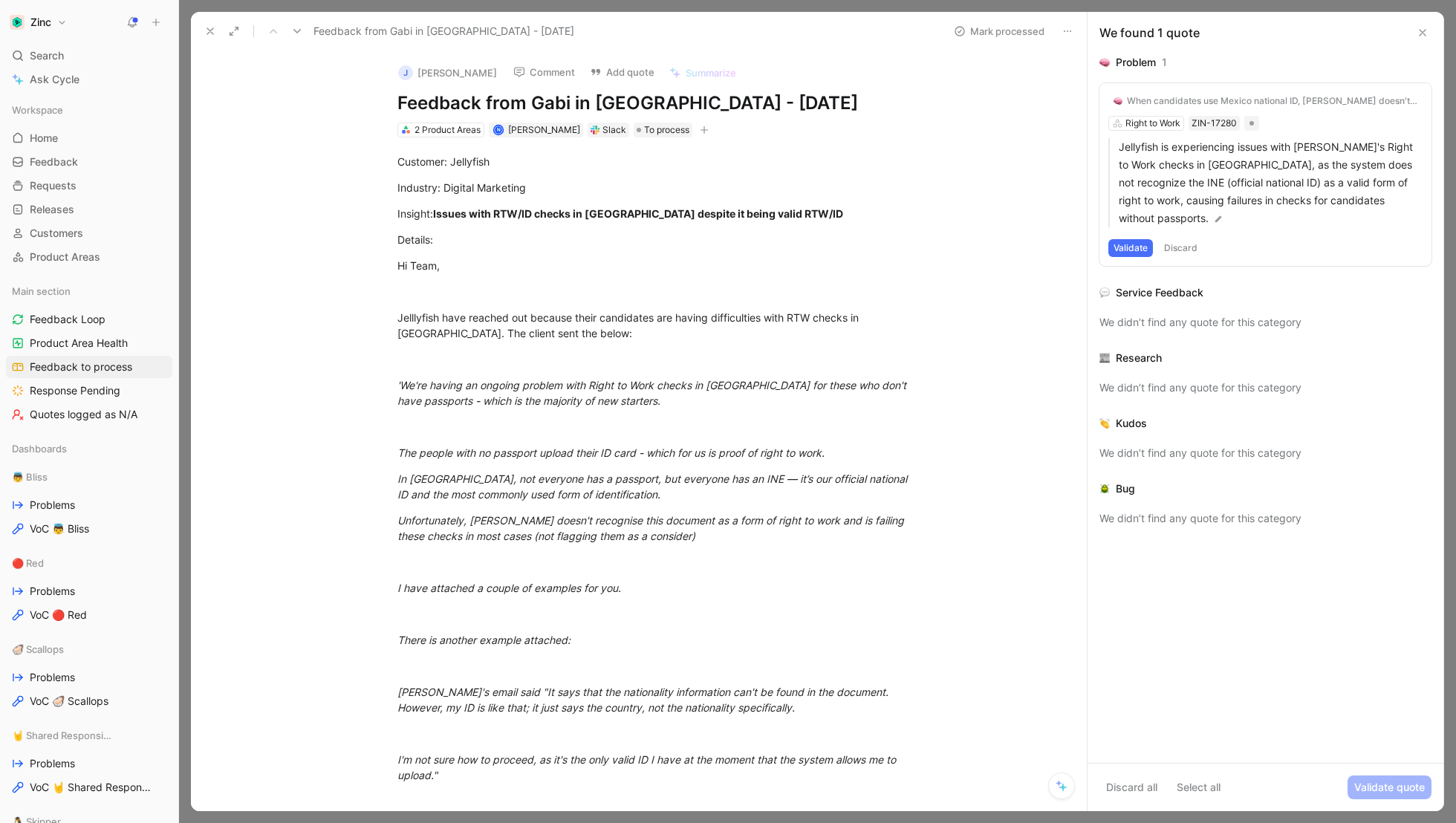
click at [1140, 239] on button "Validate" at bounding box center [1131, 248] width 45 height 18
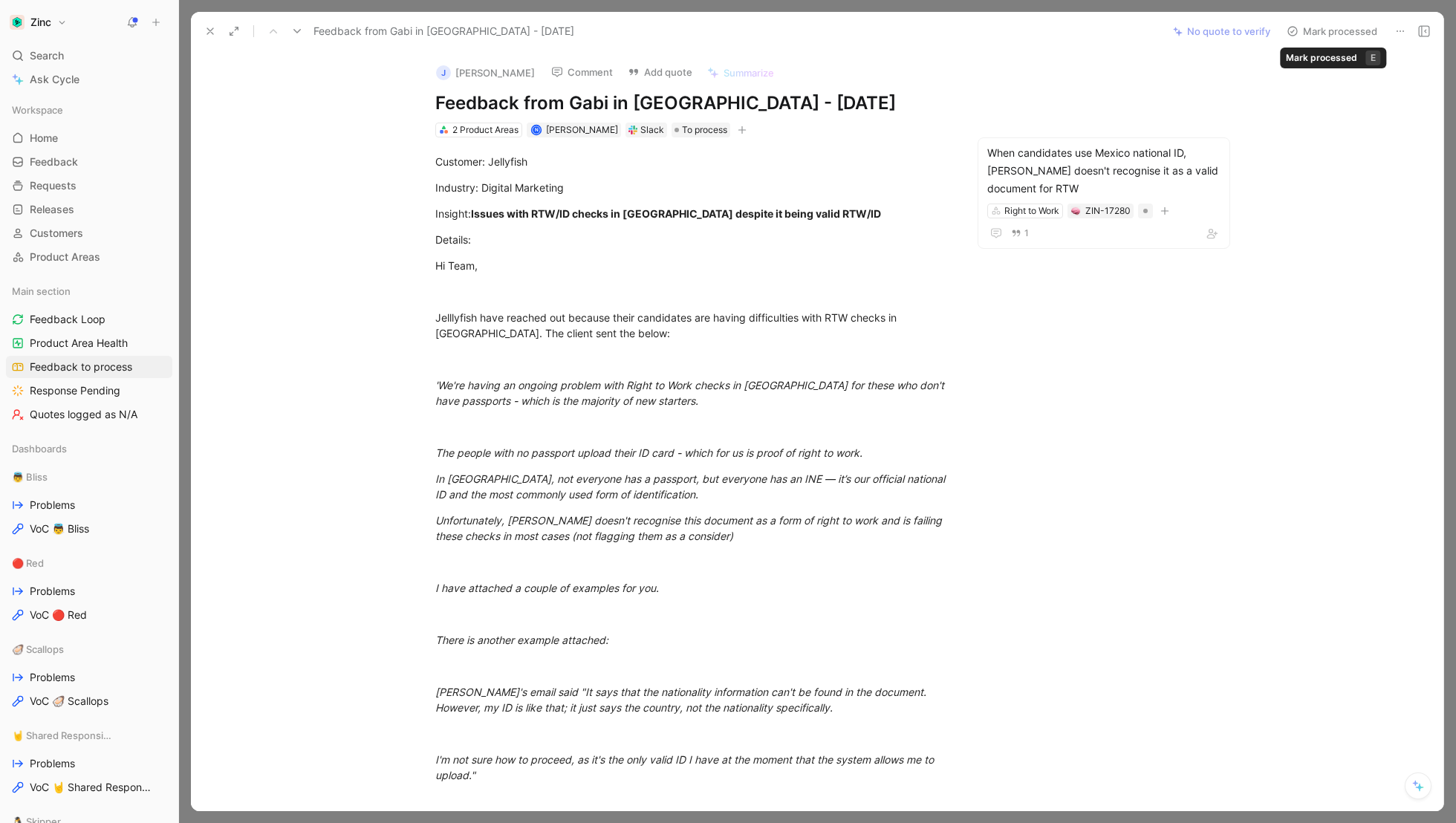
click at [1339, 34] on button "Mark processed" at bounding box center [1332, 32] width 104 height 21
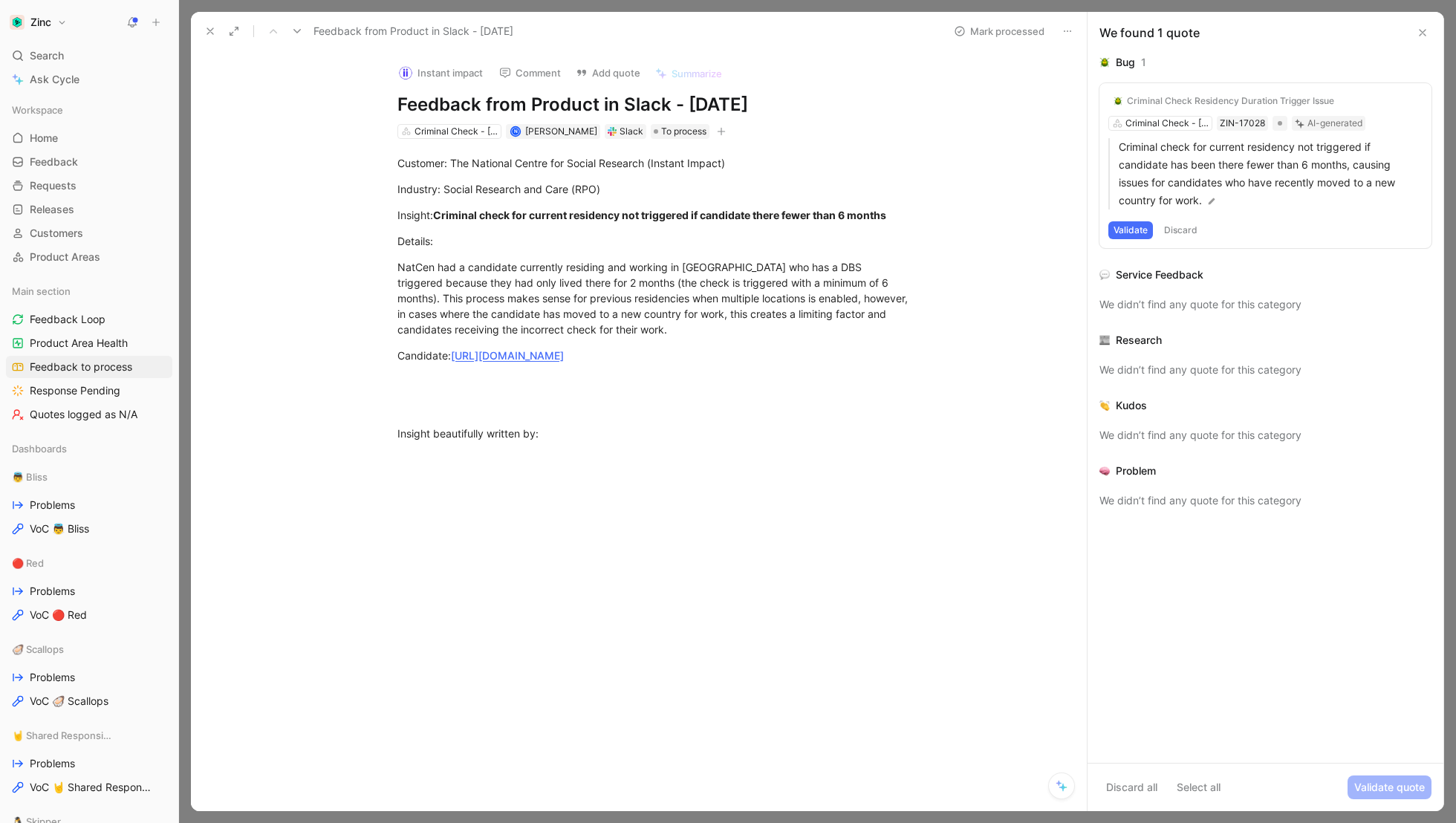
click at [1183, 226] on button "Discard" at bounding box center [1181, 231] width 44 height 18
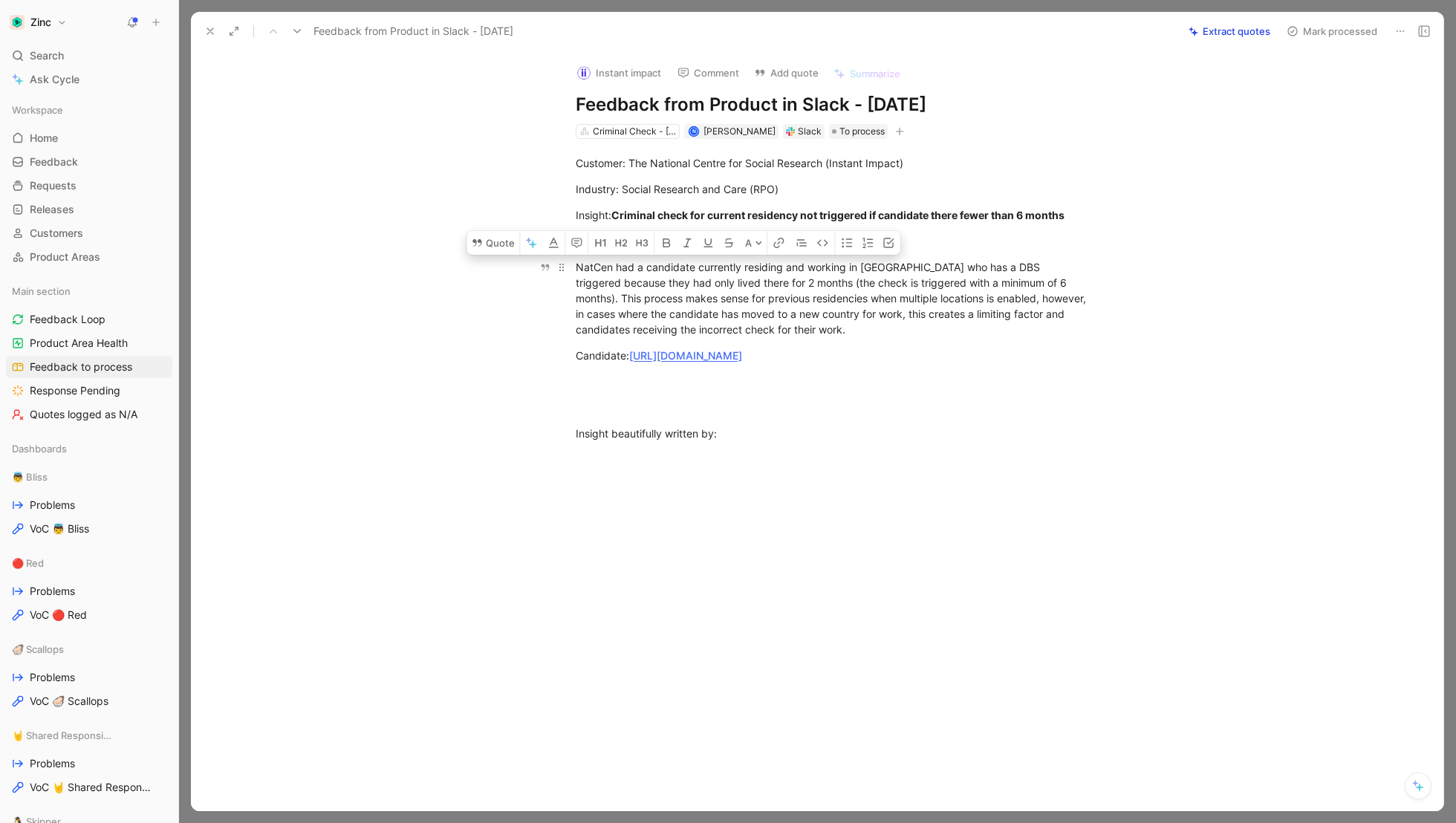
drag, startPoint x: 573, startPoint y: 268, endPoint x: 802, endPoint y: 327, distance: 236.5
click at [802, 327] on p "NatCen had a candidate currently residing and working in [GEOGRAPHIC_DATA] who …" at bounding box center [833, 298] width 571 height 87
click at [209, 24] on button at bounding box center [210, 32] width 21 height 21
